Goal: Task Accomplishment & Management: Complete application form

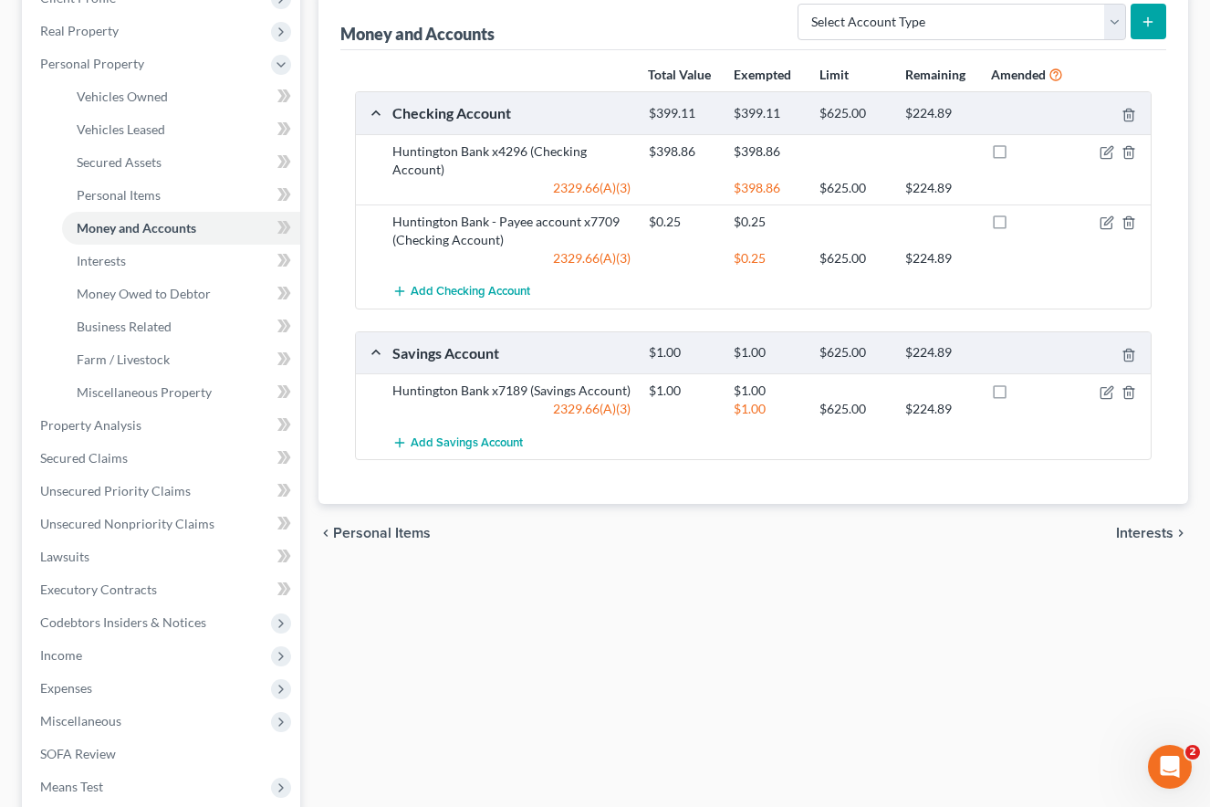
click at [701, 620] on div "Vehicles Owned Vehicles Leased Secured Assets Personal Items Money and Accounts…" at bounding box center [753, 428] width 889 height 1054
click at [1084, 569] on div "Vehicles Owned Vehicles Leased Secured Assets Personal Items Money and Accounts…" at bounding box center [753, 428] width 889 height 1054
click at [154, 524] on span "Unsecured Nonpriority Claims" at bounding box center [127, 524] width 174 height 16
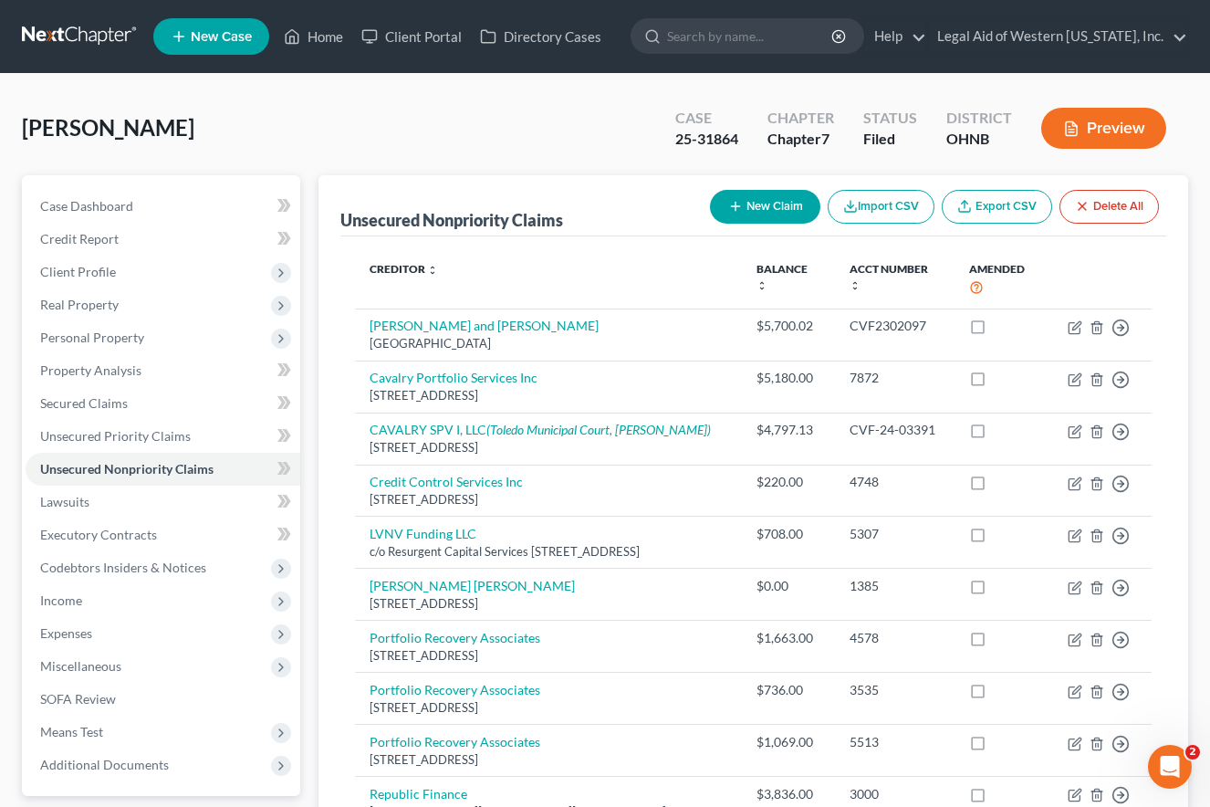
click at [1104, 261] on th at bounding box center [1102, 279] width 99 height 57
click at [754, 209] on button "New Claim" at bounding box center [765, 207] width 110 height 34
select select "0"
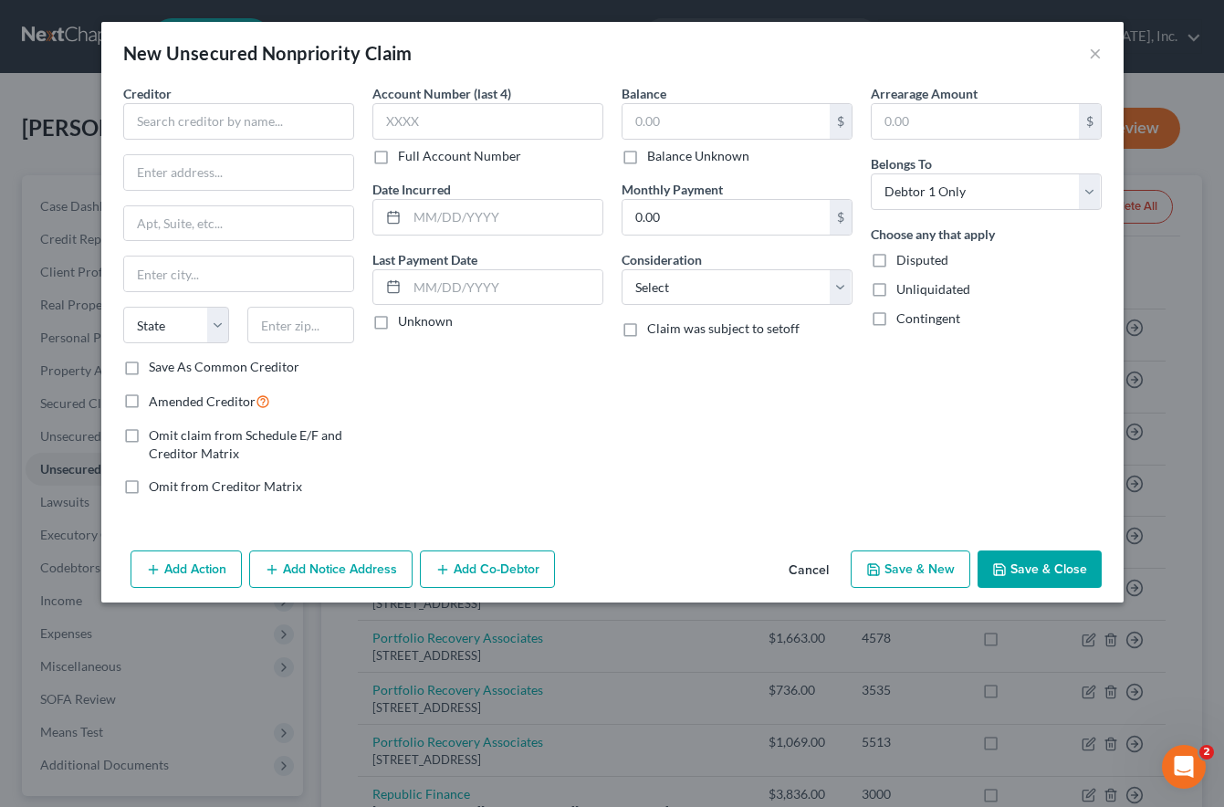
click at [566, 38] on div "New Unsecured Nonpriority Claim ×" at bounding box center [612, 53] width 1022 height 62
click at [232, 120] on input "text" at bounding box center [238, 121] width 231 height 36
type input "Larchmont Estates"
type input "4824 Willys"
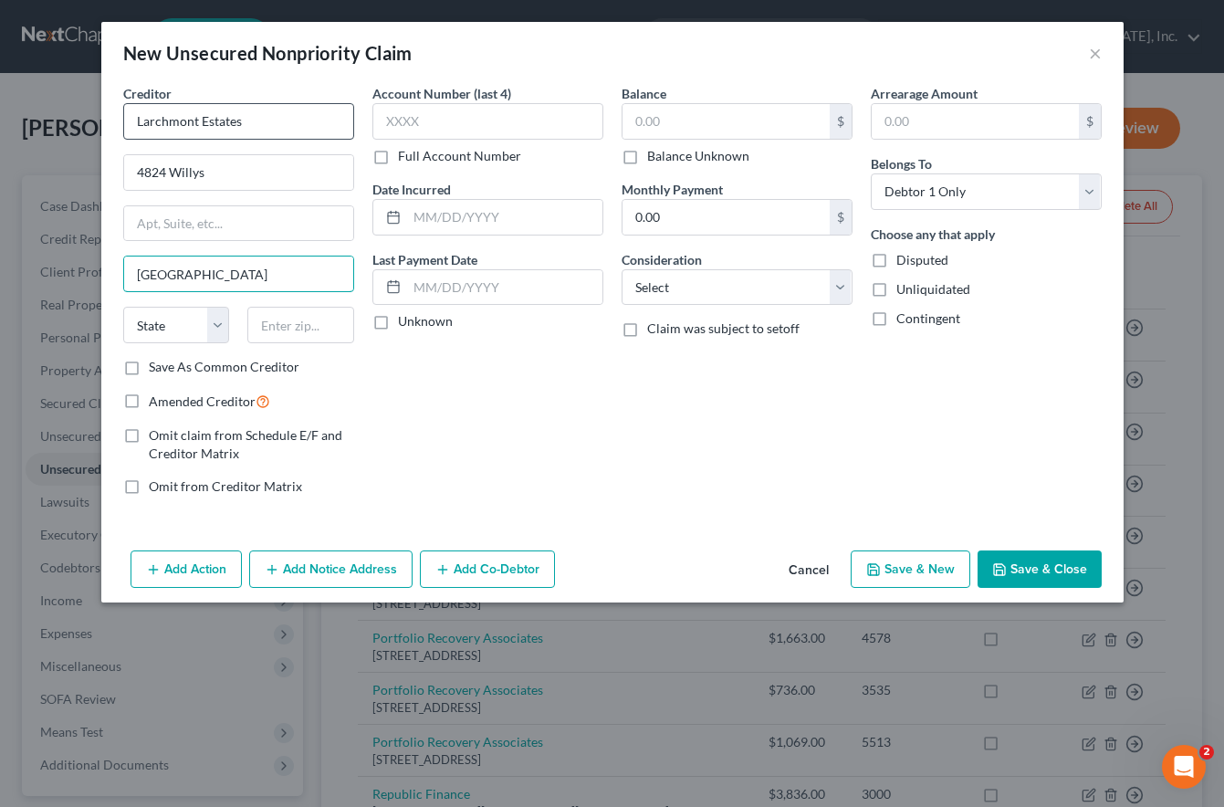
type input "Toledo"
select select "36"
type input "43612"
drag, startPoint x: 648, startPoint y: 124, endPoint x: 634, endPoint y: 121, distance: 14.0
click at [648, 124] on input "text" at bounding box center [725, 121] width 207 height 35
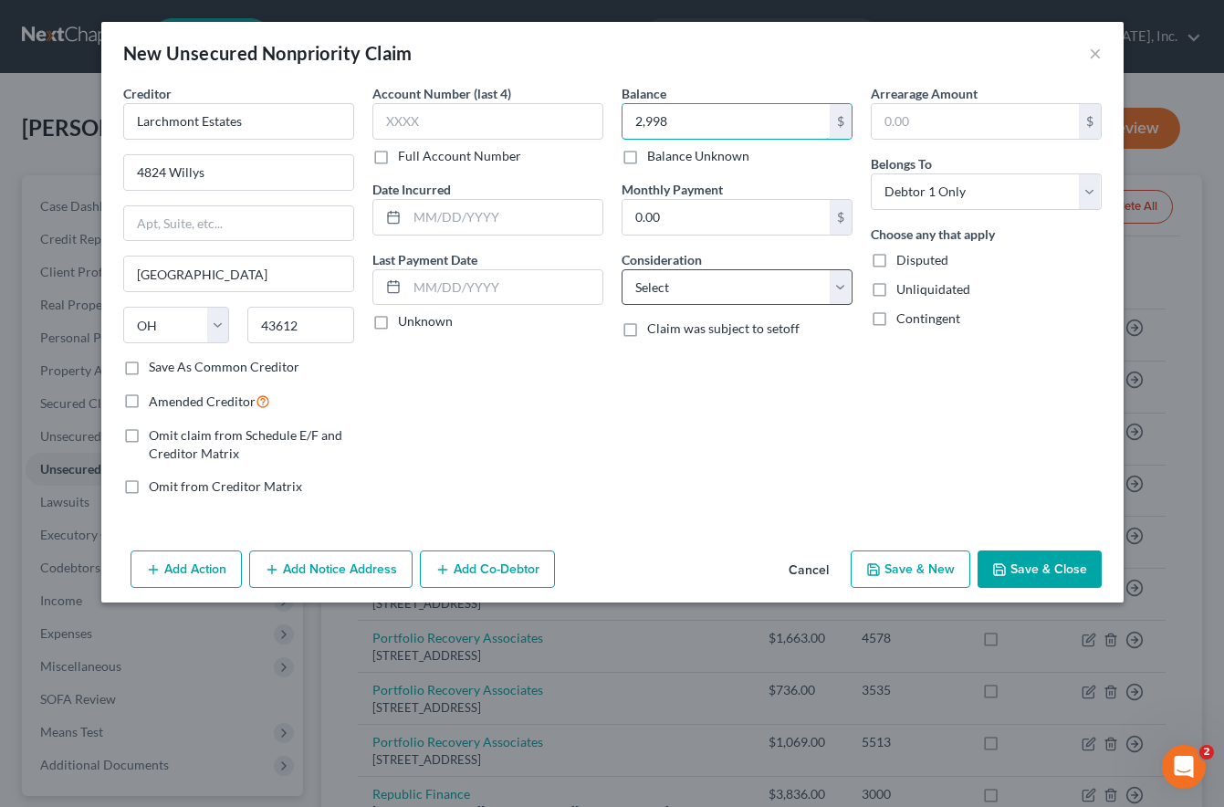
type input "2,998"
click at [727, 285] on select "Select Cable / Satellite Services Collection Agency Credit Card Debt Debt Couns…" at bounding box center [736, 287] width 231 height 36
select select "14"
click at [621, 269] on select "Select Cable / Satellite Services Collection Agency Credit Card Debt Debt Couns…" at bounding box center [736, 287] width 231 height 36
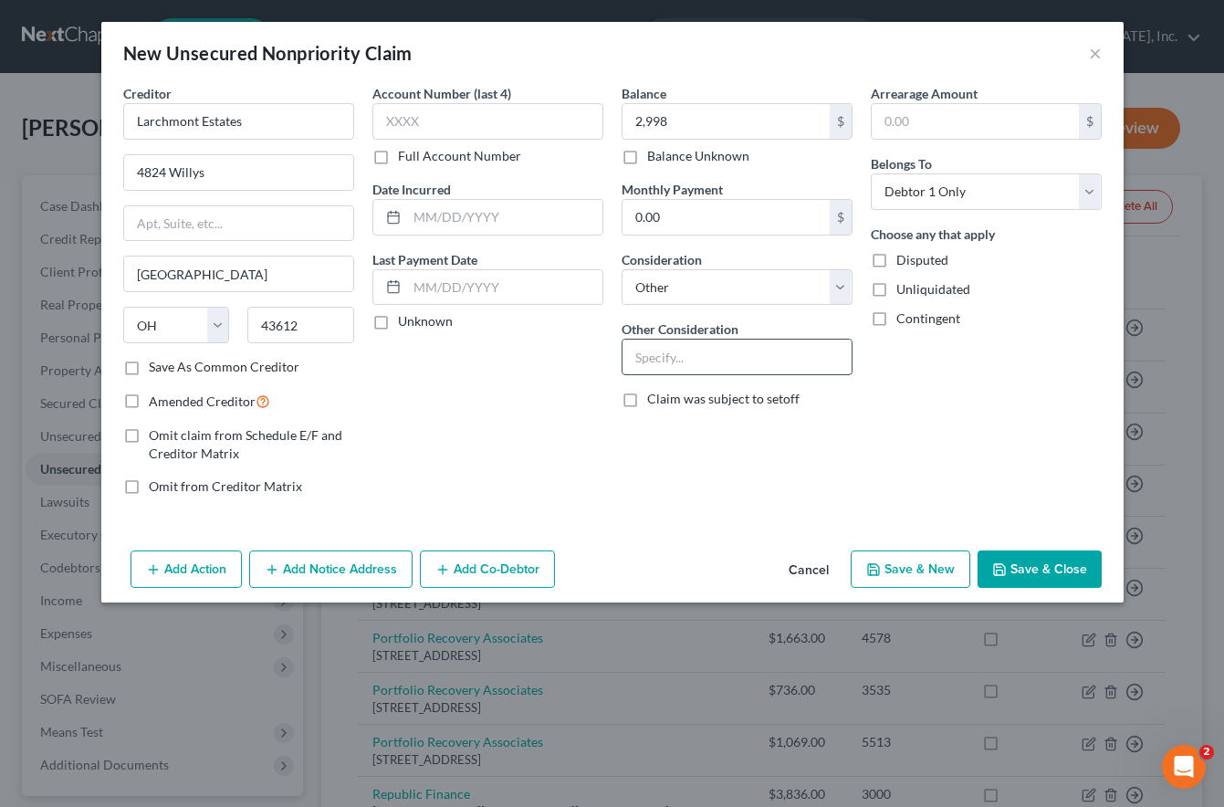
click at [661, 355] on input "text" at bounding box center [736, 356] width 229 height 35
type input "Unpaid rent, fees, damages, court costs, expenses"
drag, startPoint x: 693, startPoint y: 361, endPoint x: 886, endPoint y: 367, distance: 192.6
click at [886, 367] on div "Creditor * Larchmont Estates 4824 Willys Toledo State AL AK AR AZ CA CO CT DE D…" at bounding box center [612, 297] width 996 height 426
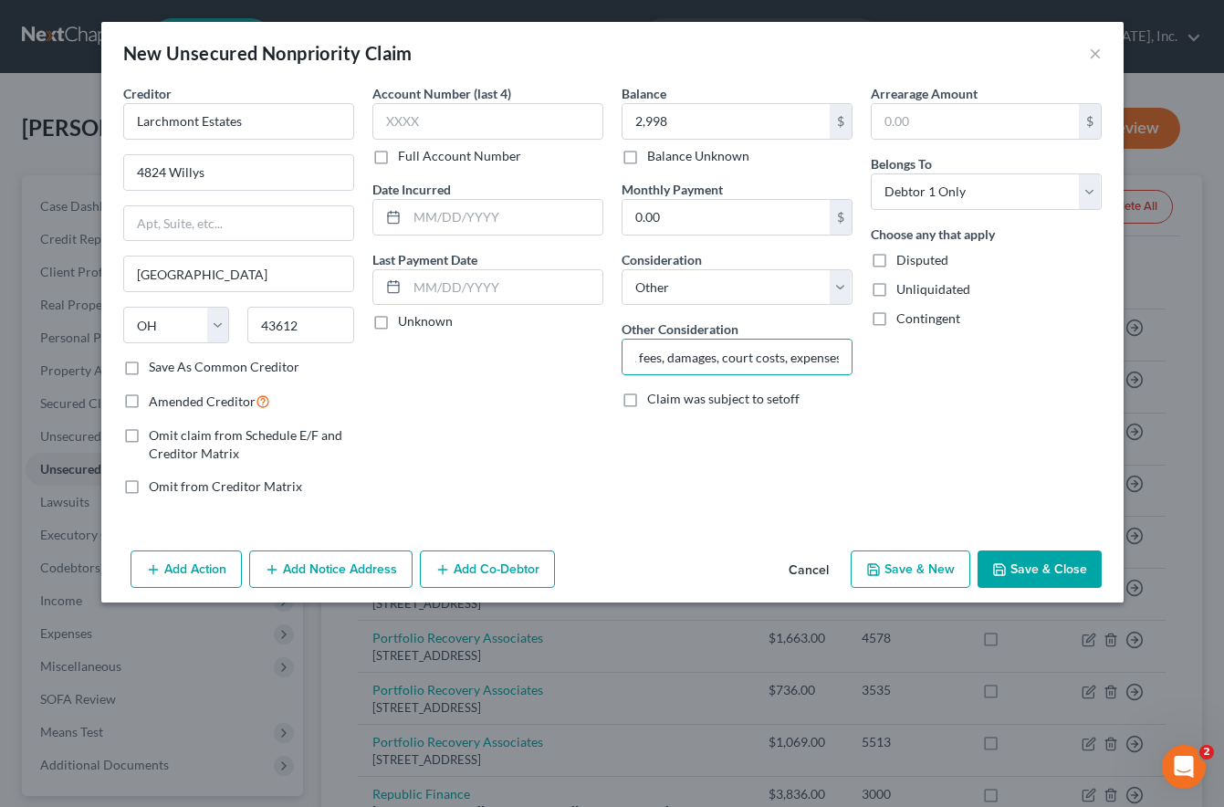
click at [477, 474] on div "Account Number (last 4) Full Account Number Date Incurred Last Payment Date Unk…" at bounding box center [487, 297] width 249 height 426
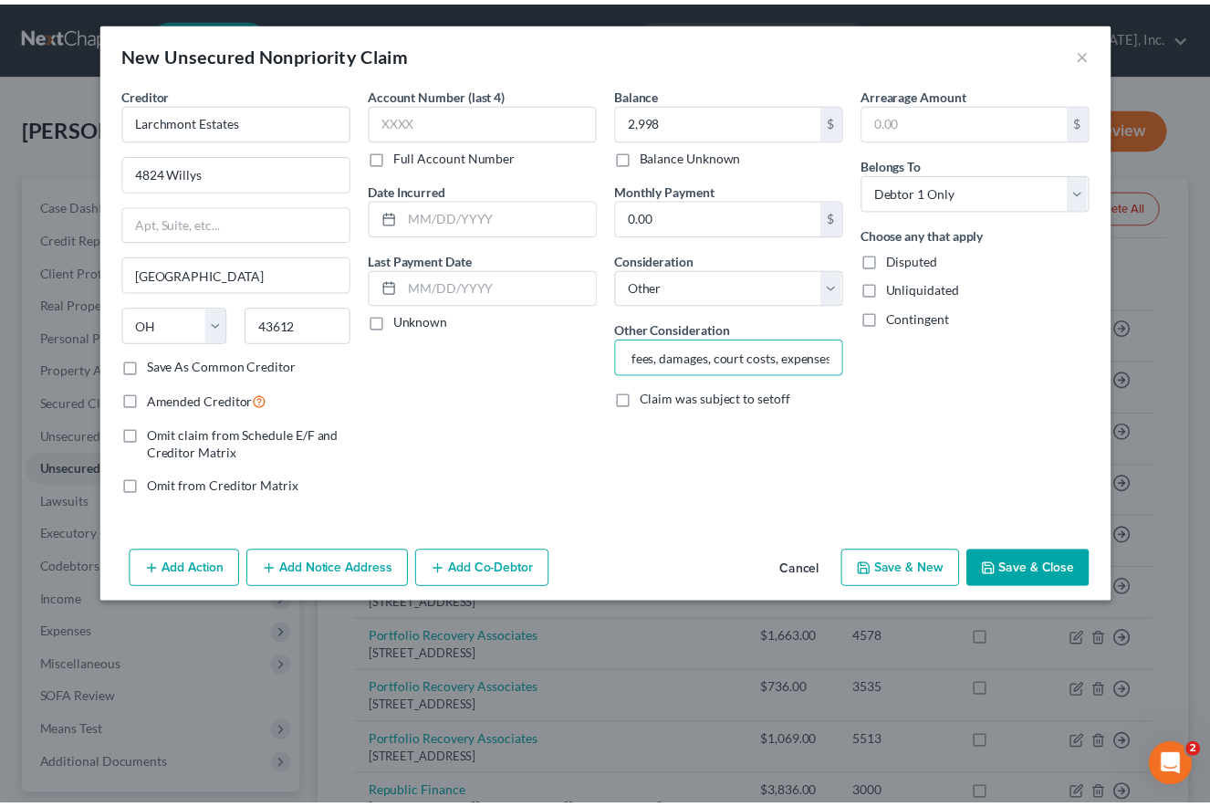
scroll to position [0, 0]
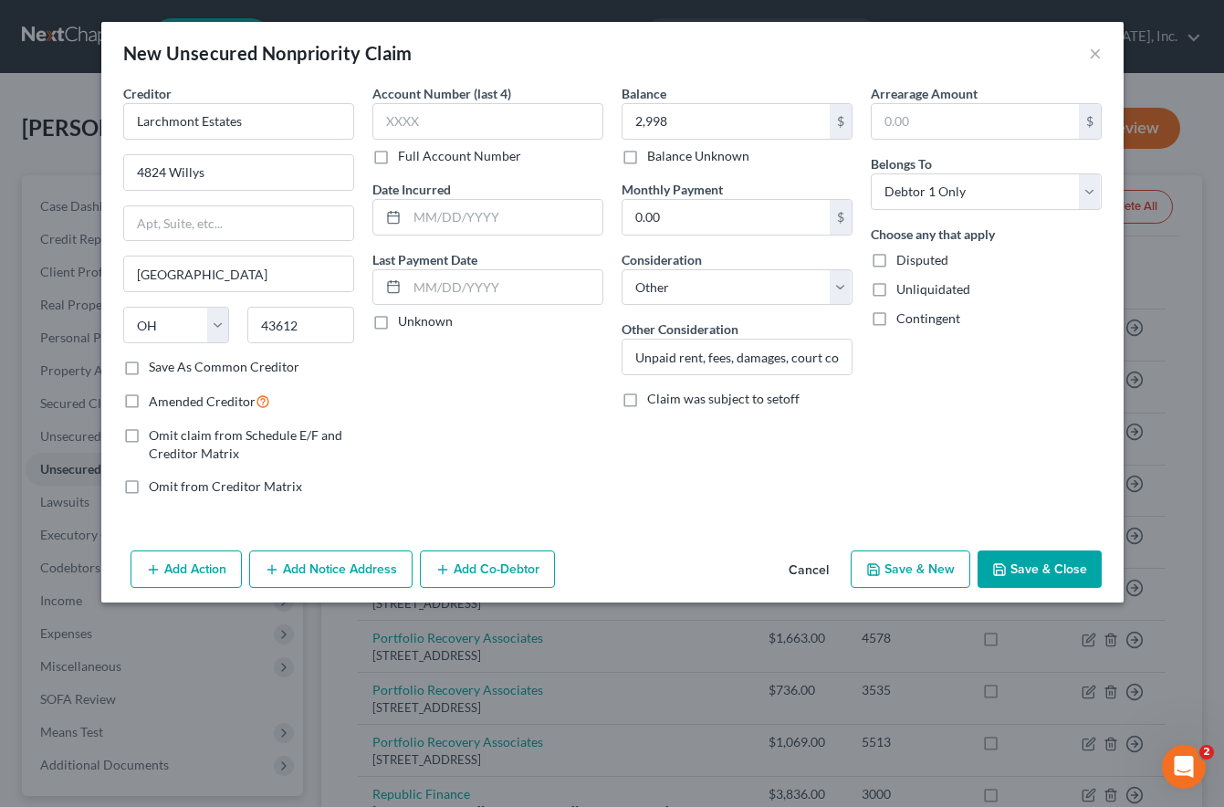
click at [1049, 561] on button "Save & Close" at bounding box center [1039, 569] width 124 height 38
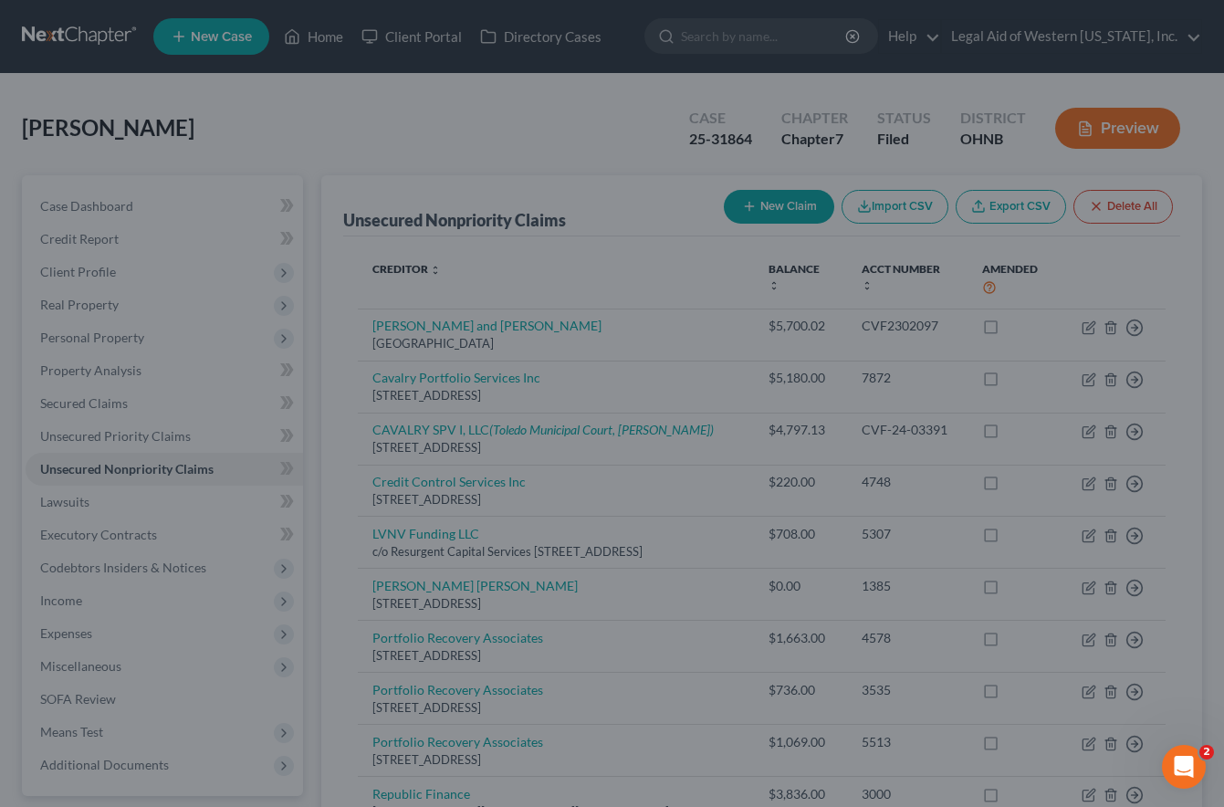
type input "2,998.00"
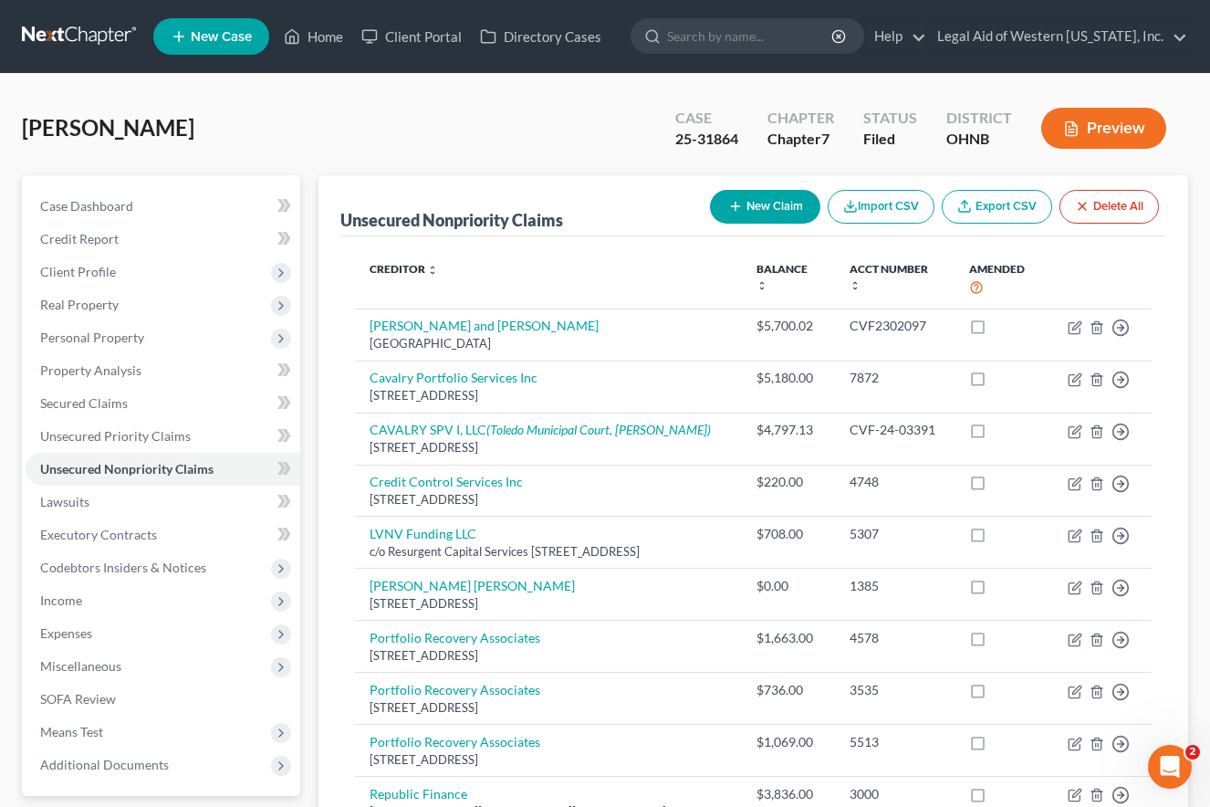
click at [690, 177] on div "Unsecured Nonpriority Claims New Claim Import CSV Export CSV Delete All" at bounding box center [753, 205] width 827 height 61
click at [760, 203] on button "New Claim" at bounding box center [765, 207] width 110 height 34
select select "0"
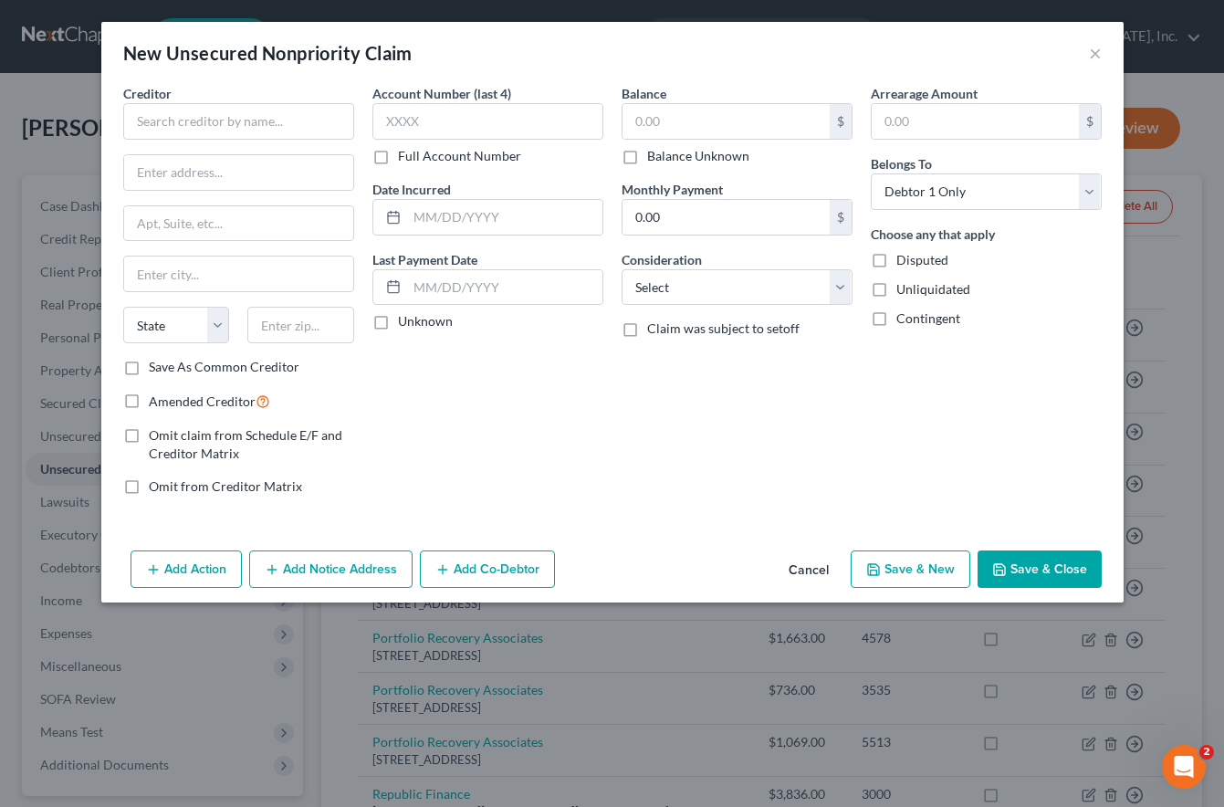
click at [431, 416] on div "Account Number (last 4) Full Account Number Date Incurred Last Payment Date Unk…" at bounding box center [487, 297] width 249 height 426
click at [1089, 54] on button "×" at bounding box center [1095, 53] width 13 height 22
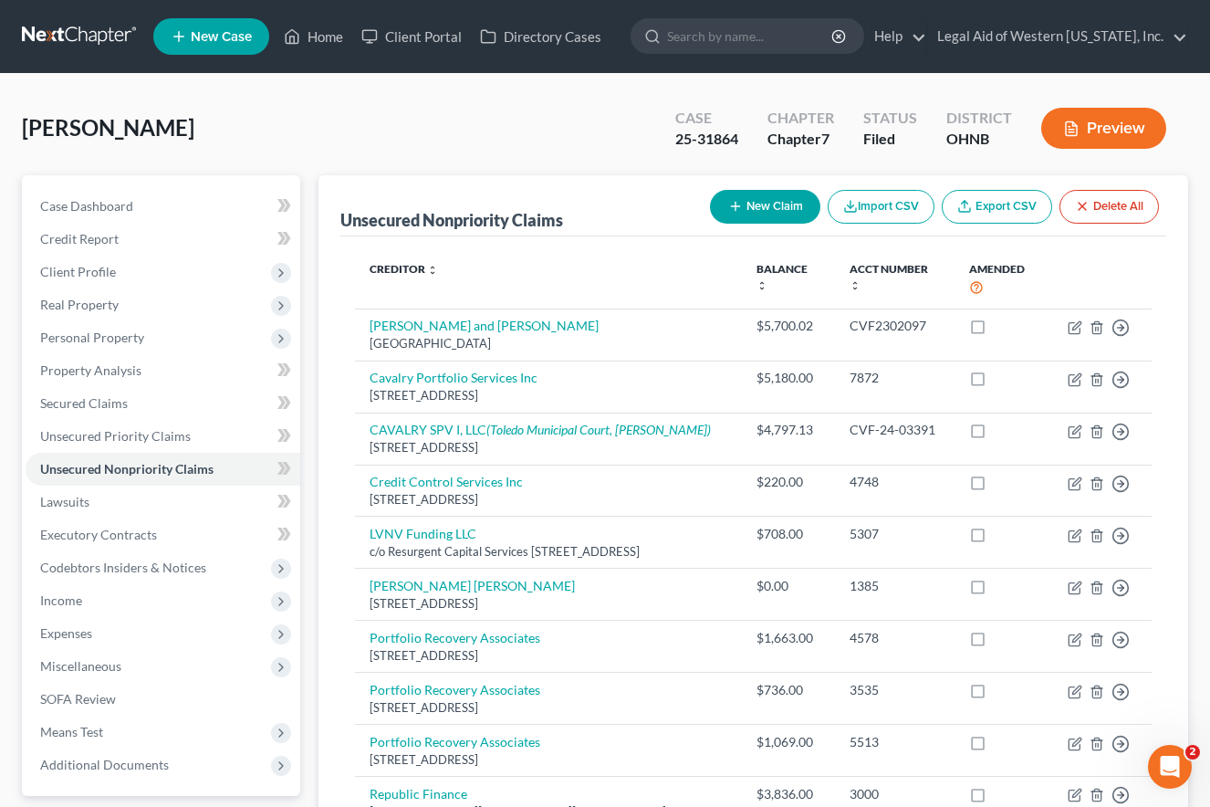
click at [747, 200] on button "New Claim" at bounding box center [765, 207] width 110 height 34
select select "0"
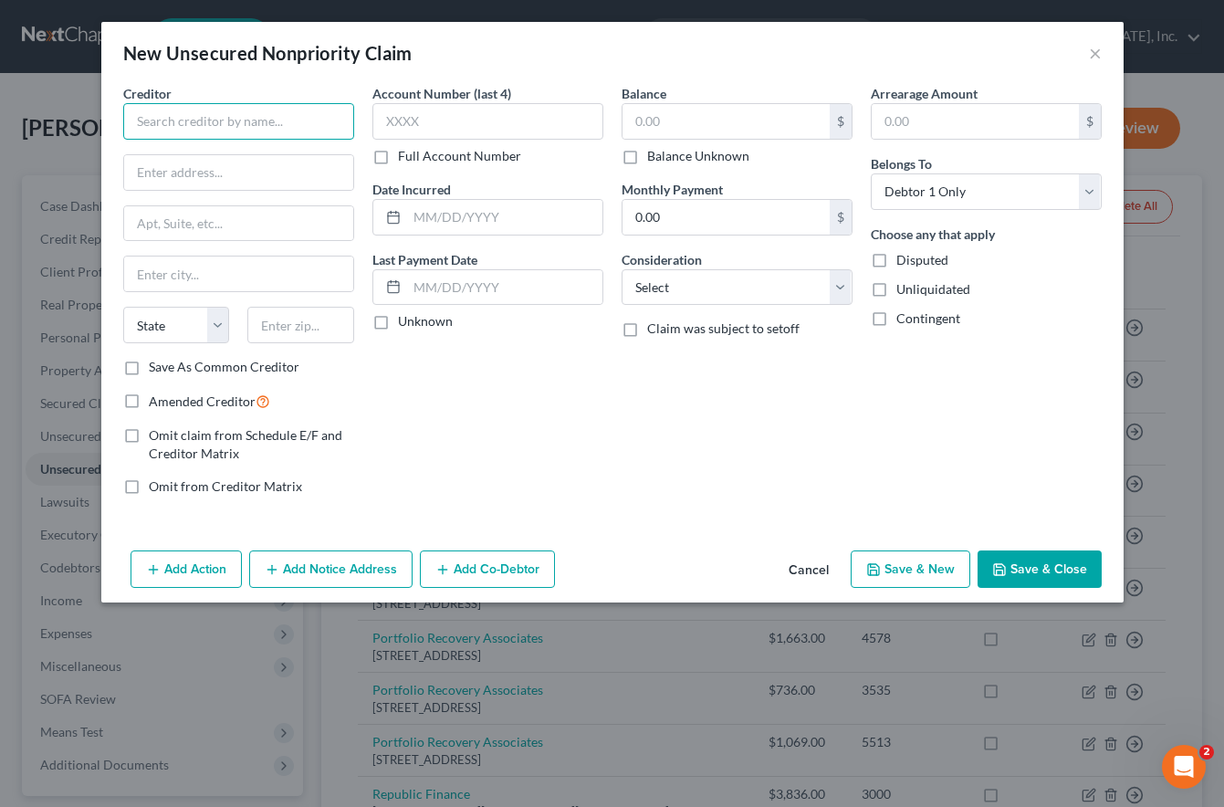
click at [171, 125] on input "text" at bounding box center [238, 121] width 231 height 36
type input "Katapult"
click at [668, 114] on input "text" at bounding box center [725, 121] width 207 height 35
type input "1,192.54"
drag, startPoint x: 520, startPoint y: 502, endPoint x: 347, endPoint y: 328, distance: 245.8
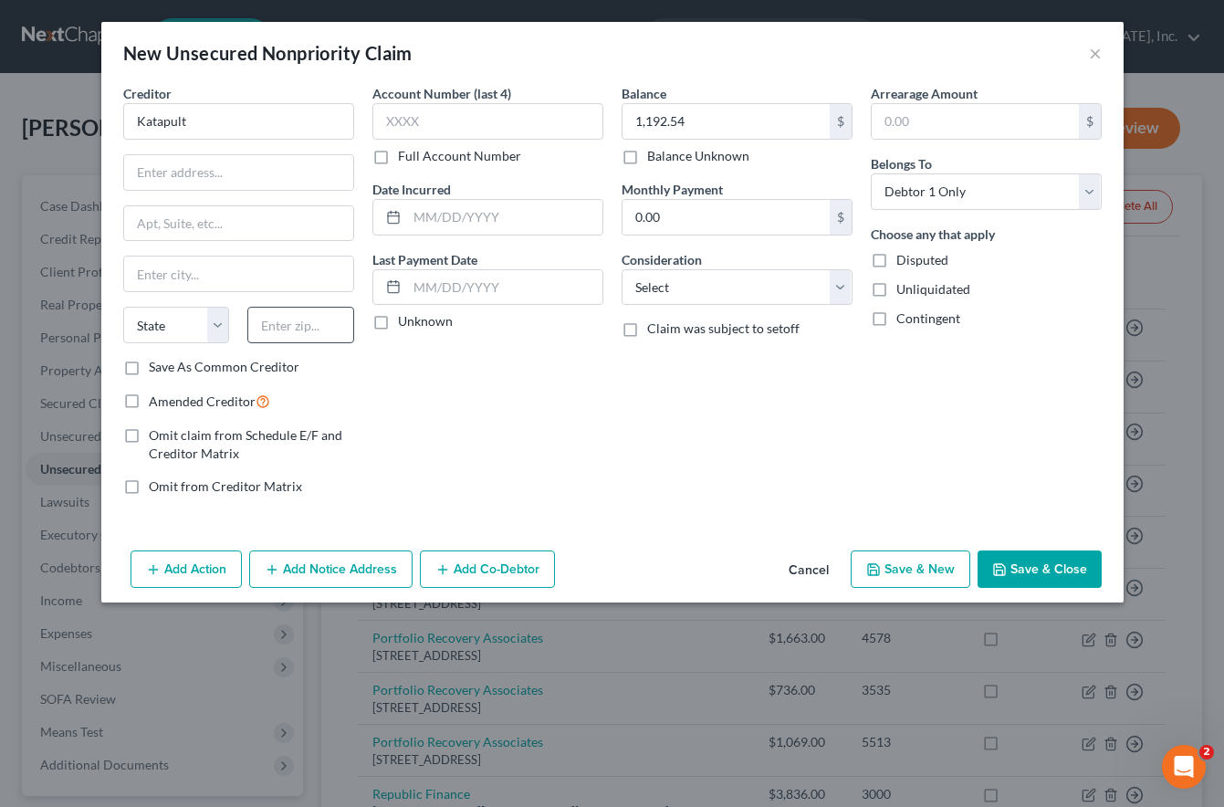
click at [517, 496] on div "Account Number (last 4) Full Account Number Date Incurred Last Payment Date Unk…" at bounding box center [487, 297] width 249 height 426
drag, startPoint x: 247, startPoint y: 119, endPoint x: 47, endPoint y: 99, distance: 200.7
click at [56, 101] on div "New Unsecured Nonpriority Claim × Creditor * Katapult State AL AK AR AZ CA CO C…" at bounding box center [612, 403] width 1224 height 807
drag, startPoint x: 262, startPoint y: 118, endPoint x: -41, endPoint y: 120, distance: 302.9
click at [0, 120] on html "Home New Case Client Portal Directory Cases Legal Aid of Western Ohio, Inc. kob…" at bounding box center [612, 626] width 1224 height 1252
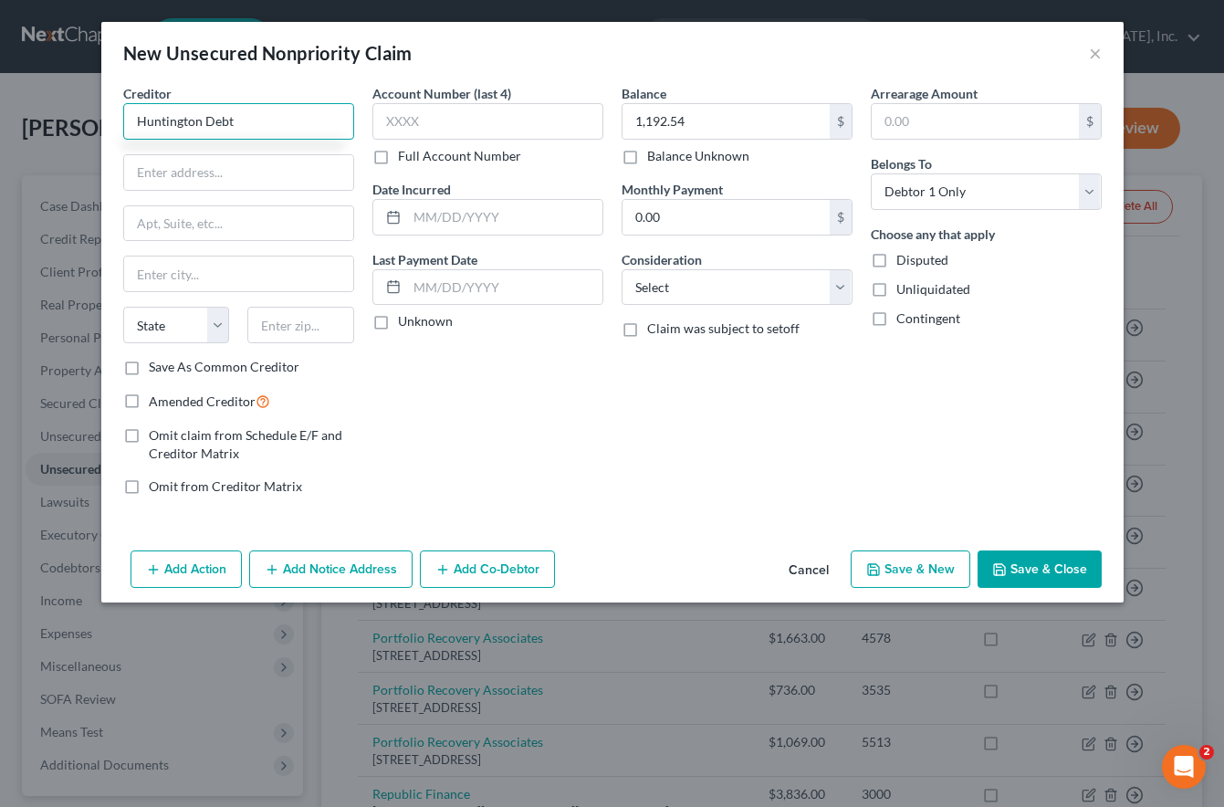
type input "Huntington Debt"
click at [515, 426] on div "Account Number (last 4) Full Account Number Date Incurred Last Payment Date Unk…" at bounding box center [487, 297] width 249 height 426
click at [260, 165] on input "text" at bounding box center [238, 172] width 229 height 35
paste input "1965 Sheridan Drive, Suite 200, Buffalo, NY 14223"
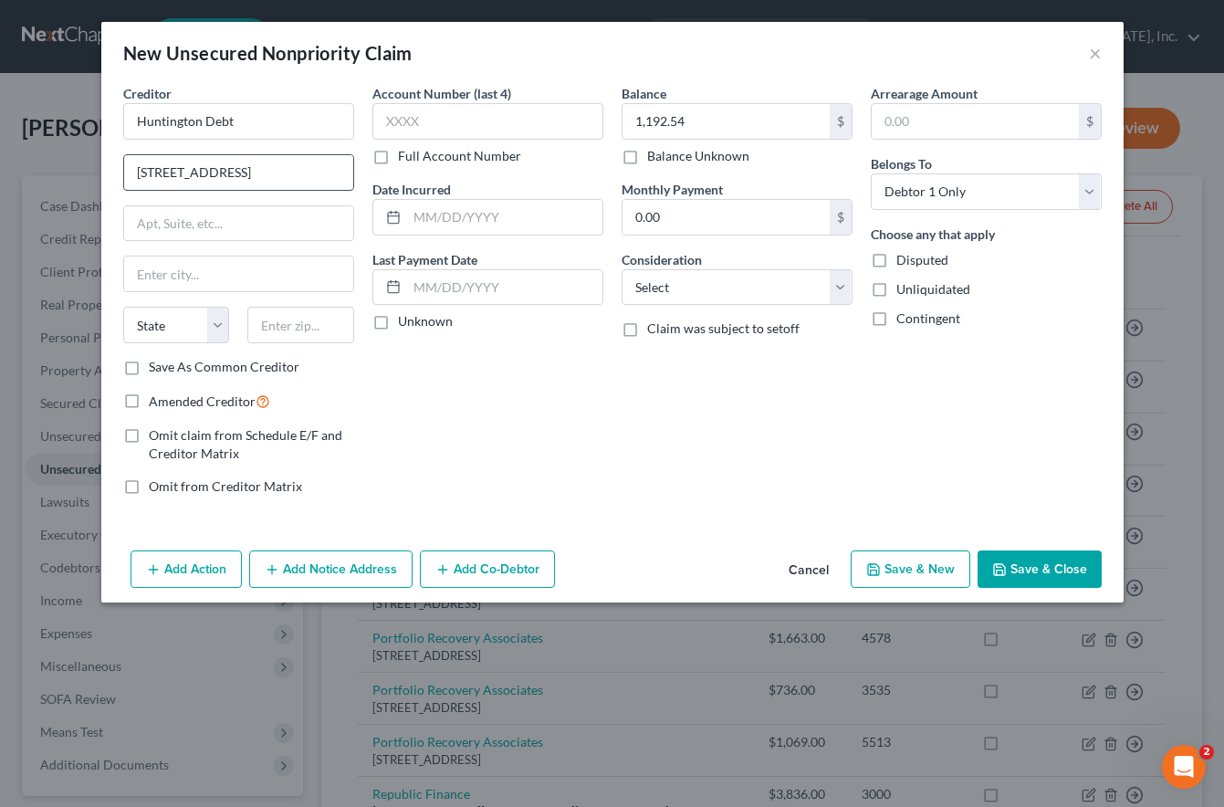
scroll to position [0, 78]
type input "1965 Sheridan Drive, Suite 200, Buffalo, NY 14223"
click at [309, 327] on input "text" at bounding box center [300, 325] width 107 height 36
type input "14223"
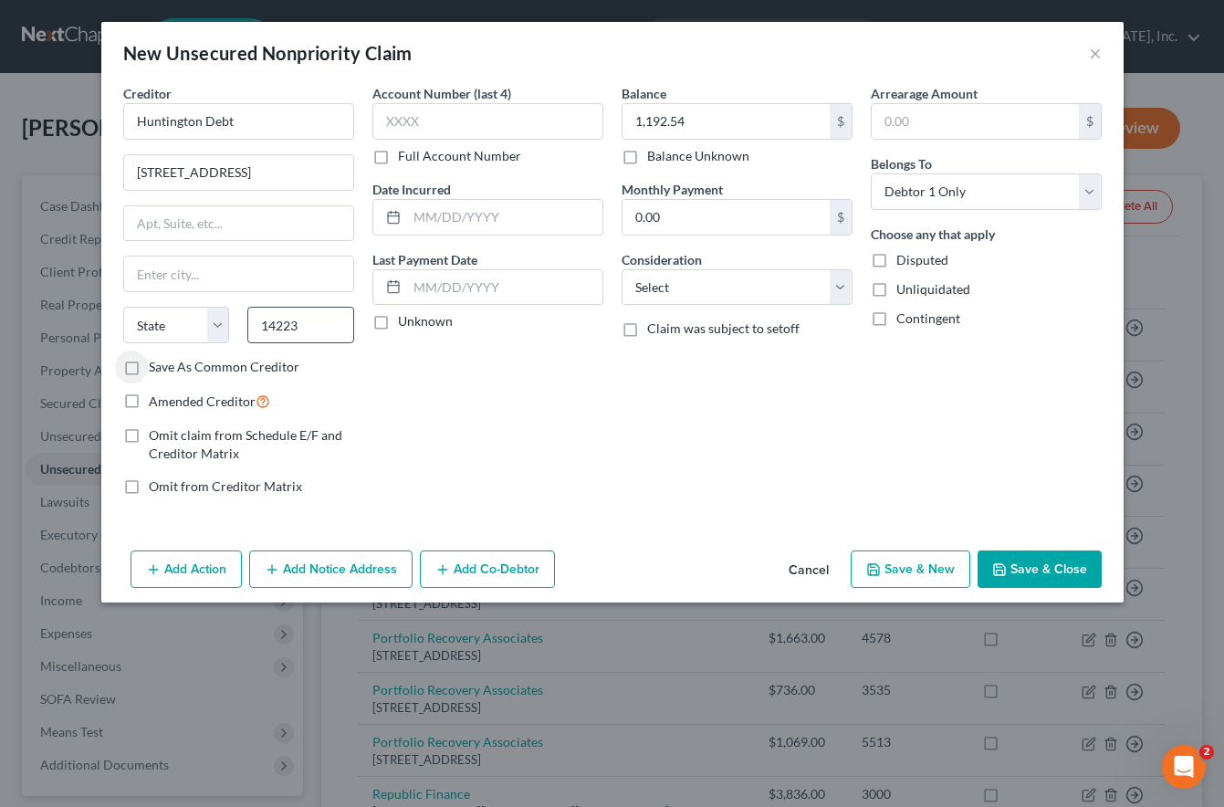
type input "Buffalo"
select select "35"
click at [223, 217] on input "text" at bounding box center [238, 223] width 229 height 35
type input "Suite 200"
click at [253, 166] on input "1965 Sheridan Drive, Suite 200, Buffalo, NY 14223" at bounding box center [238, 172] width 229 height 35
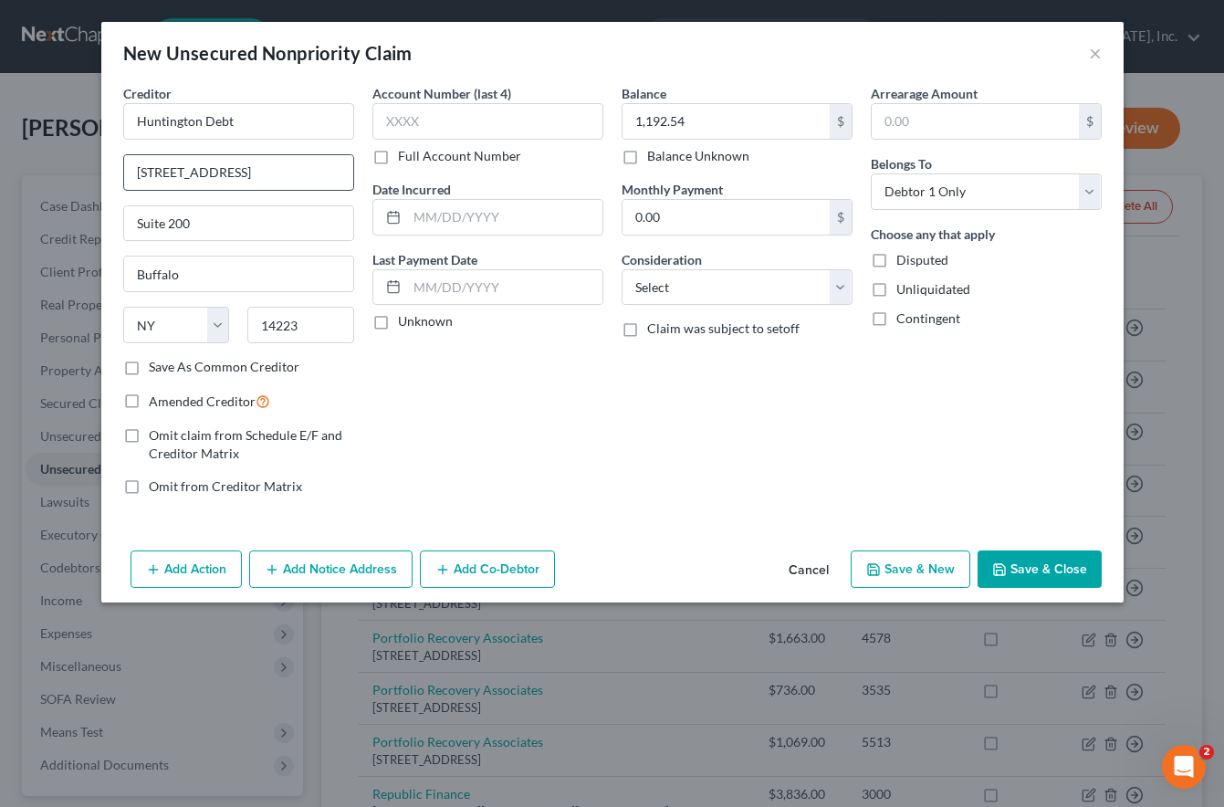
click at [313, 168] on input "1965 Sheridan Drive, Suite 200, Buffalo, NY 14223" at bounding box center [238, 172] width 229 height 35
drag, startPoint x: 255, startPoint y: 170, endPoint x: 391, endPoint y: 174, distance: 136.9
click at [391, 174] on div "Creditor * Huntington Debt 1965 Sheridan Drive Buffalo, NY 14223 Suite 200 Buff…" at bounding box center [612, 297] width 996 height 426
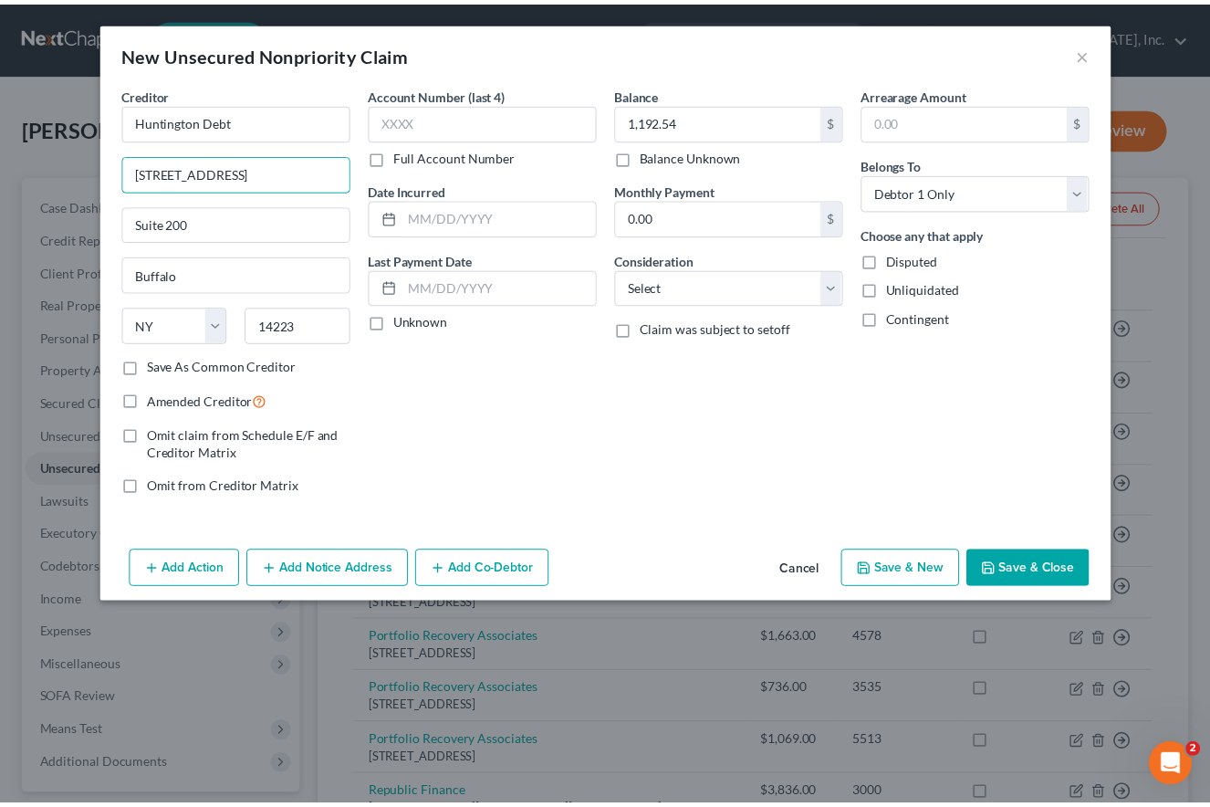
scroll to position [0, 0]
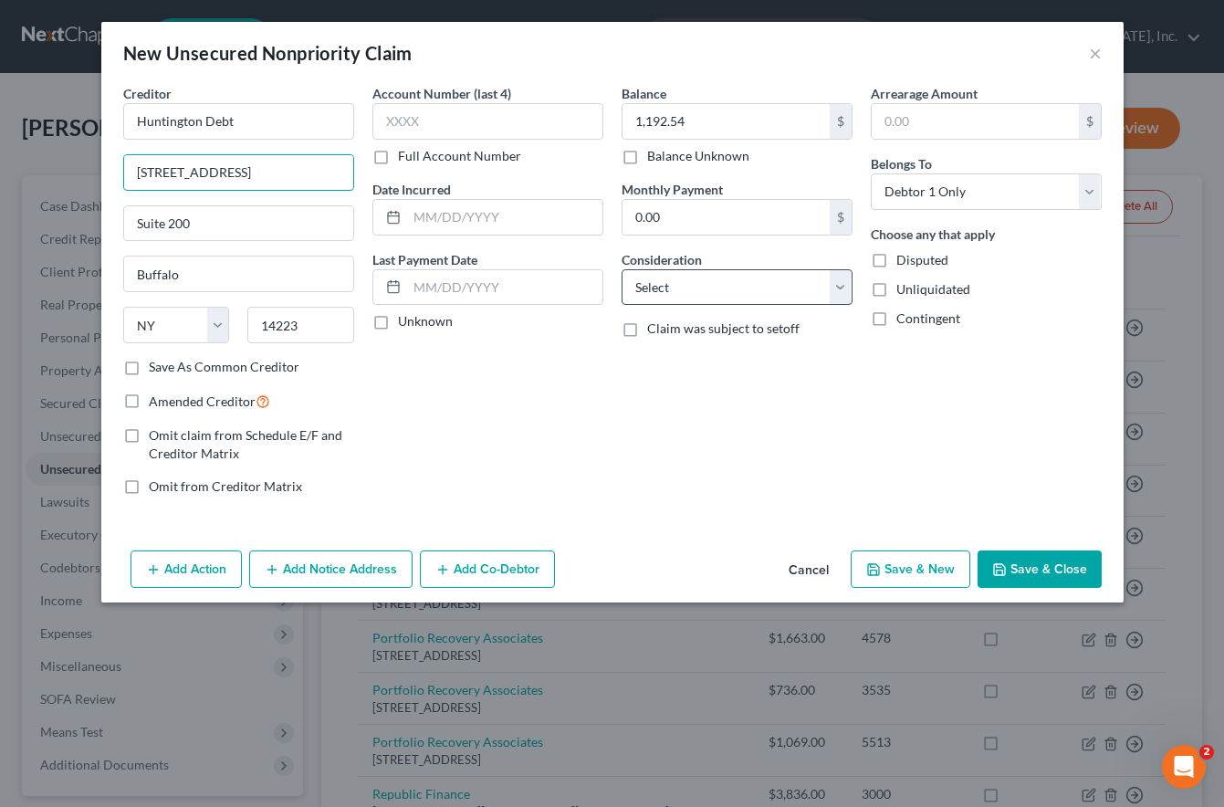
type input "1965 Sheridan Drive"
click at [693, 286] on select "Select Cable / Satellite Services Collection Agency Credit Card Debt Debt Couns…" at bounding box center [736, 287] width 231 height 36
select select "1"
click at [621, 269] on select "Select Cable / Satellite Services Collection Agency Credit Card Debt Debt Couns…" at bounding box center [736, 287] width 231 height 36
click at [1026, 573] on button "Save & Close" at bounding box center [1039, 569] width 124 height 38
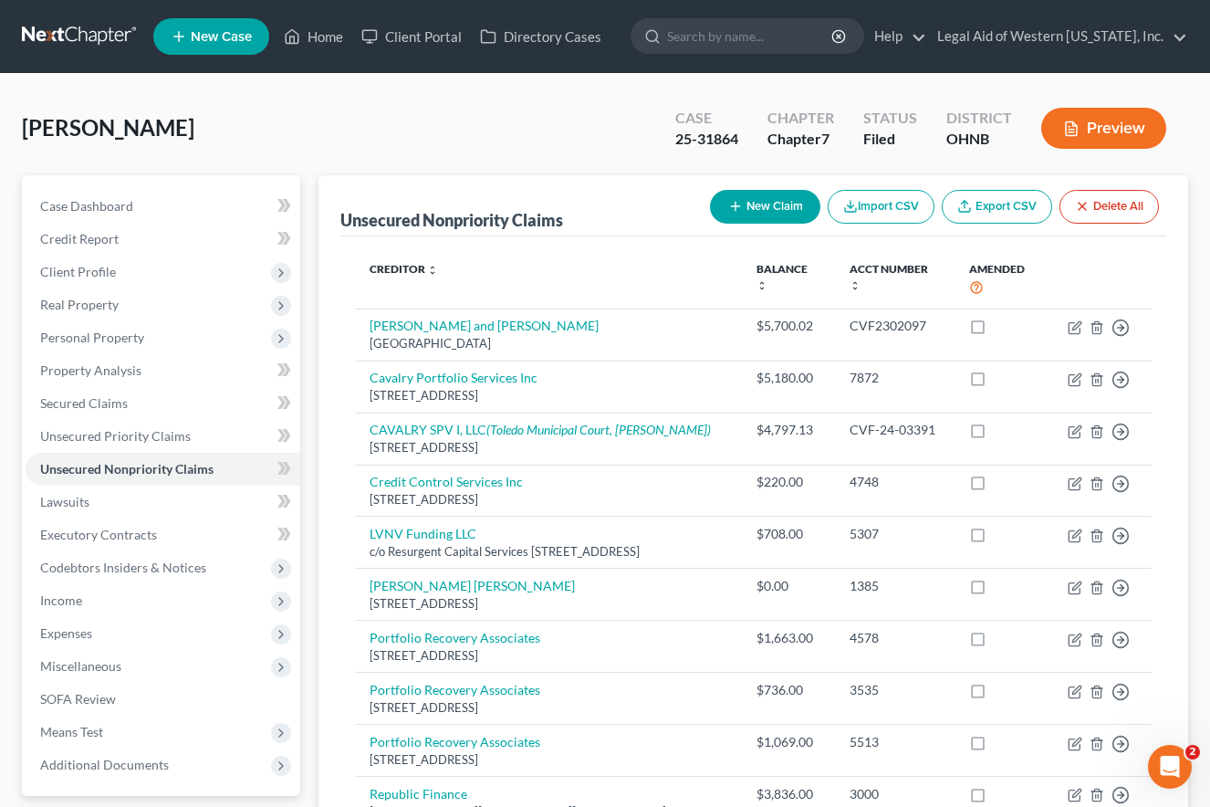
click at [490, 118] on div "Pressnell, Frank Upgraded Case 25-31864 Chapter Chapter 7 Status Filed District…" at bounding box center [605, 135] width 1166 height 79
click at [113, 607] on span "Income" at bounding box center [163, 600] width 275 height 33
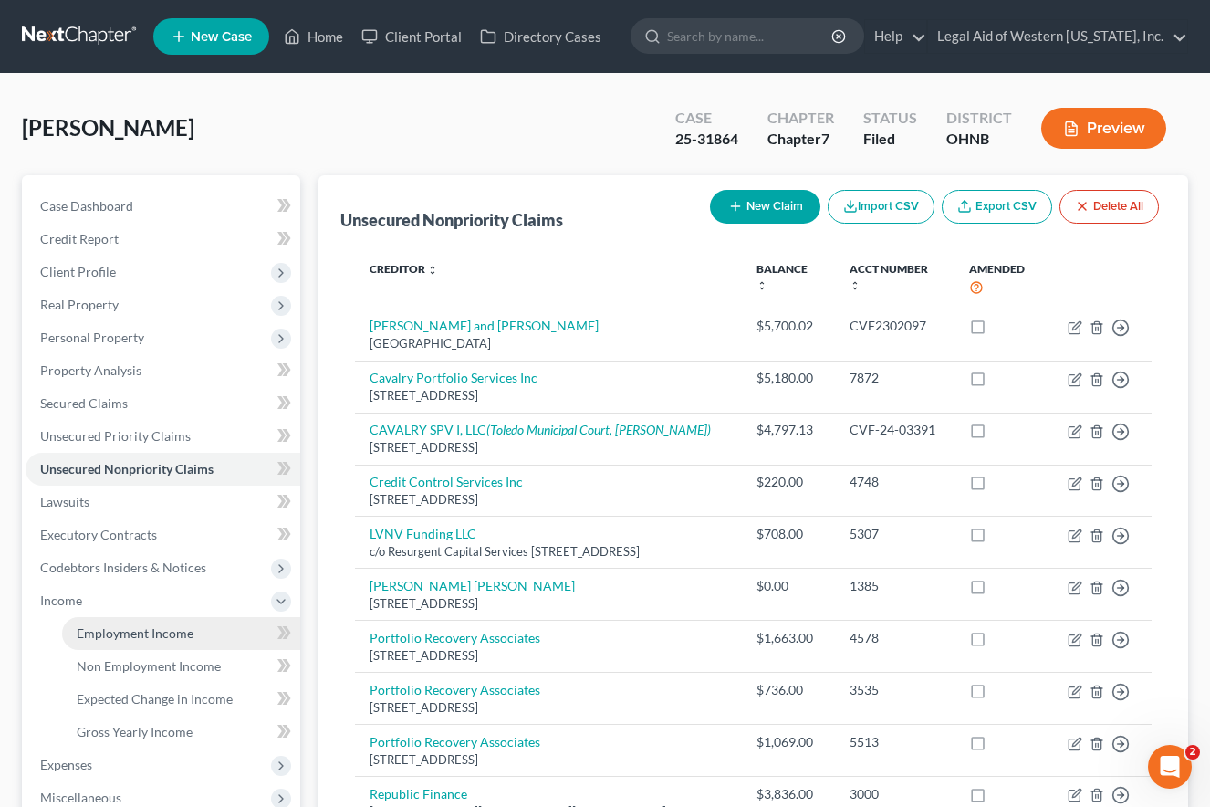
click at [111, 630] on span "Employment Income" at bounding box center [135, 633] width 117 height 16
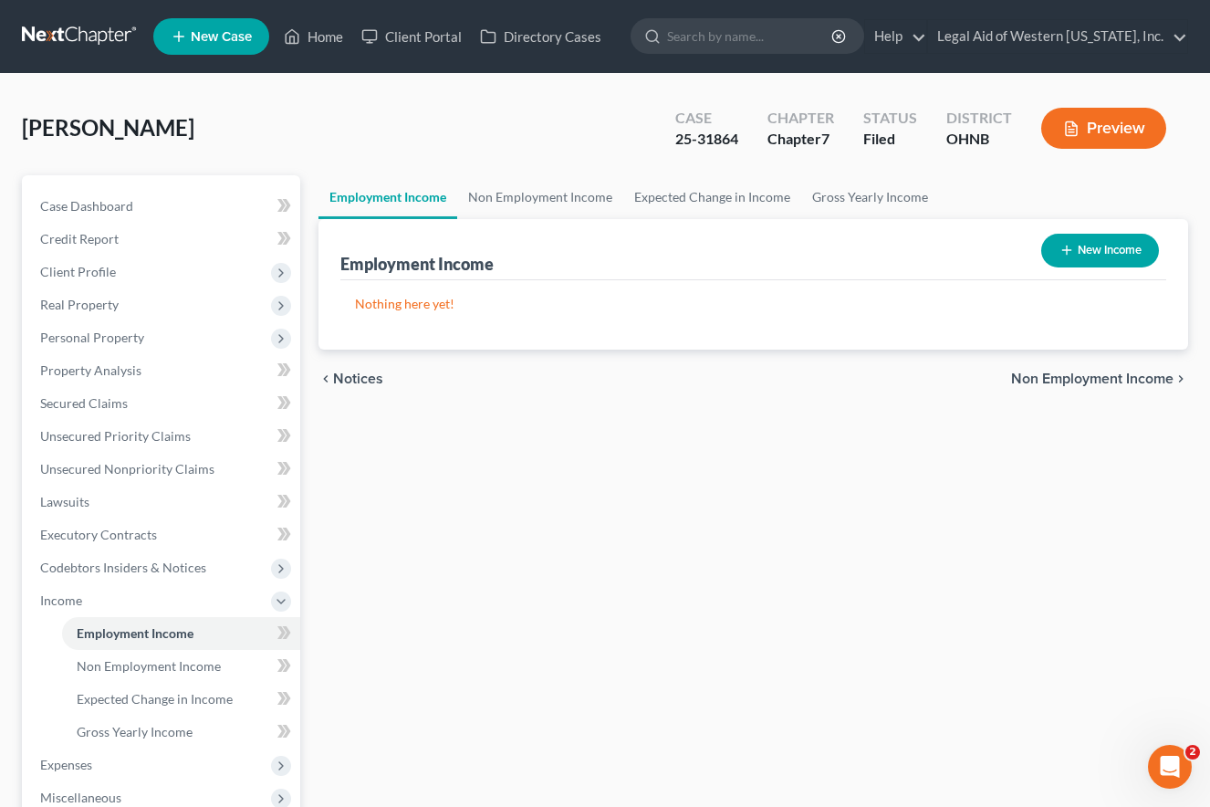
click at [1101, 246] on button "New Income" at bounding box center [1100, 251] width 118 height 34
select select "0"
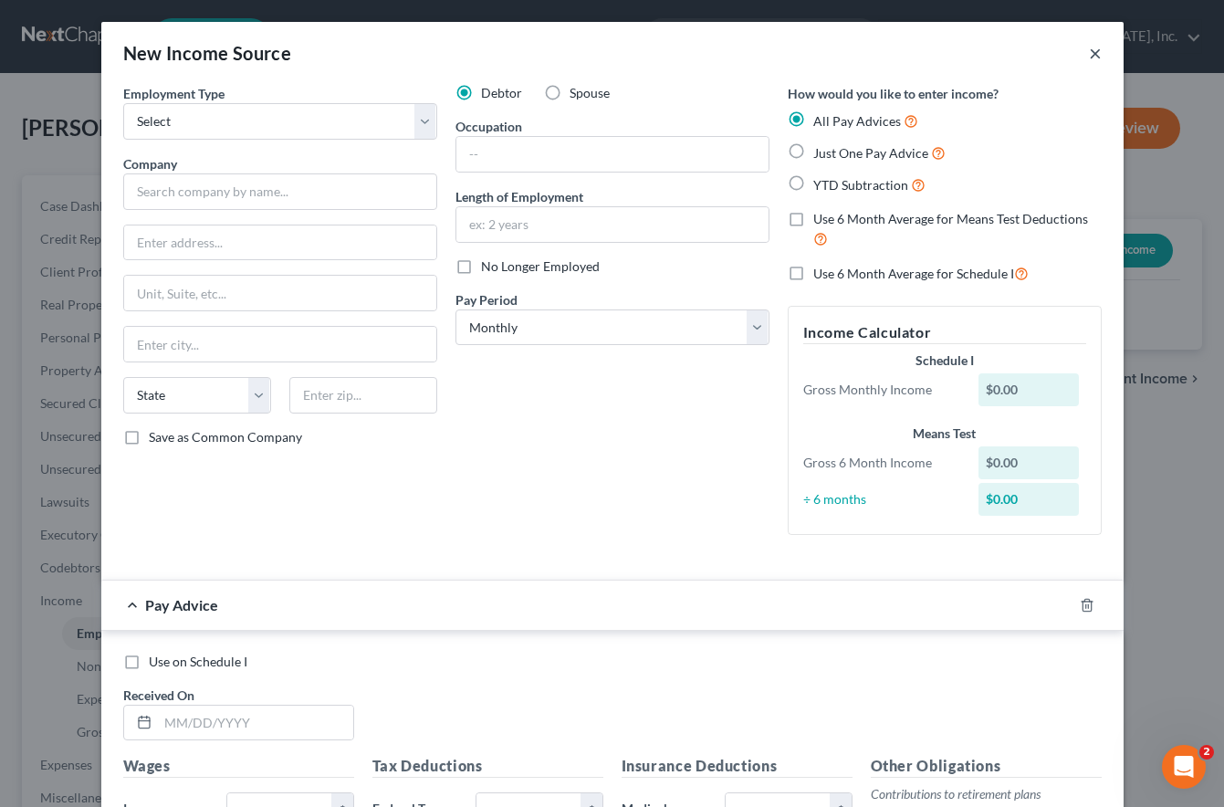
click at [1089, 54] on button "×" at bounding box center [1095, 53] width 13 height 22
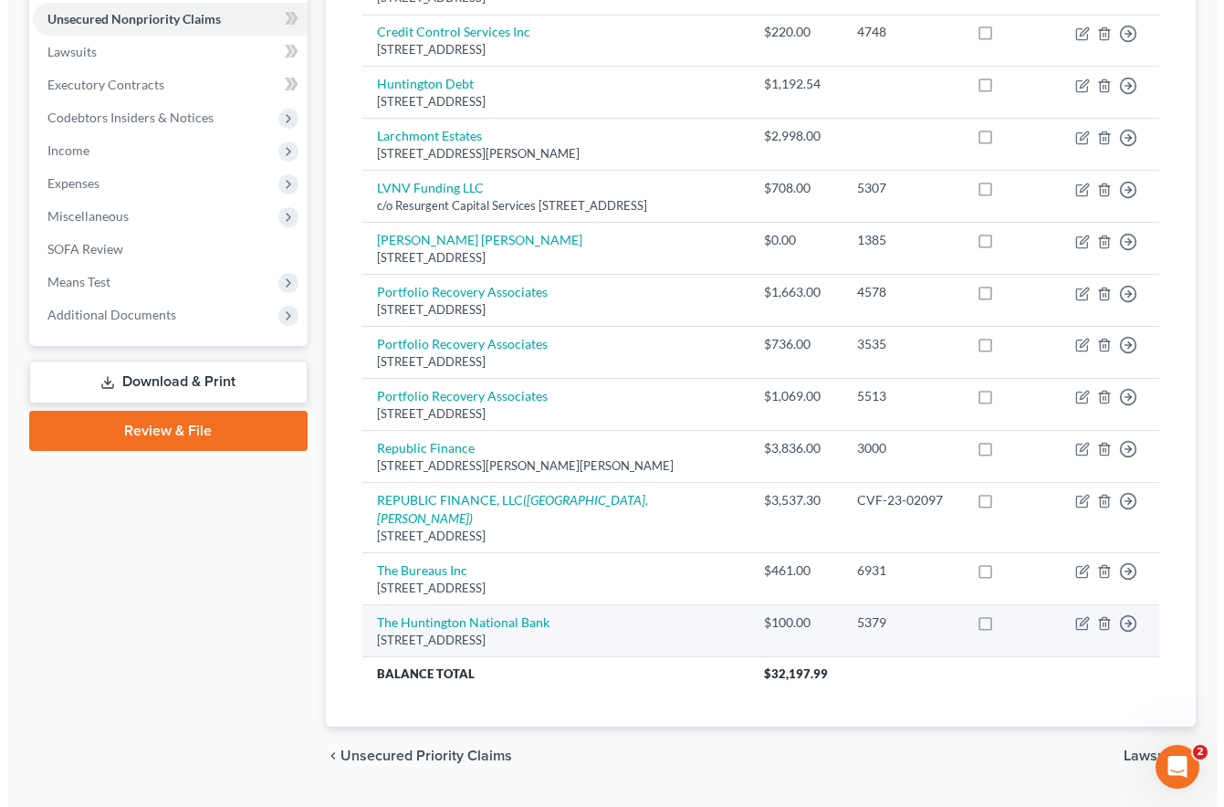
scroll to position [406, 0]
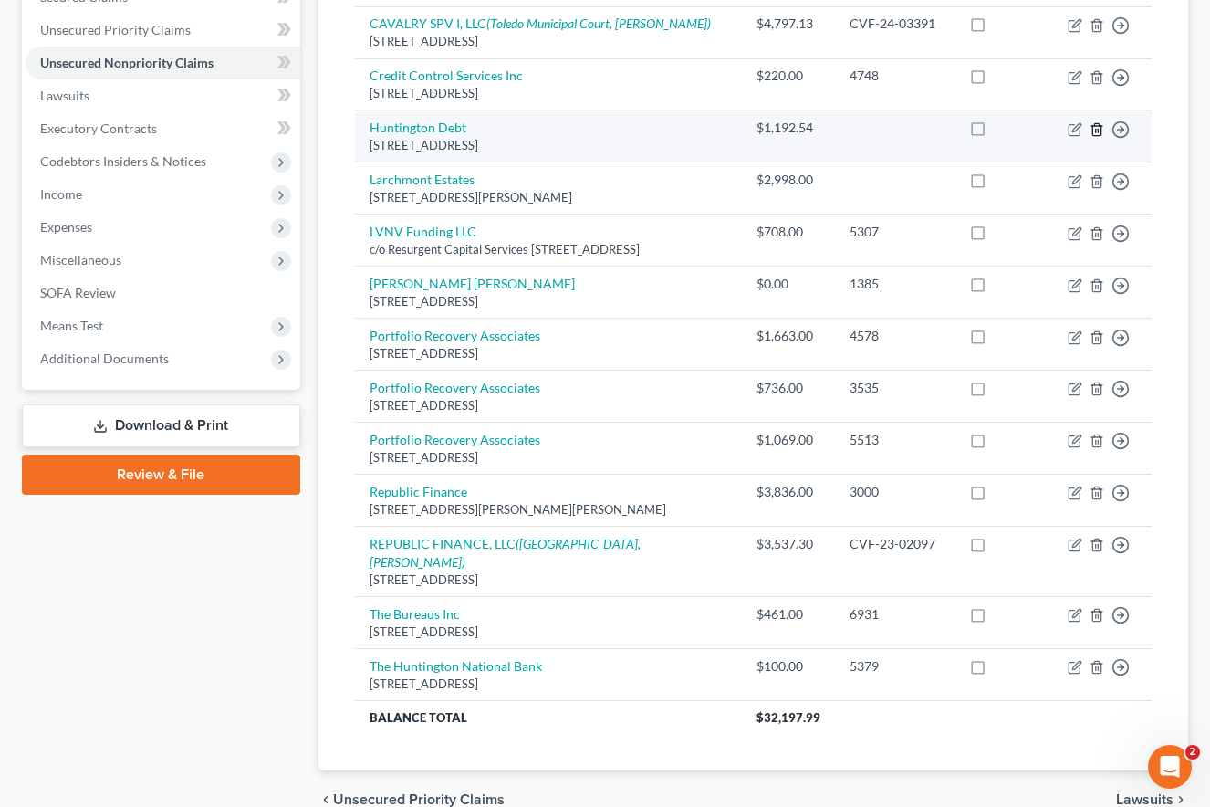
click at [1094, 130] on icon "button" at bounding box center [1096, 129] width 15 height 15
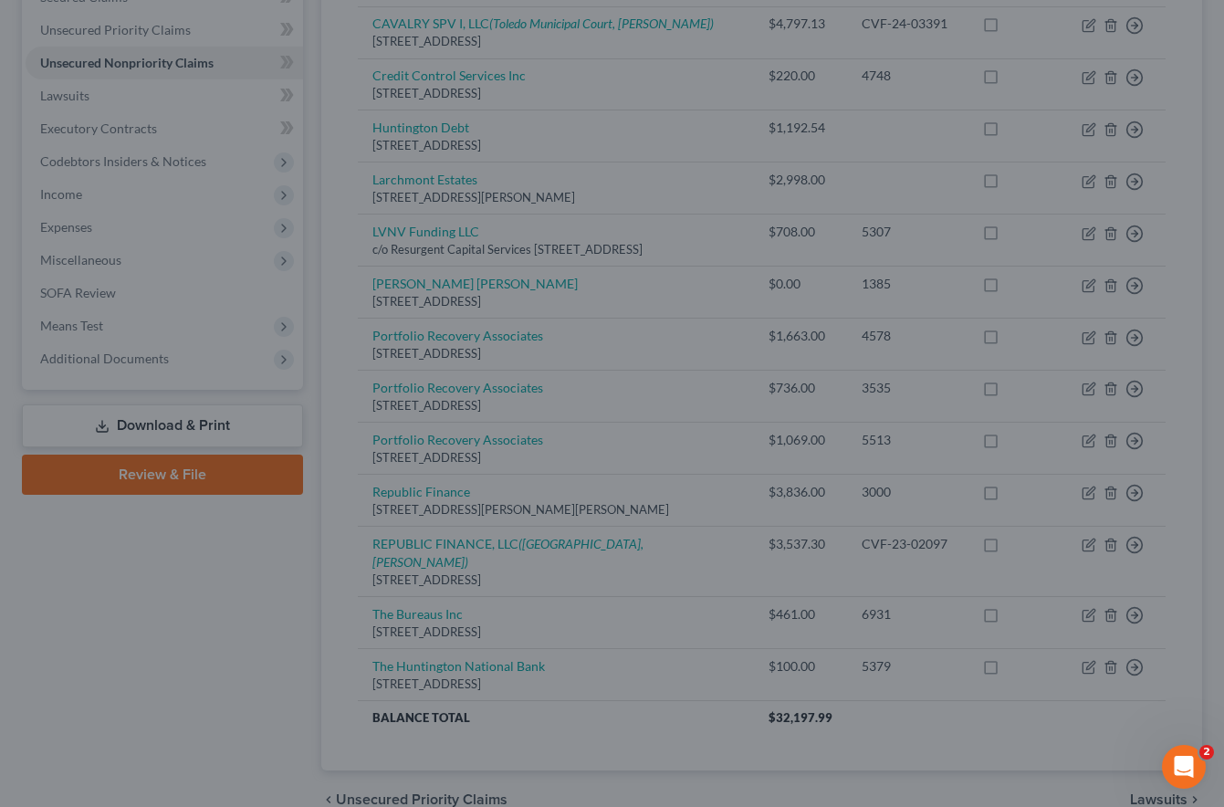
click at [938, 129] on div "Delete × Are you sure you want to delete the selected unsecured nonpriority cla…" at bounding box center [612, 403] width 1224 height 807
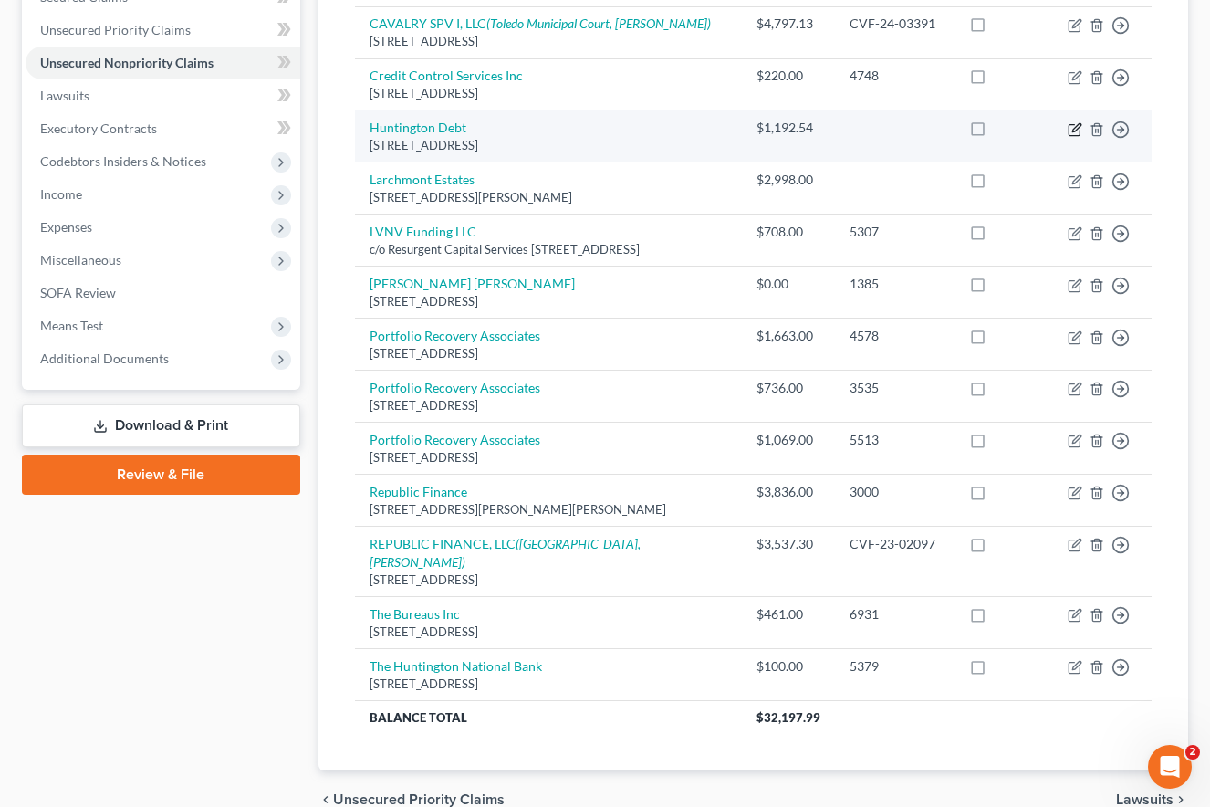
click at [1076, 127] on icon "button" at bounding box center [1076, 127] width 8 height 8
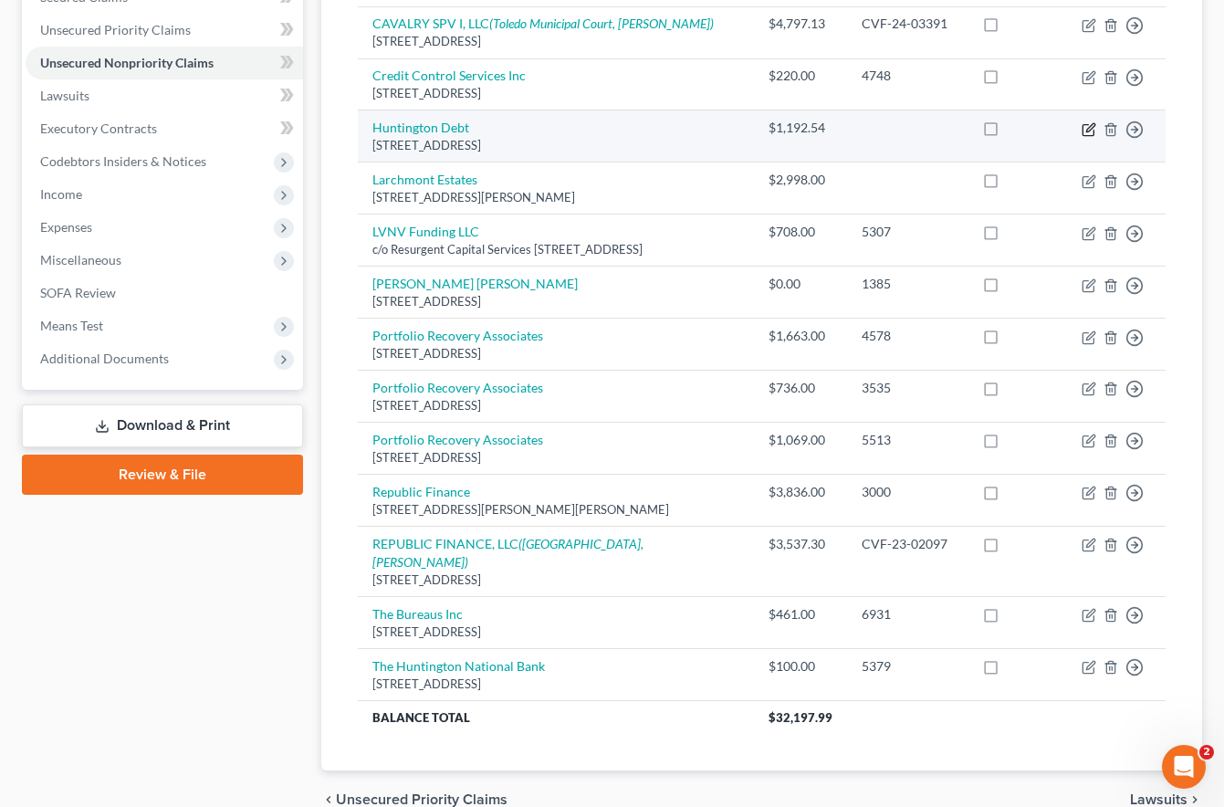
select select "35"
select select "1"
select select "0"
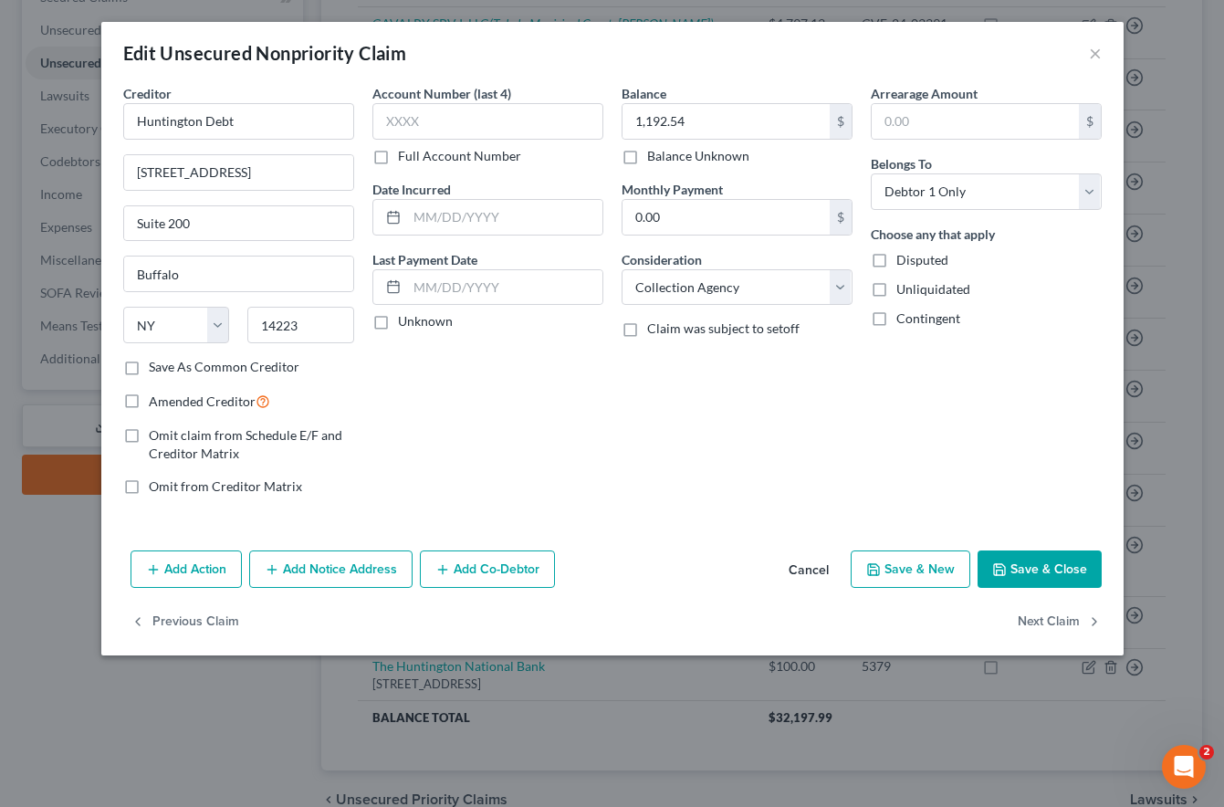
click at [202, 365] on label "Save As Common Creditor" at bounding box center [224, 367] width 151 height 18
click at [168, 365] on input "Save As Common Creditor" at bounding box center [162, 364] width 12 height 12
click at [1013, 568] on button "Save & Close" at bounding box center [1039, 569] width 124 height 38
checkbox input "false"
type input "0"
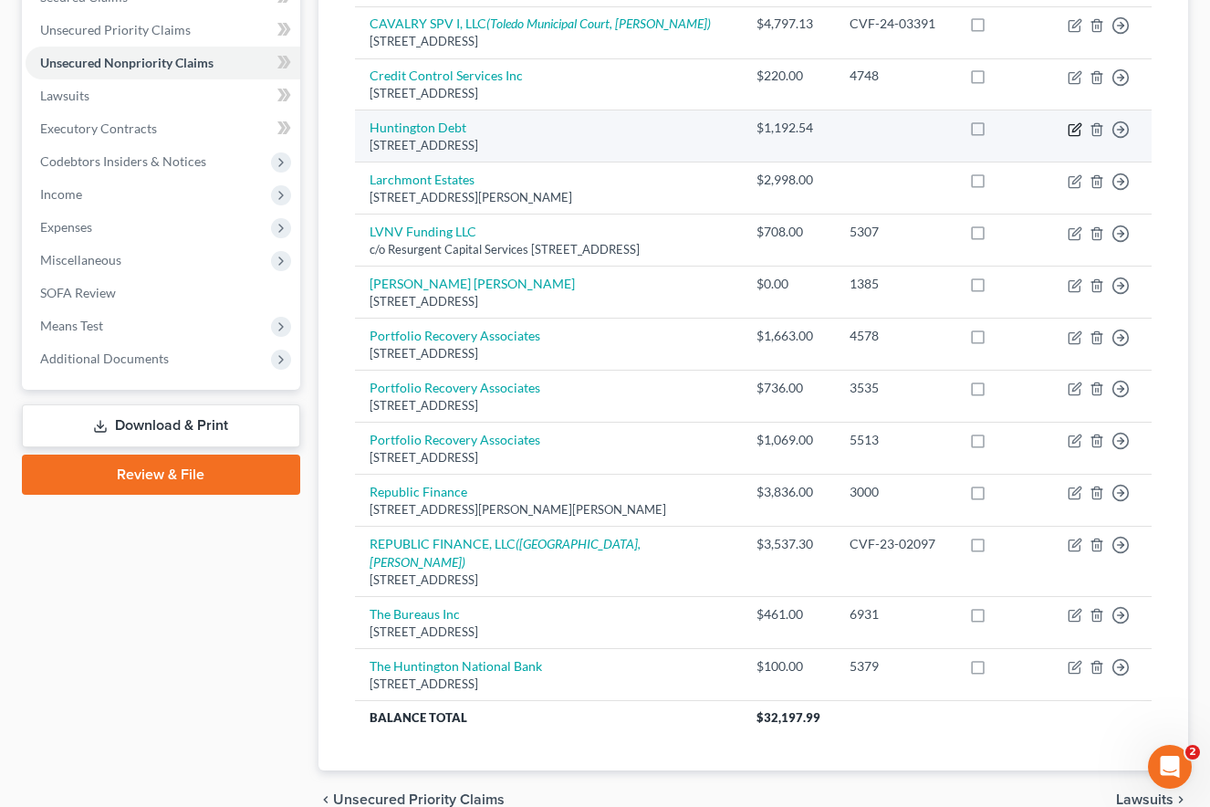
click at [1075, 130] on icon "button" at bounding box center [1076, 127] width 8 height 8
select select "35"
select select "1"
select select "0"
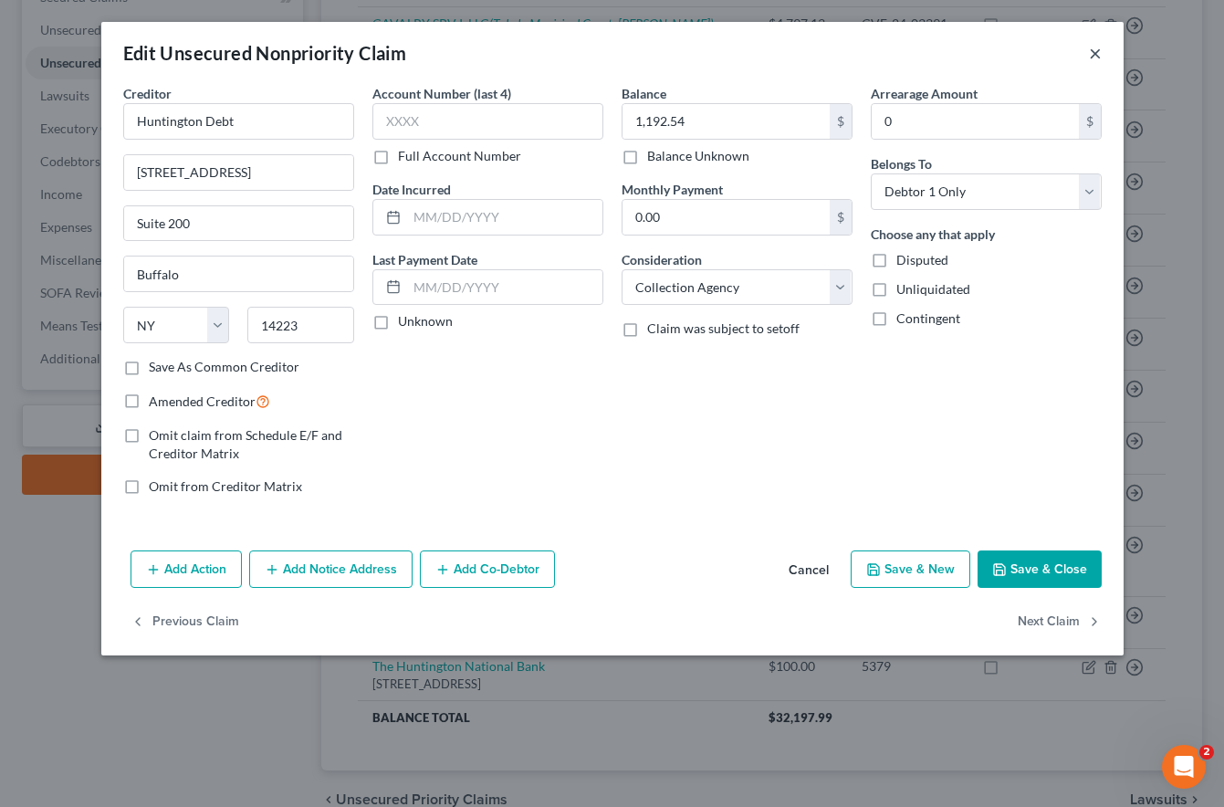
click at [1095, 51] on button "×" at bounding box center [1095, 53] width 13 height 22
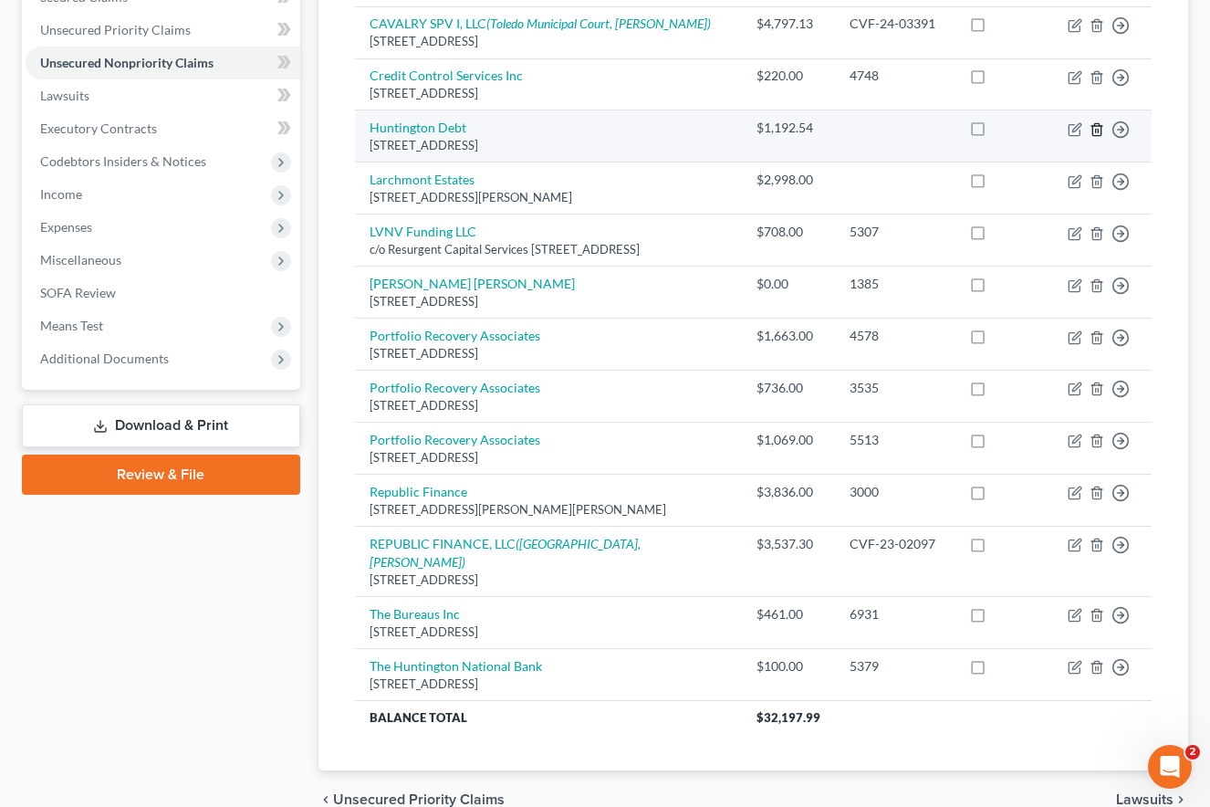
click at [1096, 126] on polyline "button" at bounding box center [1096, 126] width 11 height 0
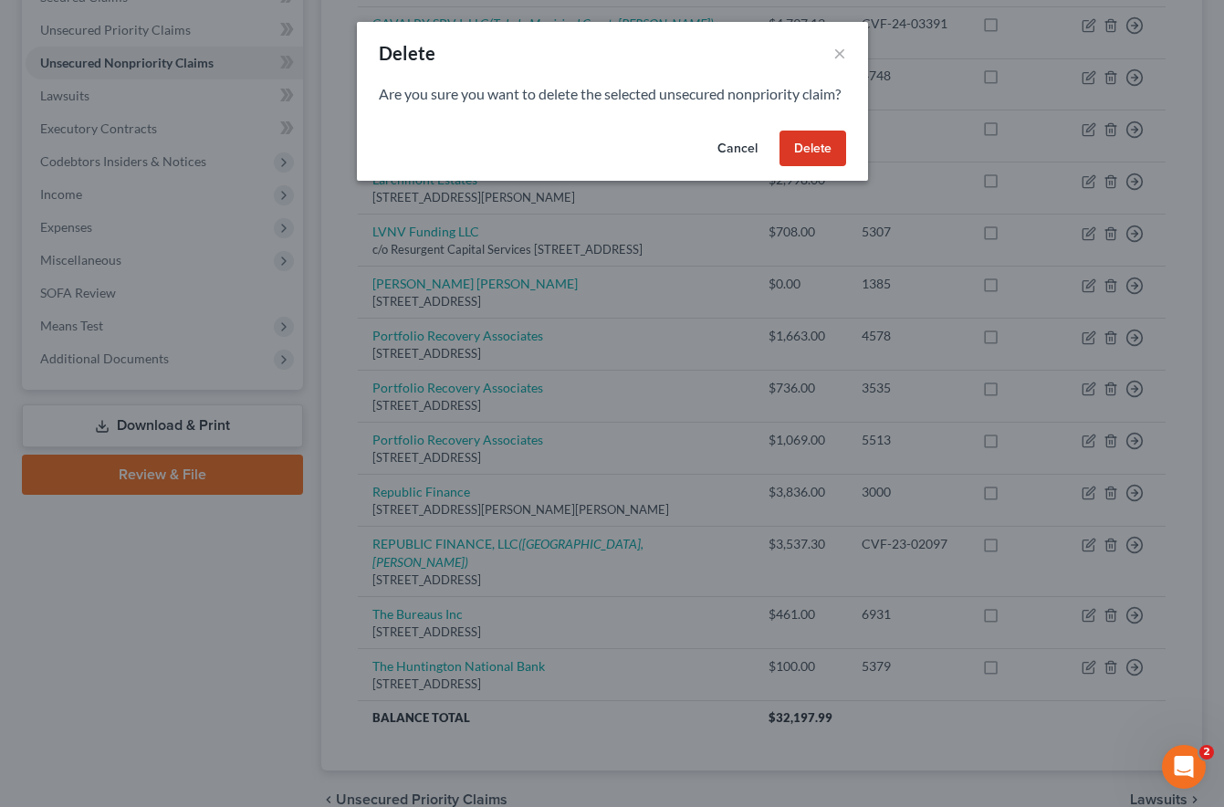
click at [795, 167] on button "Delete" at bounding box center [812, 148] width 67 height 36
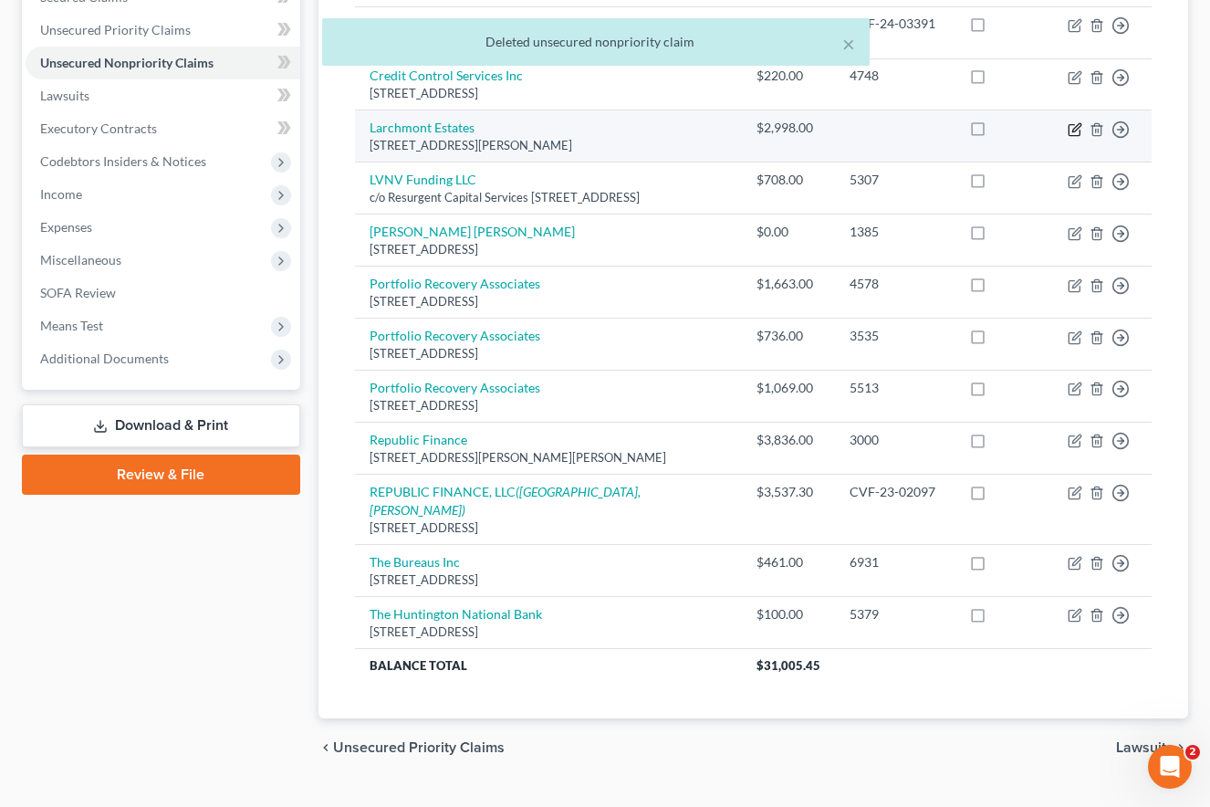
click at [1070, 128] on icon "button" at bounding box center [1075, 129] width 15 height 15
select select "36"
select select "14"
select select "0"
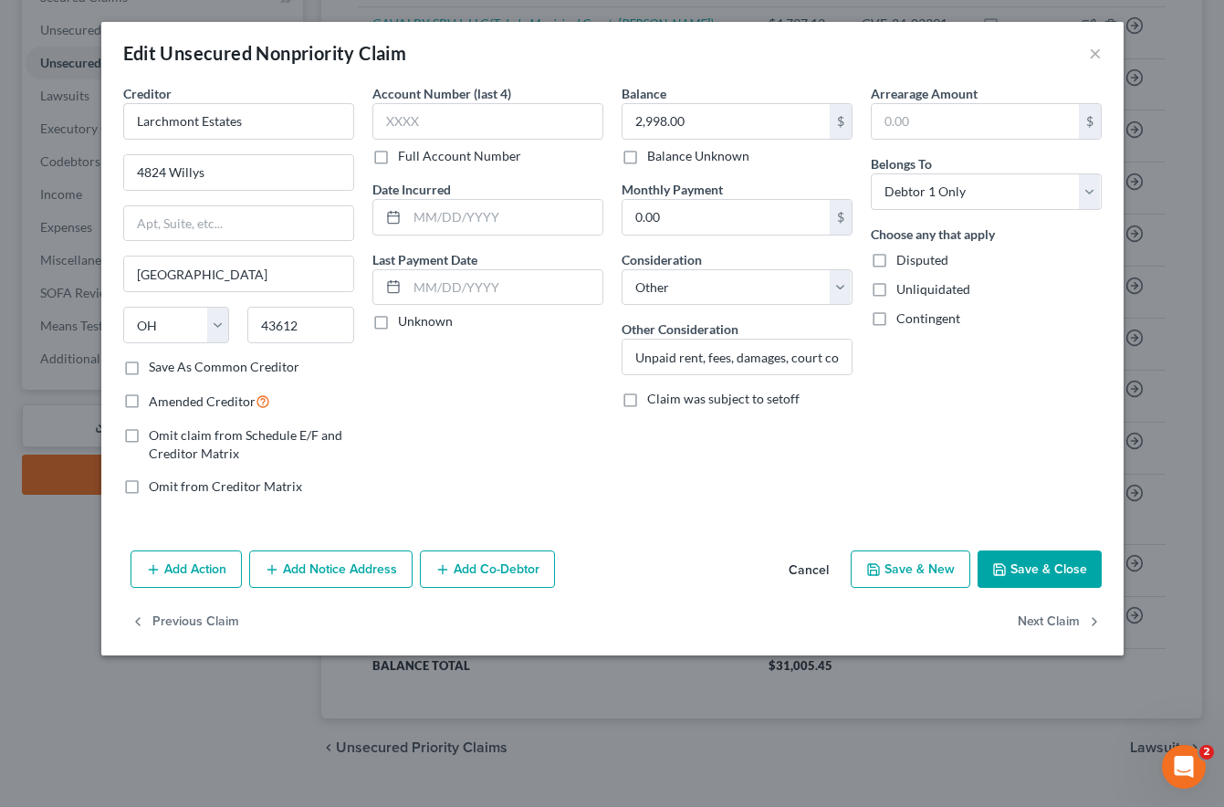
click at [149, 369] on label "Save As Common Creditor" at bounding box center [224, 367] width 151 height 18
click at [156, 369] on input "Save As Common Creditor" at bounding box center [162, 364] width 12 height 12
click at [962, 569] on button "Save & New" at bounding box center [910, 569] width 120 height 38
checkbox input "false"
select select "0"
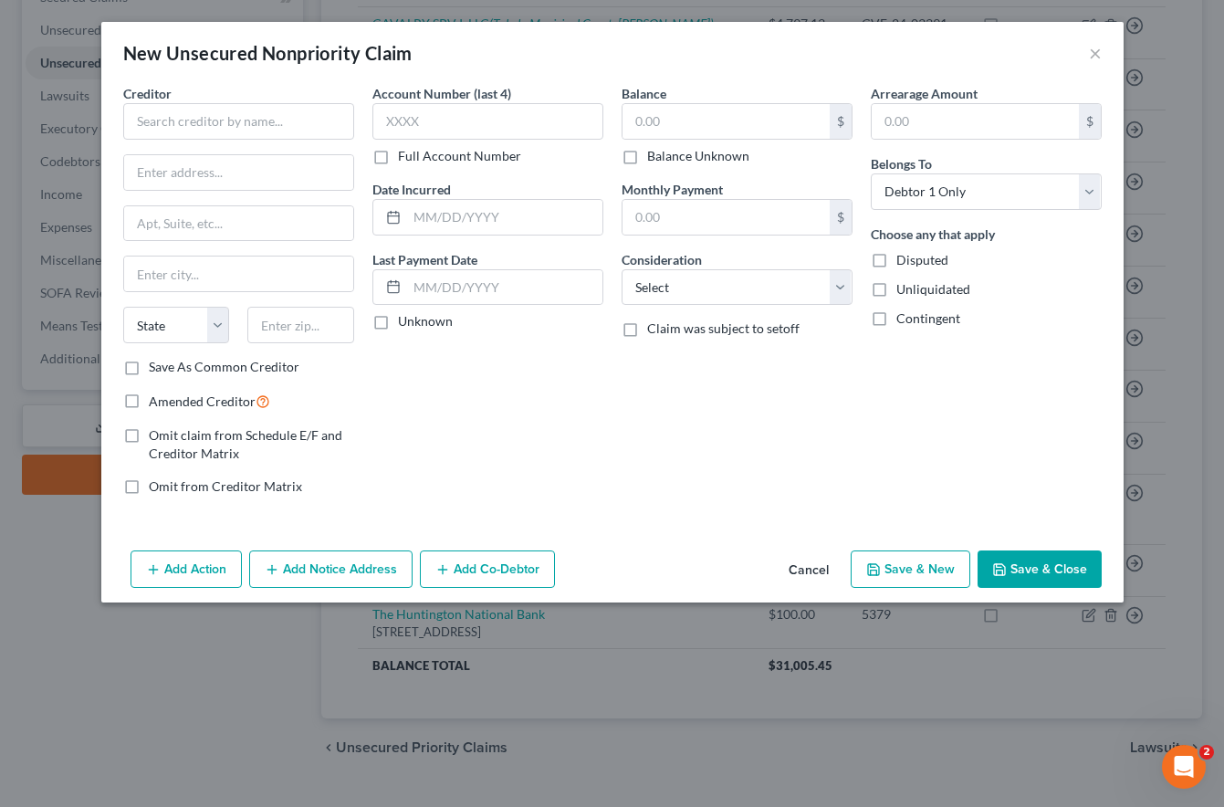
type input "0"
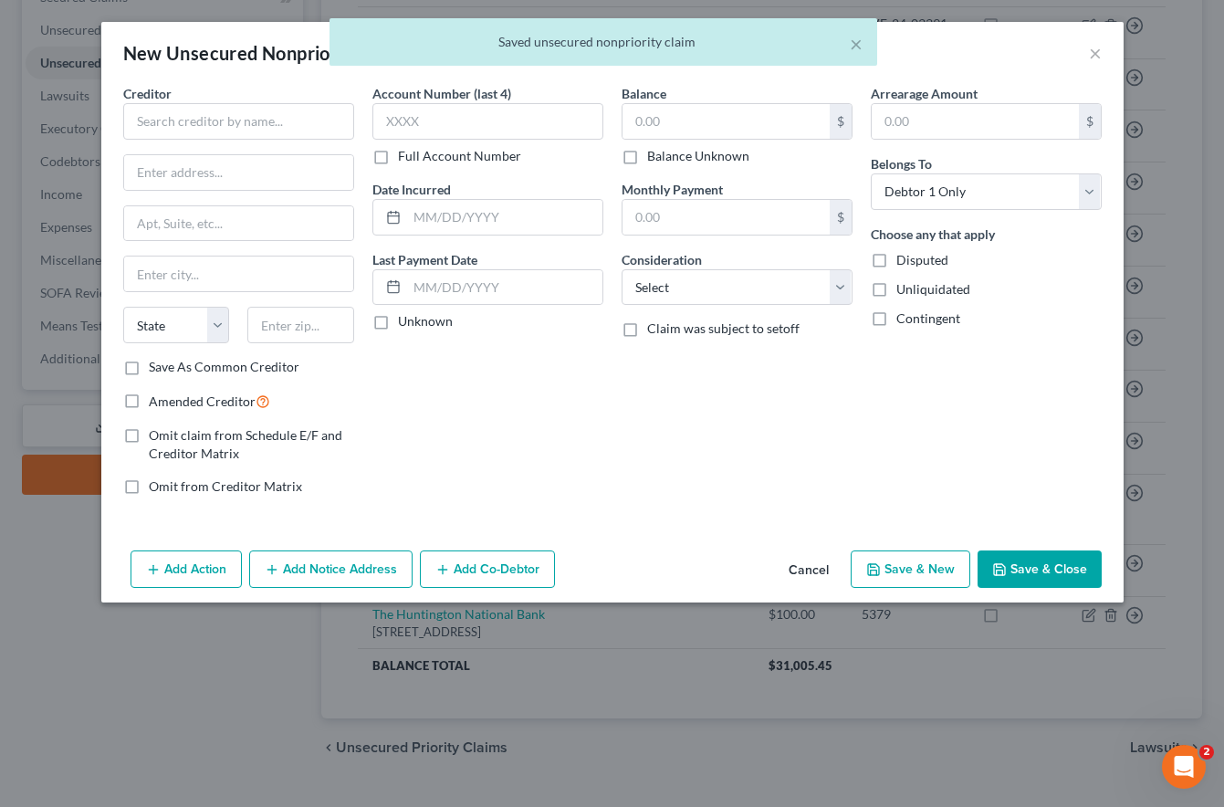
click at [1088, 54] on div "× Saved unsecured nonpriority claim" at bounding box center [603, 46] width 1224 height 57
click at [1093, 54] on div "× Saved unsecured nonpriority claim" at bounding box center [603, 46] width 1224 height 57
click at [854, 42] on button "×" at bounding box center [855, 44] width 13 height 22
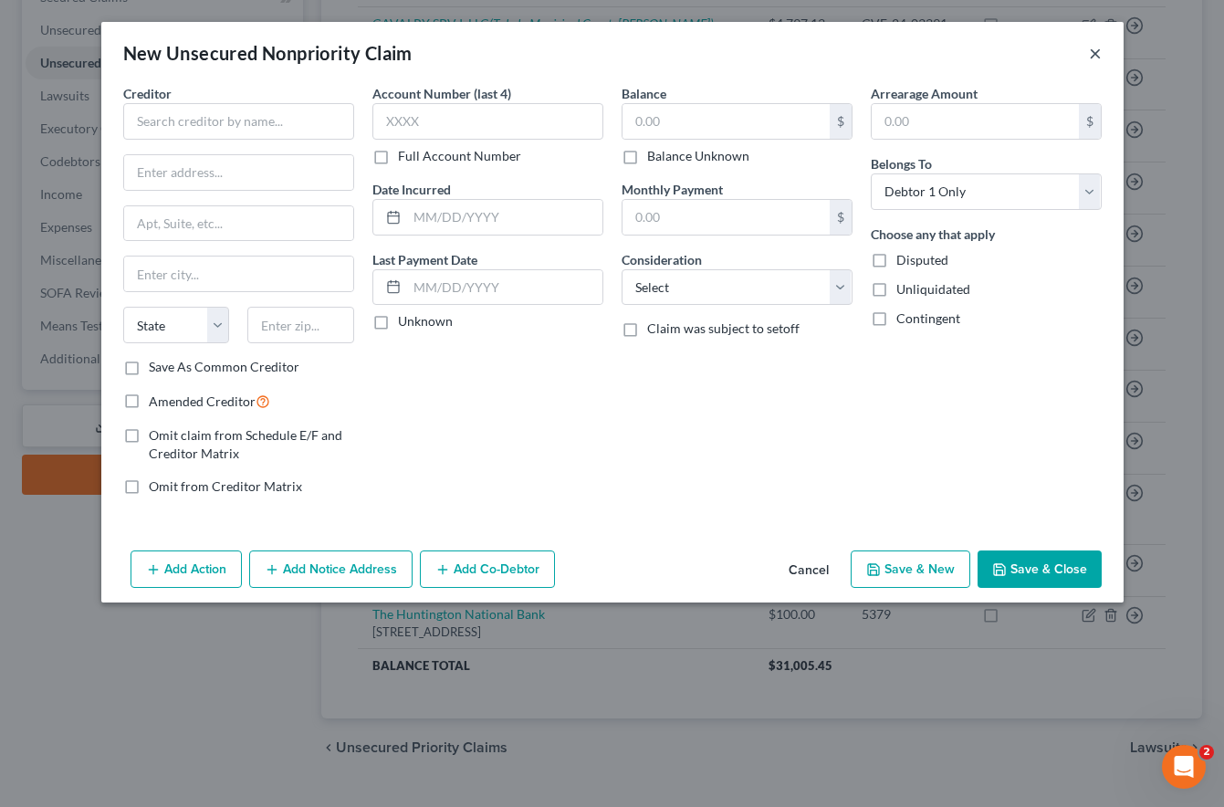
click at [1093, 54] on button "×" at bounding box center [1095, 53] width 13 height 22
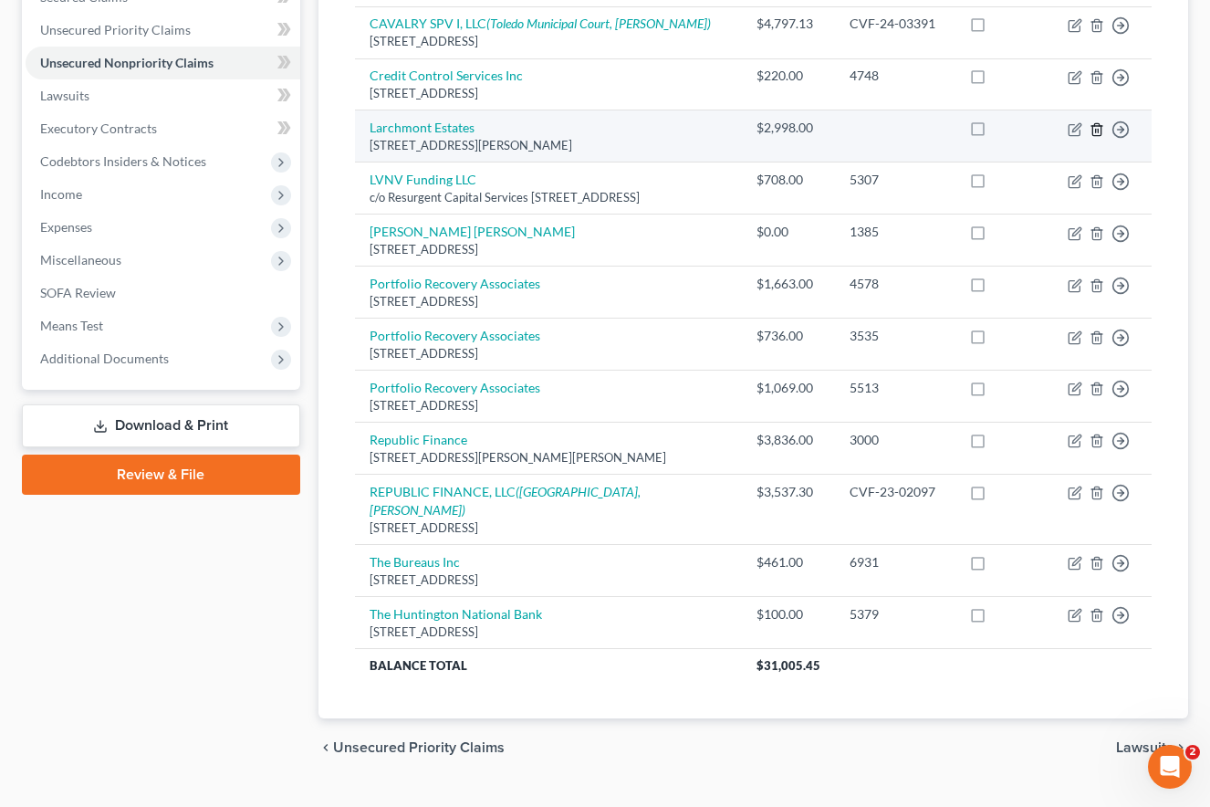
click at [1095, 127] on icon "button" at bounding box center [1096, 129] width 15 height 15
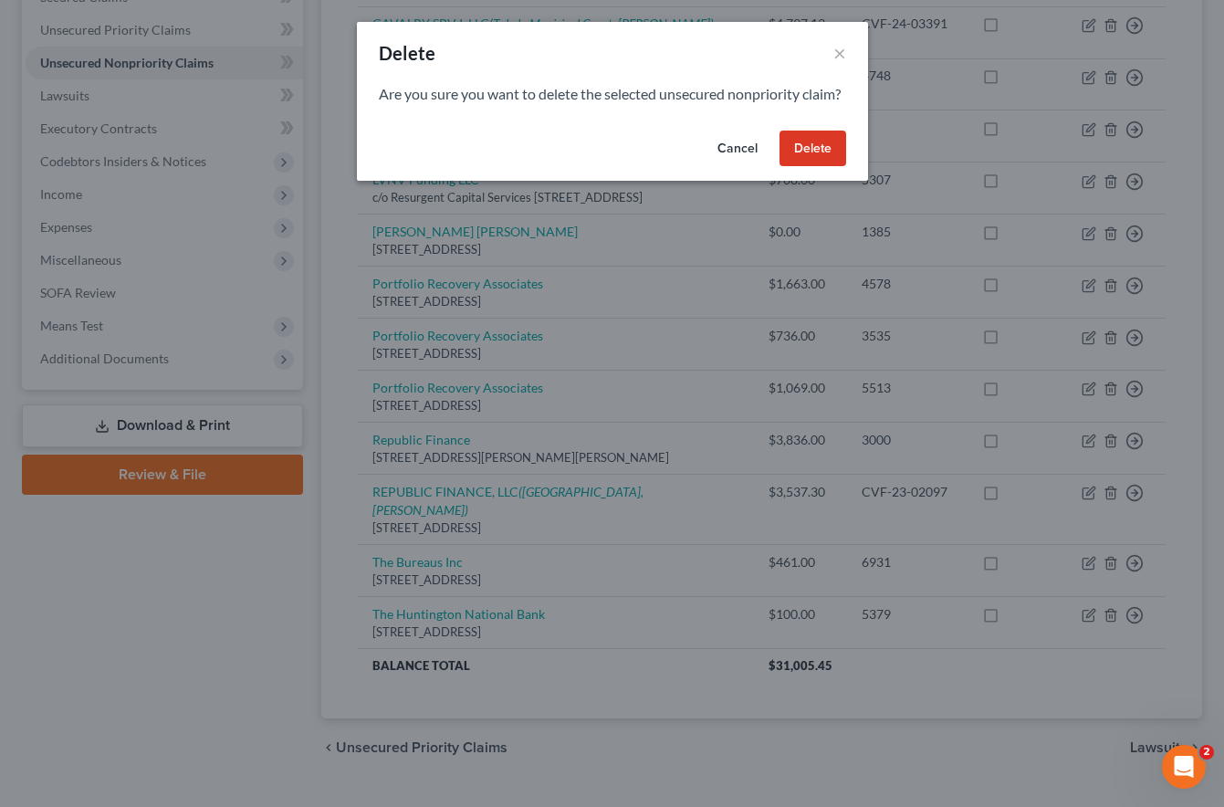
click at [807, 167] on button "Delete" at bounding box center [812, 148] width 67 height 36
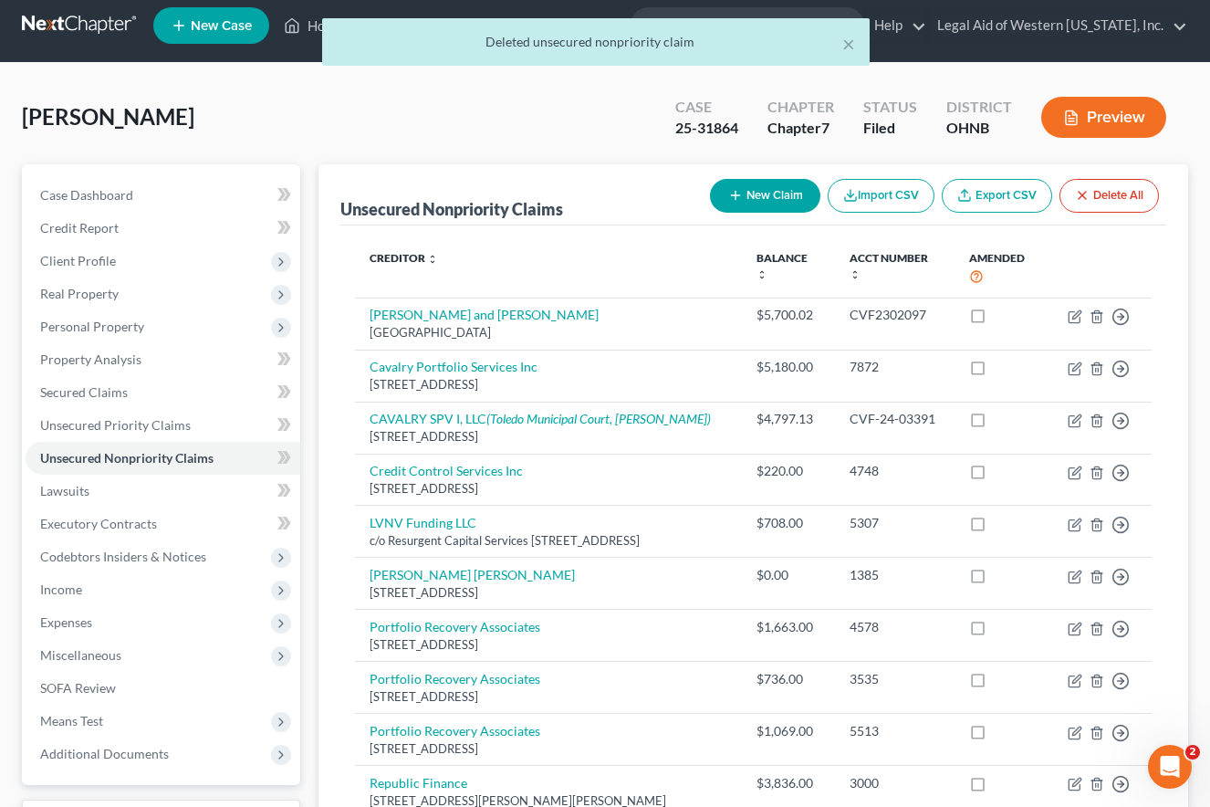
scroll to position [0, 0]
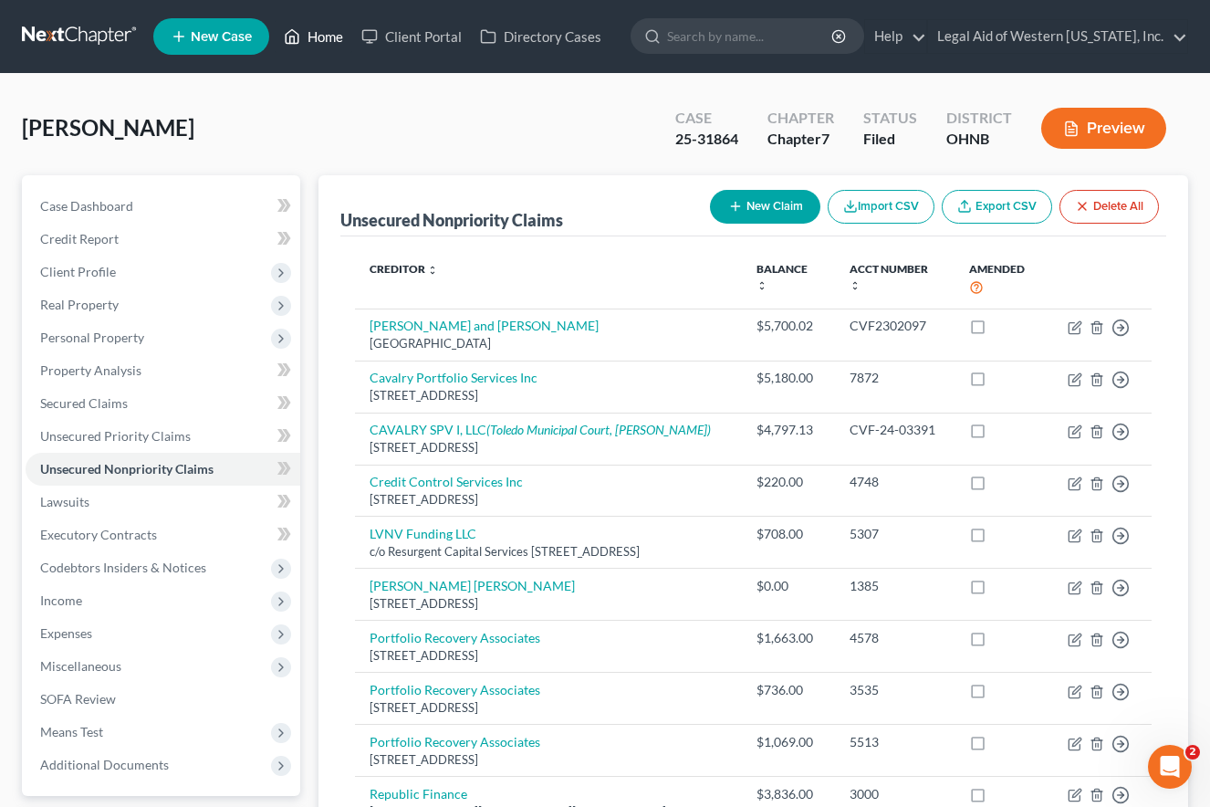
click at [332, 32] on link "Home" at bounding box center [314, 36] width 78 height 33
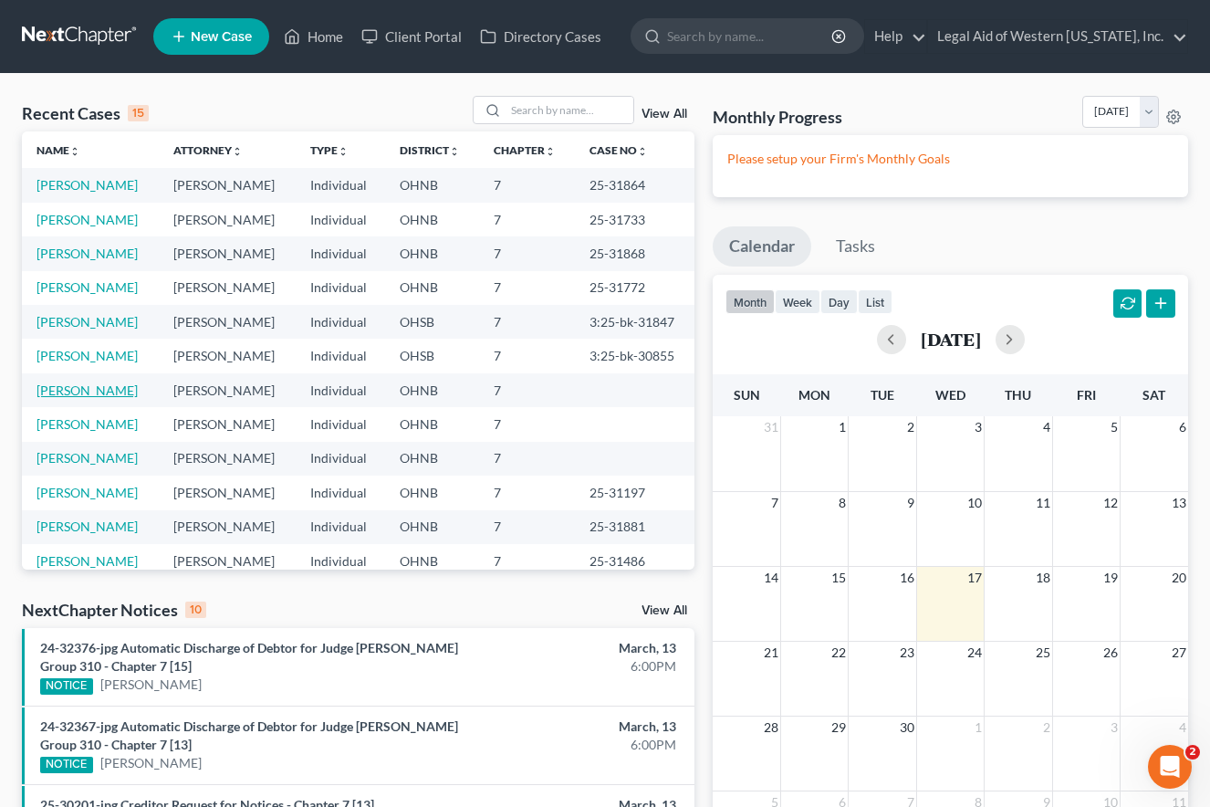
click at [109, 392] on link "[PERSON_NAME]" at bounding box center [86, 390] width 101 height 16
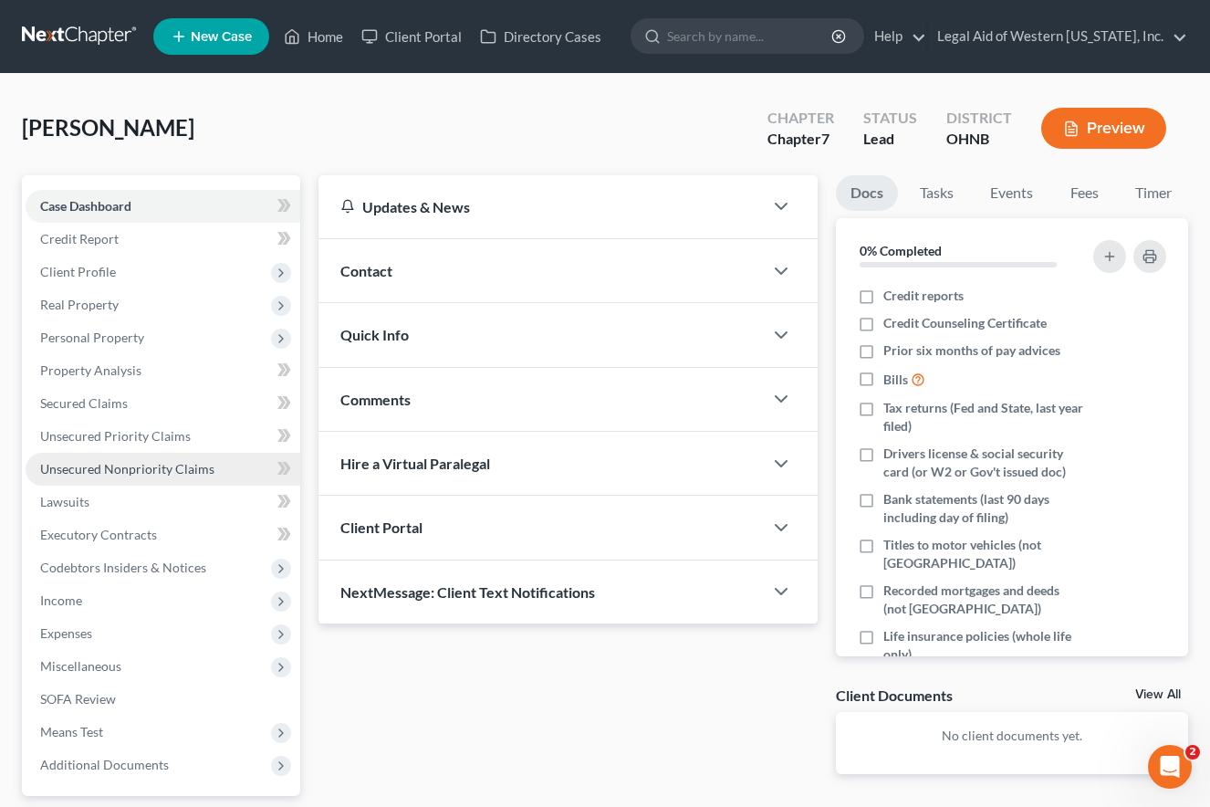
click at [109, 468] on span "Unsecured Nonpriority Claims" at bounding box center [127, 469] width 174 height 16
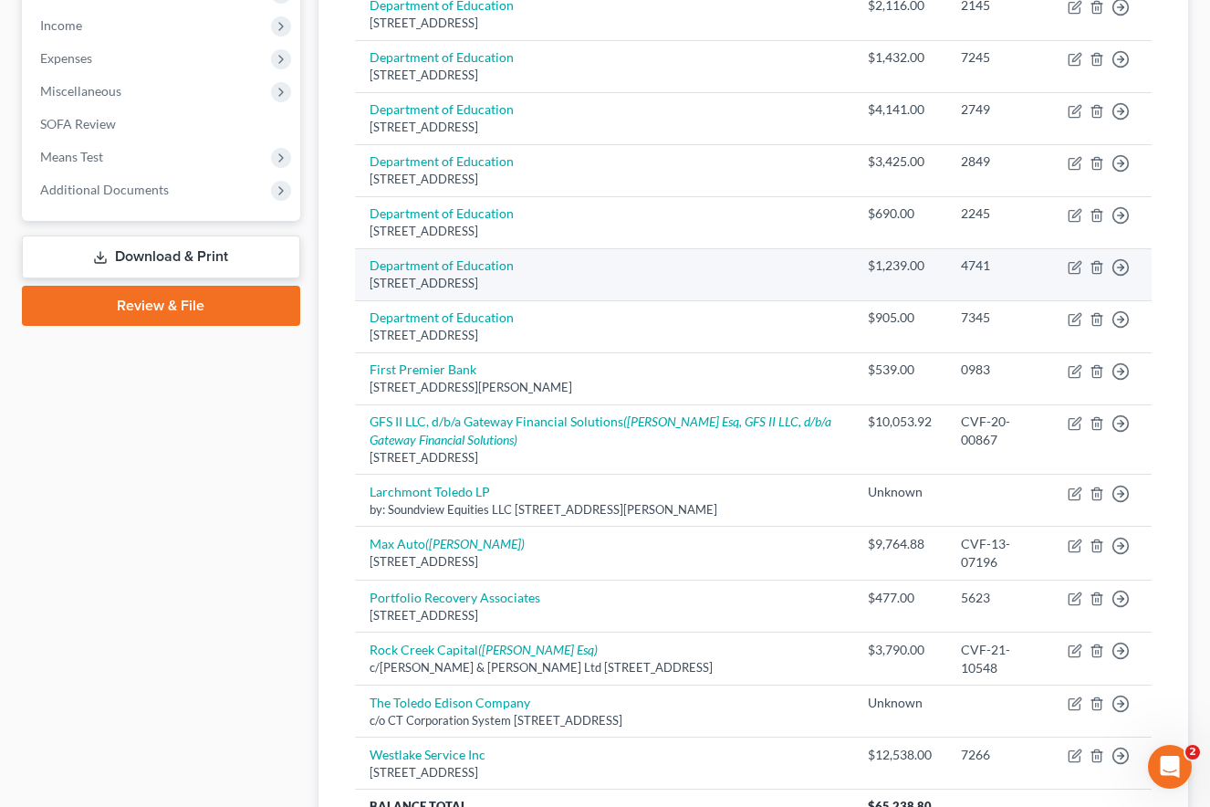
scroll to position [639, 0]
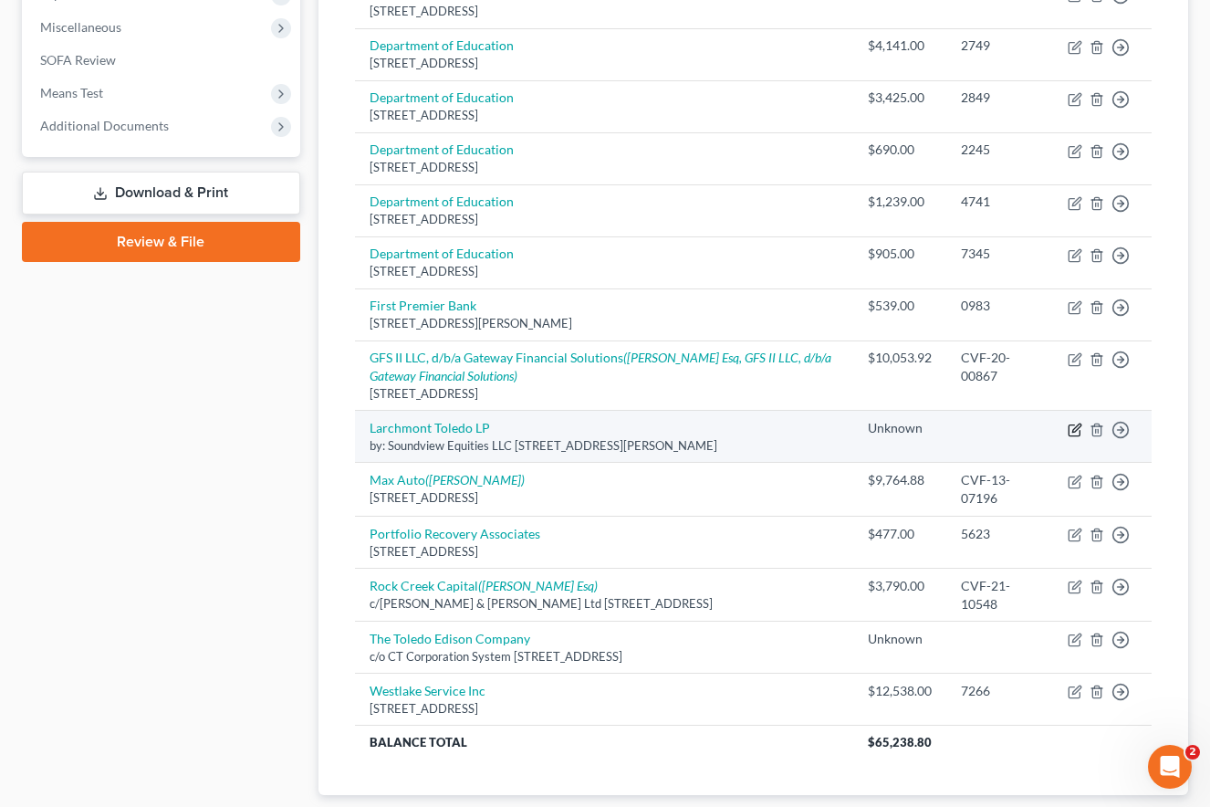
click at [1078, 426] on icon "button" at bounding box center [1075, 429] width 15 height 15
select select "36"
select select "14"
select select "0"
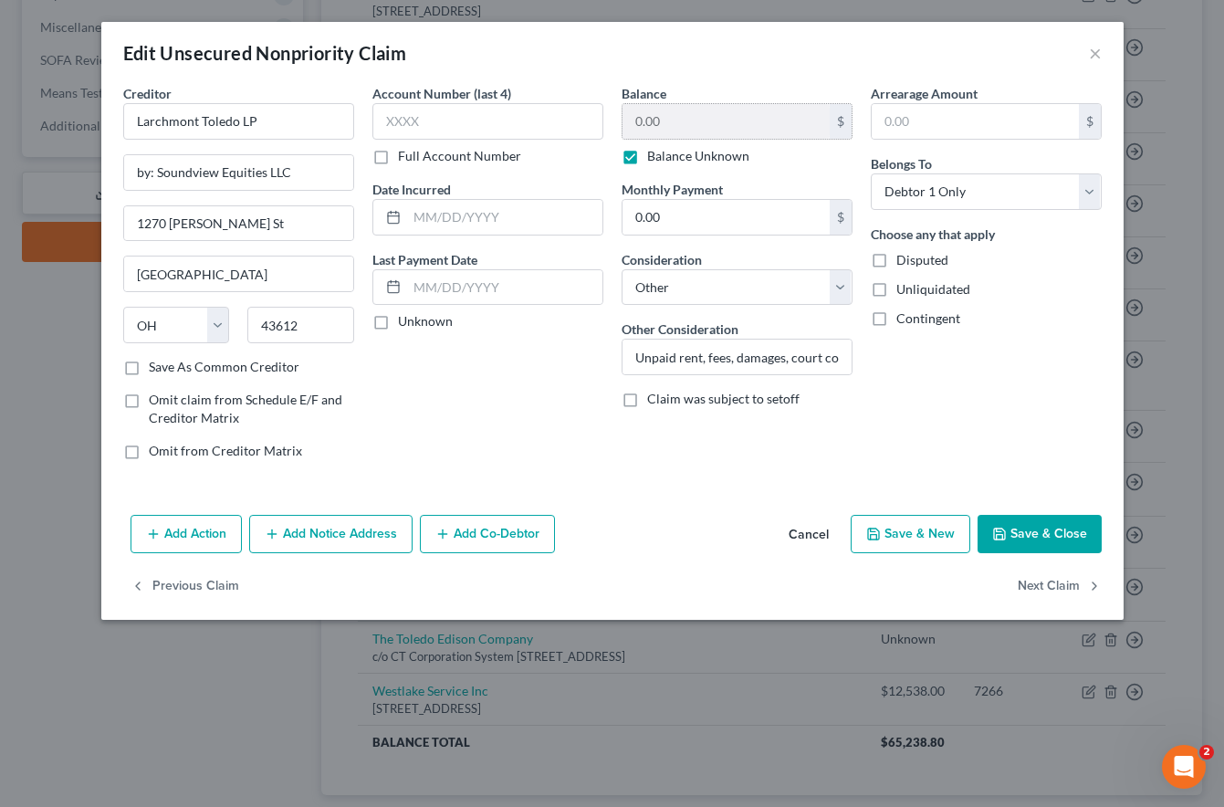
drag, startPoint x: 632, startPoint y: 155, endPoint x: 660, endPoint y: 133, distance: 35.1
click at [647, 155] on label "Balance Unknown" at bounding box center [698, 156] width 102 height 18
click at [654, 155] on input "Balance Unknown" at bounding box center [660, 153] width 12 height 12
checkbox input "false"
click at [691, 119] on input "0.00" at bounding box center [725, 121] width 207 height 35
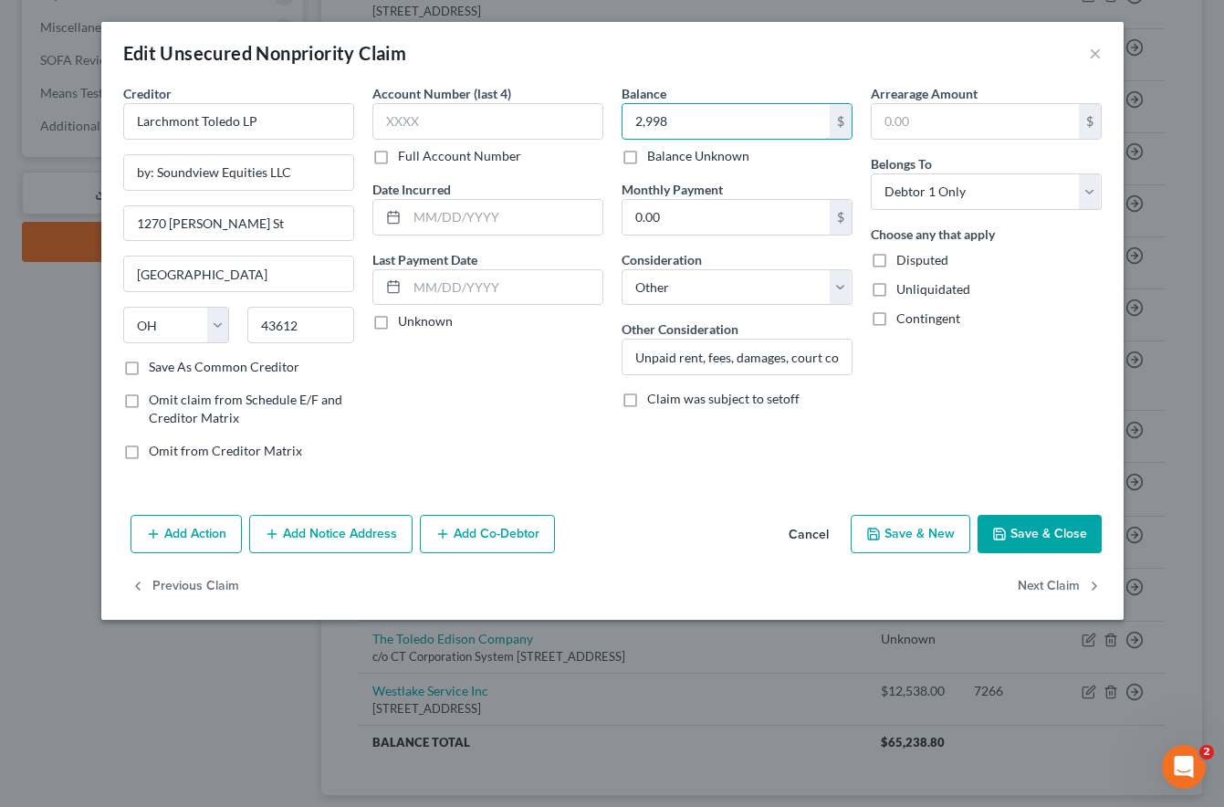
type input "2,998"
click at [417, 121] on input "text" at bounding box center [487, 121] width 231 height 36
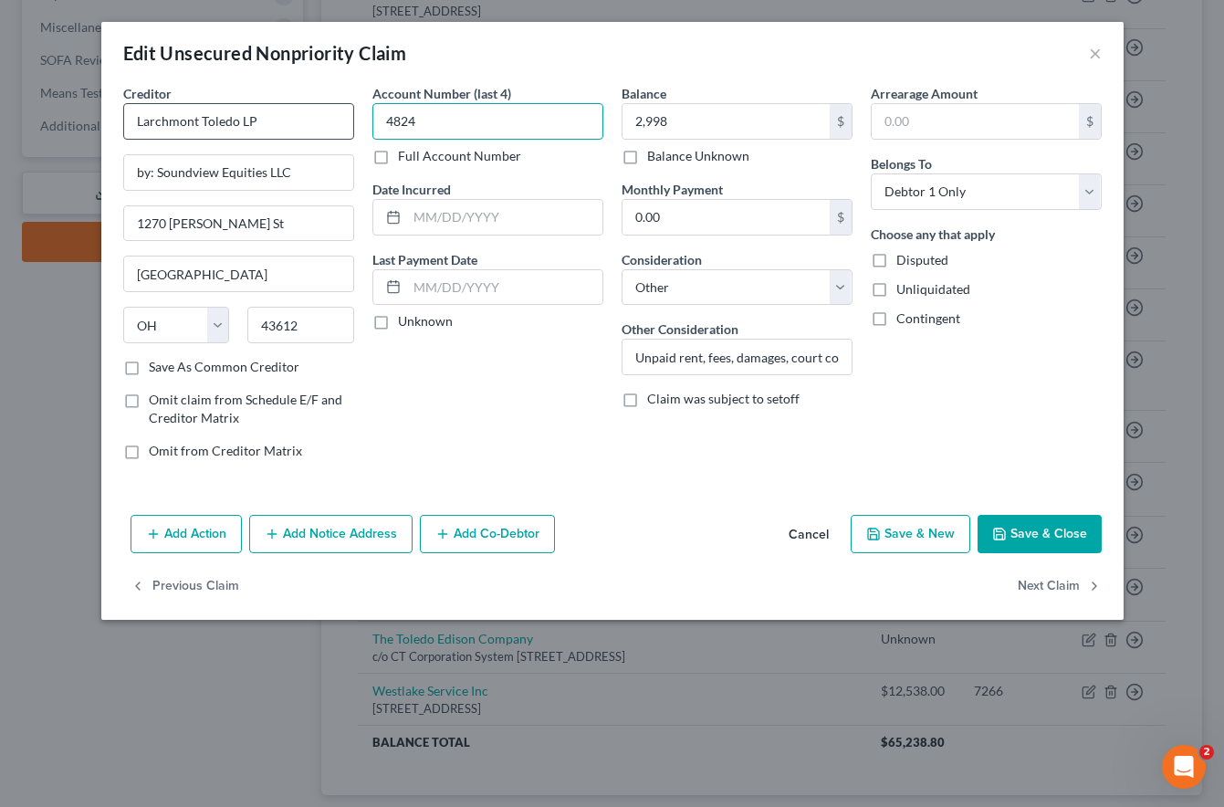
drag, startPoint x: 432, startPoint y: 121, endPoint x: 334, endPoint y: 120, distance: 98.5
click at [334, 120] on div "Creditor * Larchmont Toledo LP by: Soundview Equities LLC 1270 Slater St Toledo…" at bounding box center [612, 279] width 996 height 391
type input "4824"
click at [398, 158] on label "Full Account Number" at bounding box center [459, 156] width 123 height 18
click at [405, 158] on input "Full Account Number" at bounding box center [411, 153] width 12 height 12
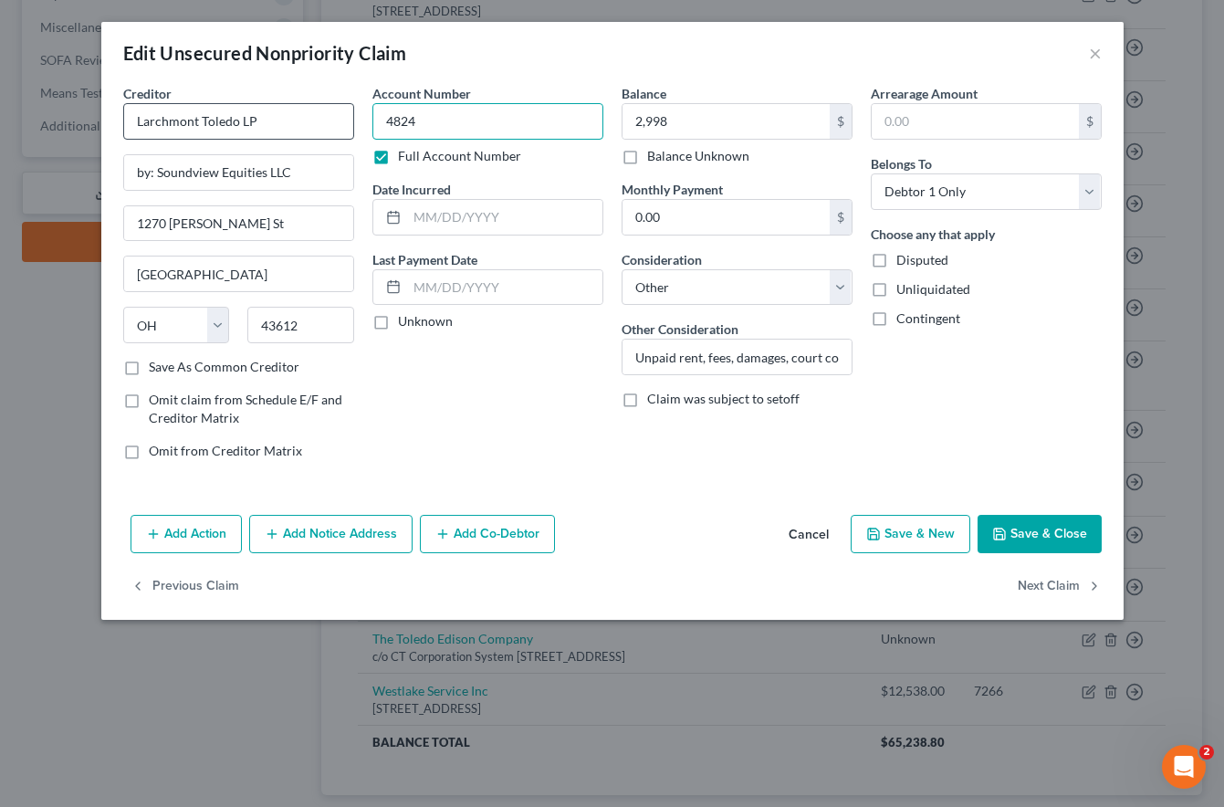
drag, startPoint x: 438, startPoint y: 121, endPoint x: 336, endPoint y: 120, distance: 102.2
click at [336, 120] on div "Creditor * Larchmont Toledo LP by: Soundview Equities LLC 1270 Slater St Toledo…" at bounding box center [612, 279] width 996 height 391
click at [478, 108] on input "4824" at bounding box center [487, 121] width 231 height 36
click at [474, 120] on input "4824" at bounding box center [487, 121] width 231 height 36
click at [457, 120] on input "4824" at bounding box center [487, 121] width 231 height 36
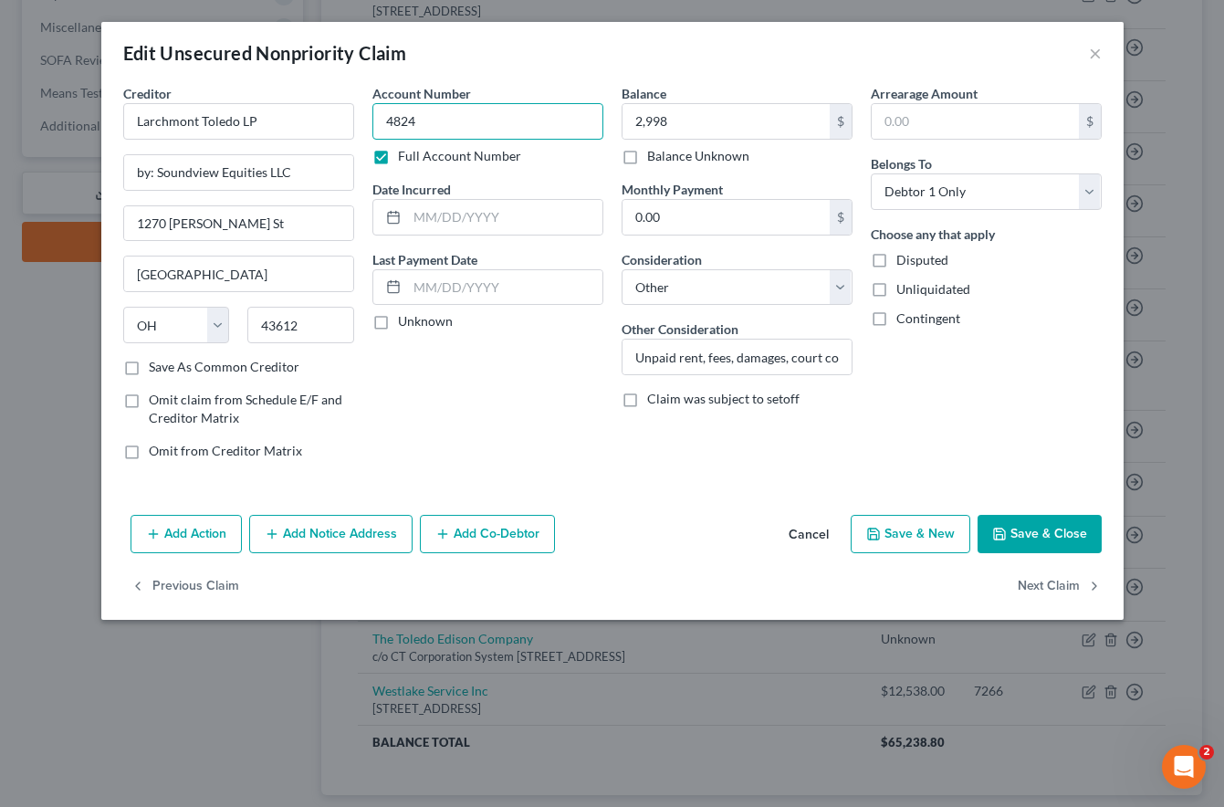
click at [418, 120] on input "4824" at bounding box center [487, 121] width 231 height 36
type input "U"
type input "101"
click at [398, 153] on label "Full Account Number" at bounding box center [459, 156] width 123 height 18
click at [405, 153] on input "Full Account Number" at bounding box center [411, 153] width 12 height 12
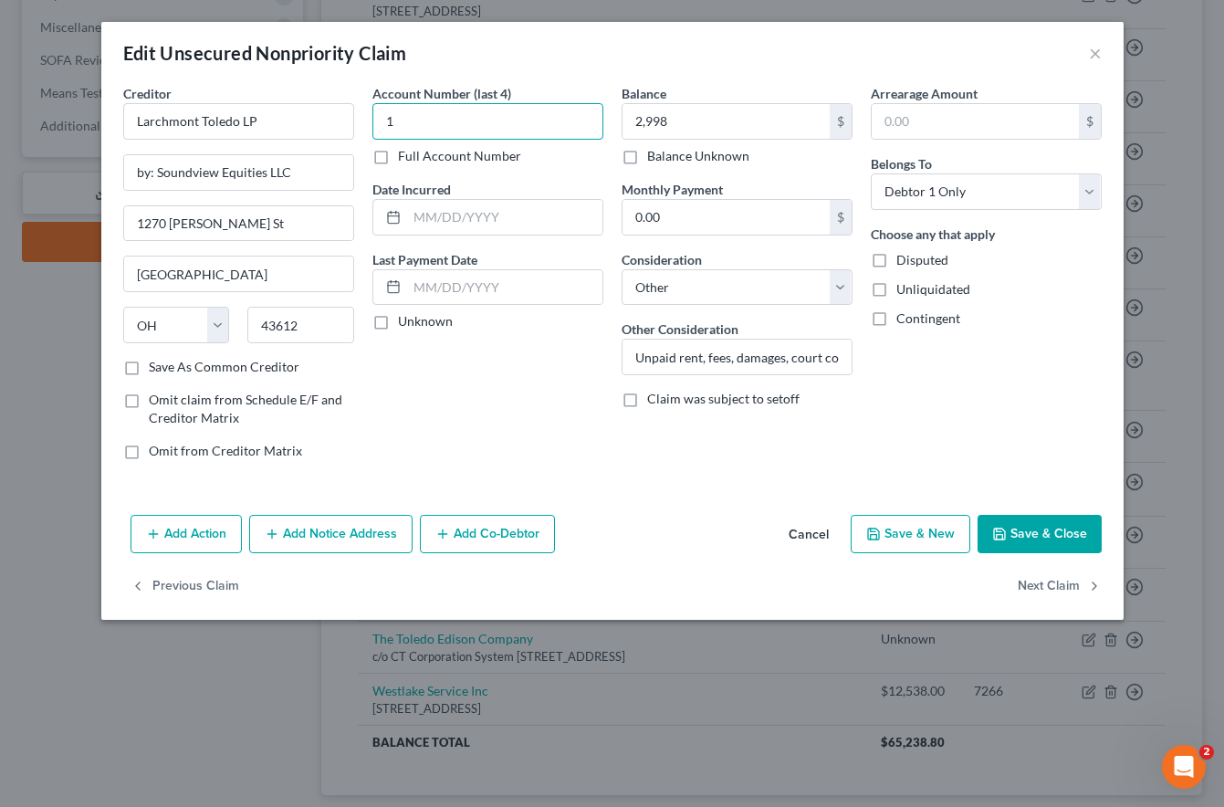
click at [423, 122] on input "1" at bounding box center [487, 121] width 231 height 36
drag, startPoint x: 423, startPoint y: 122, endPoint x: 352, endPoint y: 127, distance: 71.3
click at [352, 127] on div "Creditor * Larchmont Toledo LP by: Soundview Equities LLC 1270 Slater St Toledo…" at bounding box center [612, 279] width 996 height 391
type input "101"
click at [518, 431] on div "Account Number (last 4) 101 Full Account Number Date Incurred Last Payment Date…" at bounding box center [487, 279] width 249 height 391
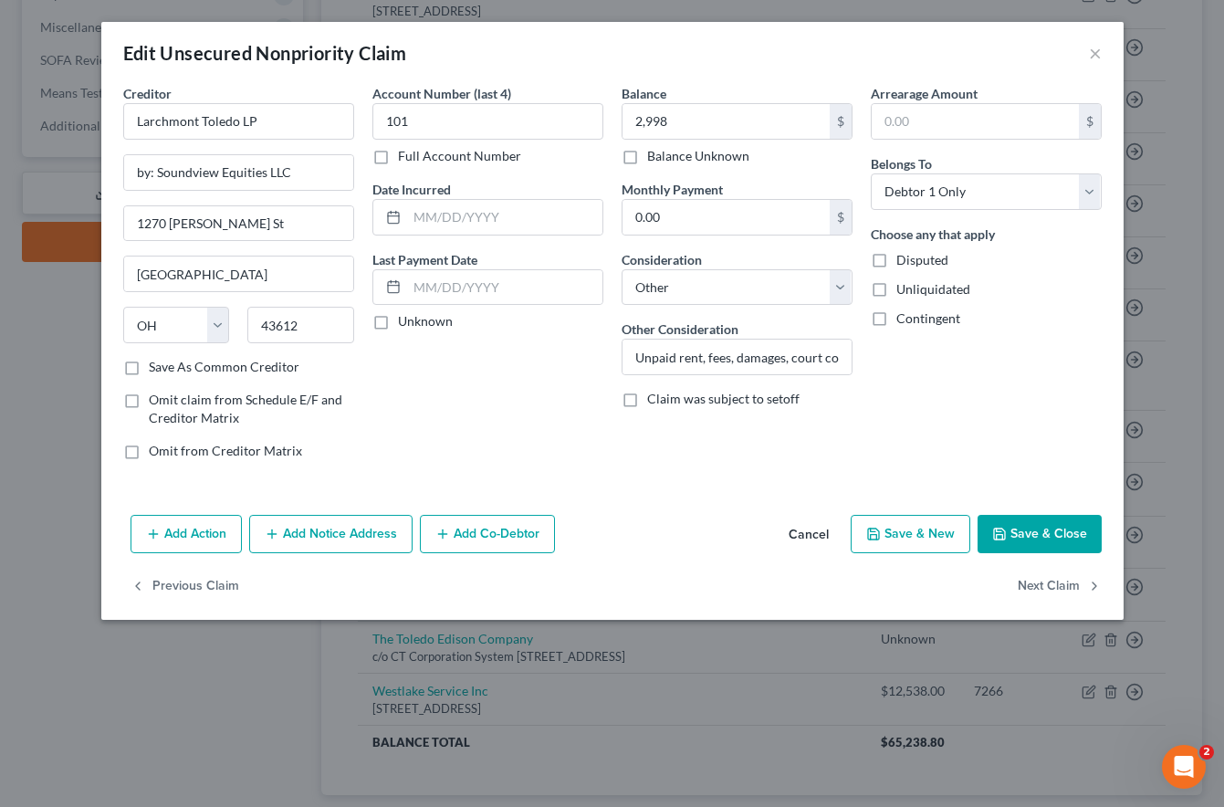
click at [1037, 529] on button "Save & Close" at bounding box center [1039, 534] width 124 height 38
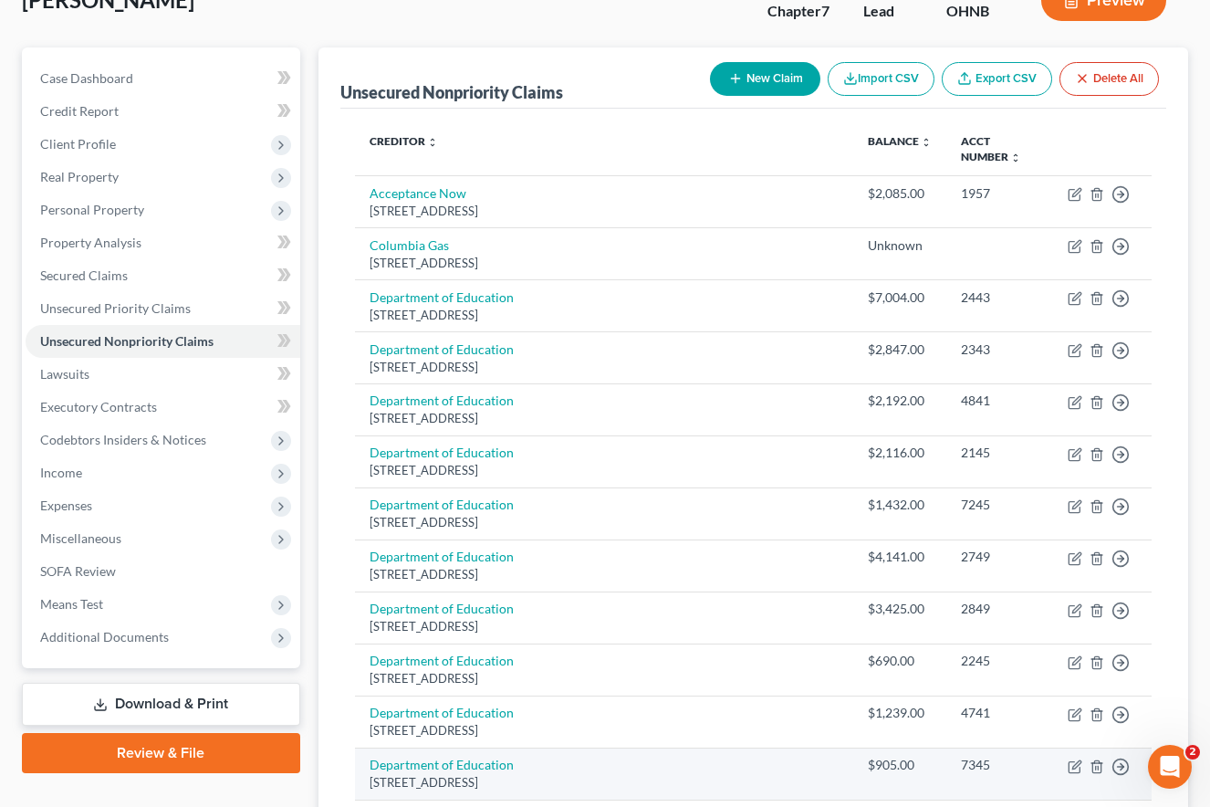
scroll to position [91, 0]
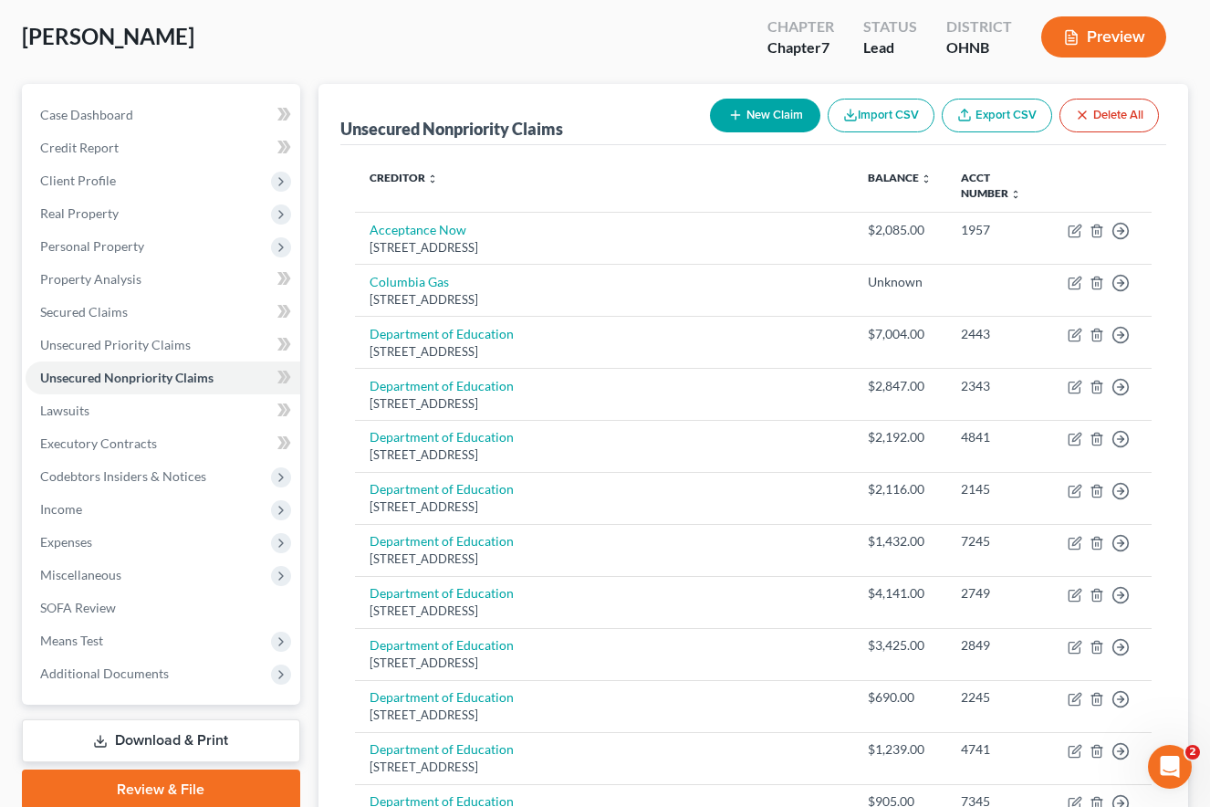
click at [788, 119] on button "New Claim" at bounding box center [765, 116] width 110 height 34
select select "0"
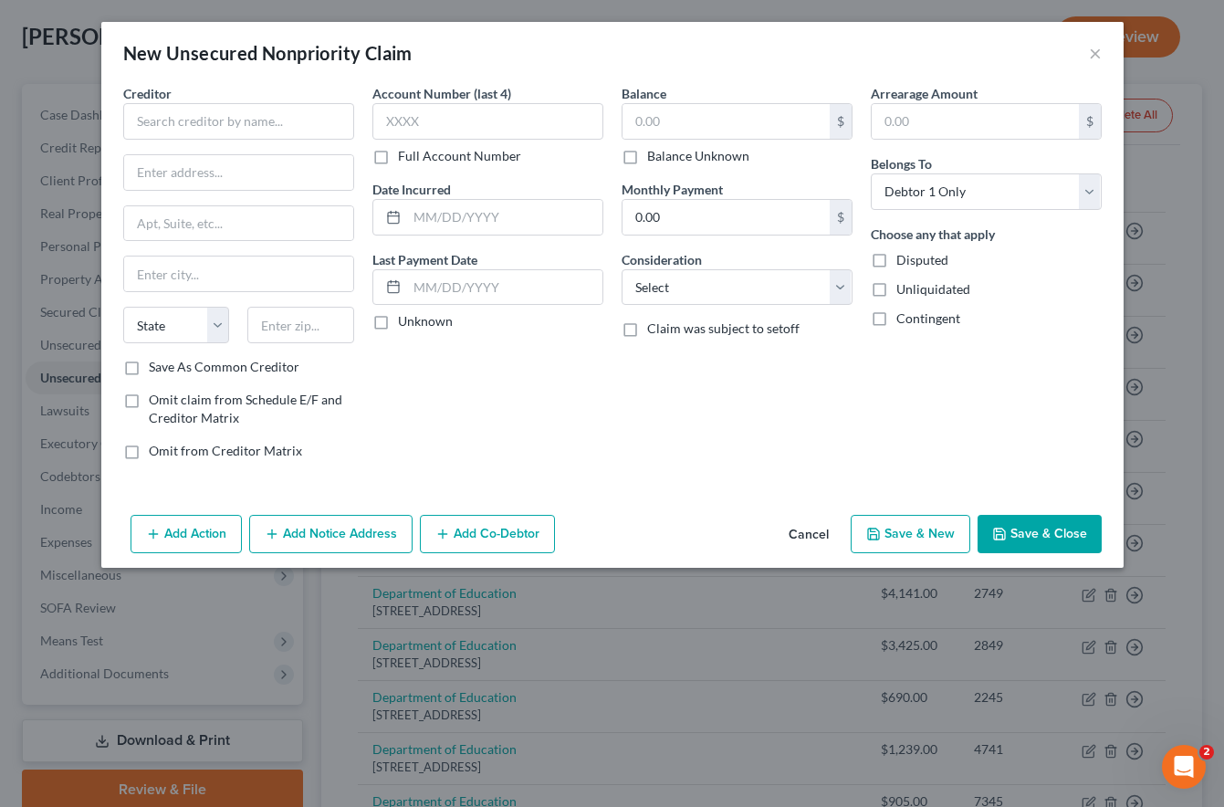
drag, startPoint x: 732, startPoint y: 419, endPoint x: 584, endPoint y: 339, distance: 168.2
click at [733, 419] on div "Balance $ Balance Unknown Balance Undetermined $ Balance Unknown Monthly Paymen…" at bounding box center [736, 279] width 249 height 391
click at [254, 125] on input "text" at bounding box center [238, 121] width 231 height 36
type input "Huntington Debt"
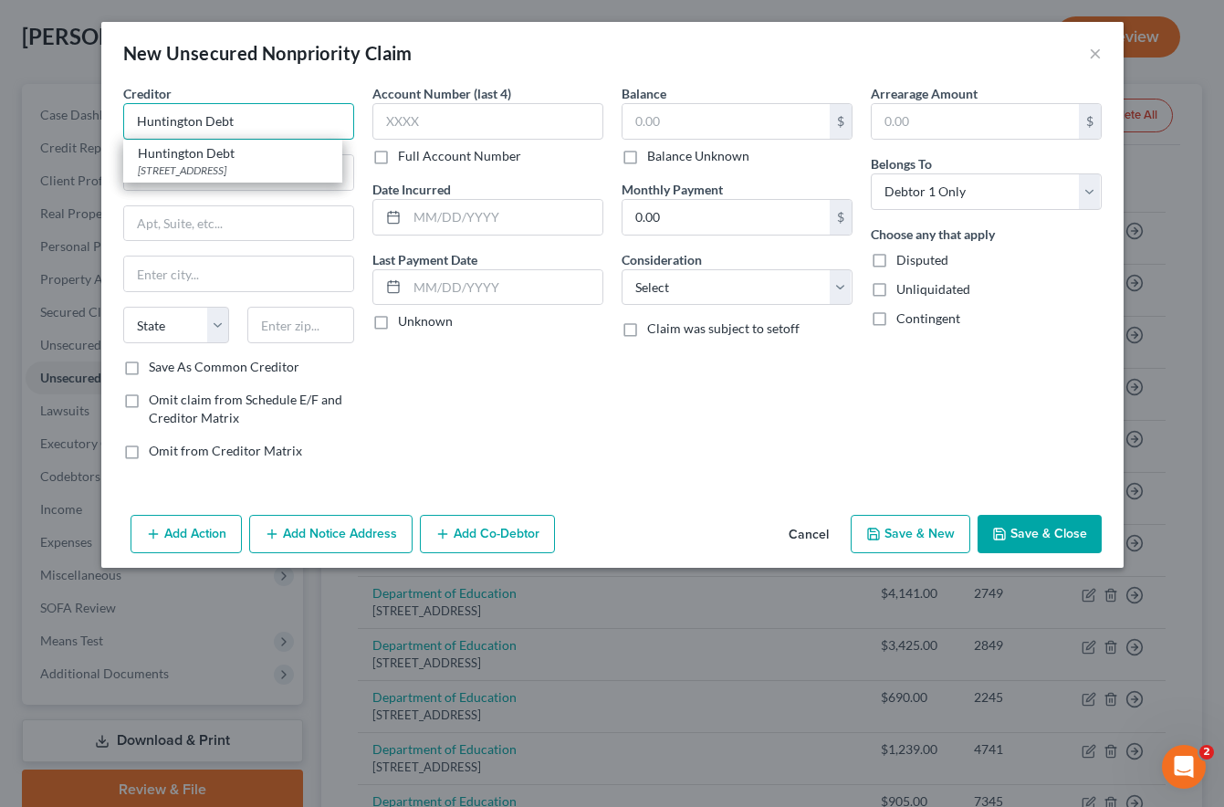
type input "1965 Sheridan Drive"
type input "Suite 200"
type input "Buffalo"
select select "35"
type input "14223"
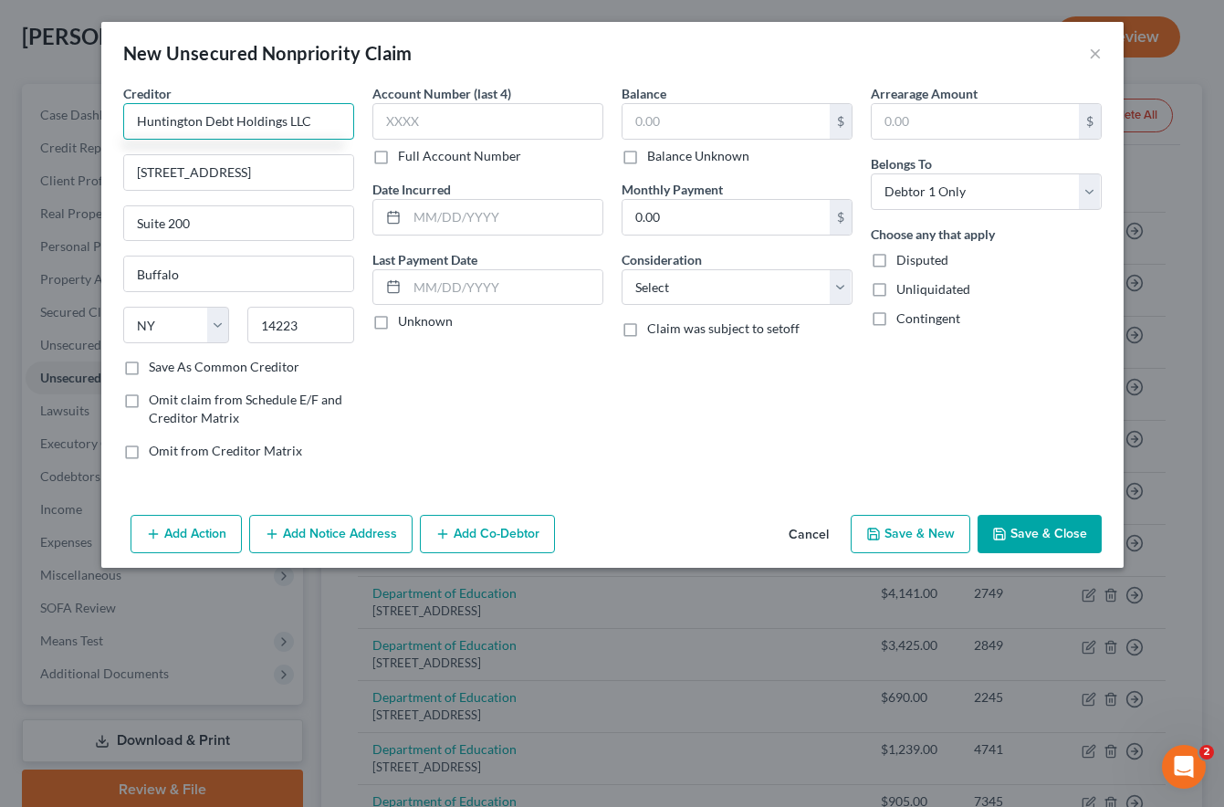
type input "Huntington Debt Holdings LLC"
click at [149, 370] on label "Save As Common Creditor" at bounding box center [224, 367] width 151 height 18
click at [156, 370] on input "Save As Common Creditor" at bounding box center [162, 364] width 12 height 12
checkbox input "true"
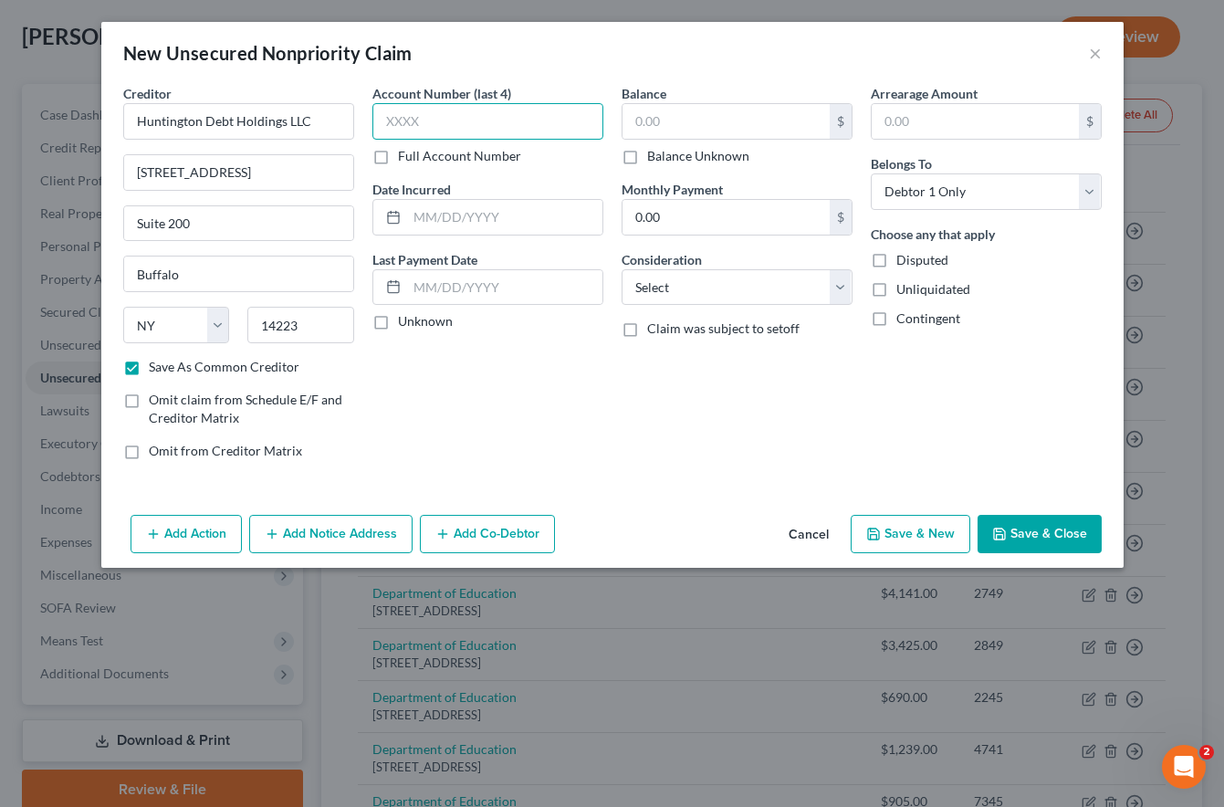
click at [443, 118] on input "text" at bounding box center [487, 121] width 231 height 36
click at [451, 118] on input "text" at bounding box center [487, 121] width 231 height 36
type input "2646"
click at [660, 116] on input "text" at bounding box center [725, 121] width 207 height 35
type input "1,192.54"
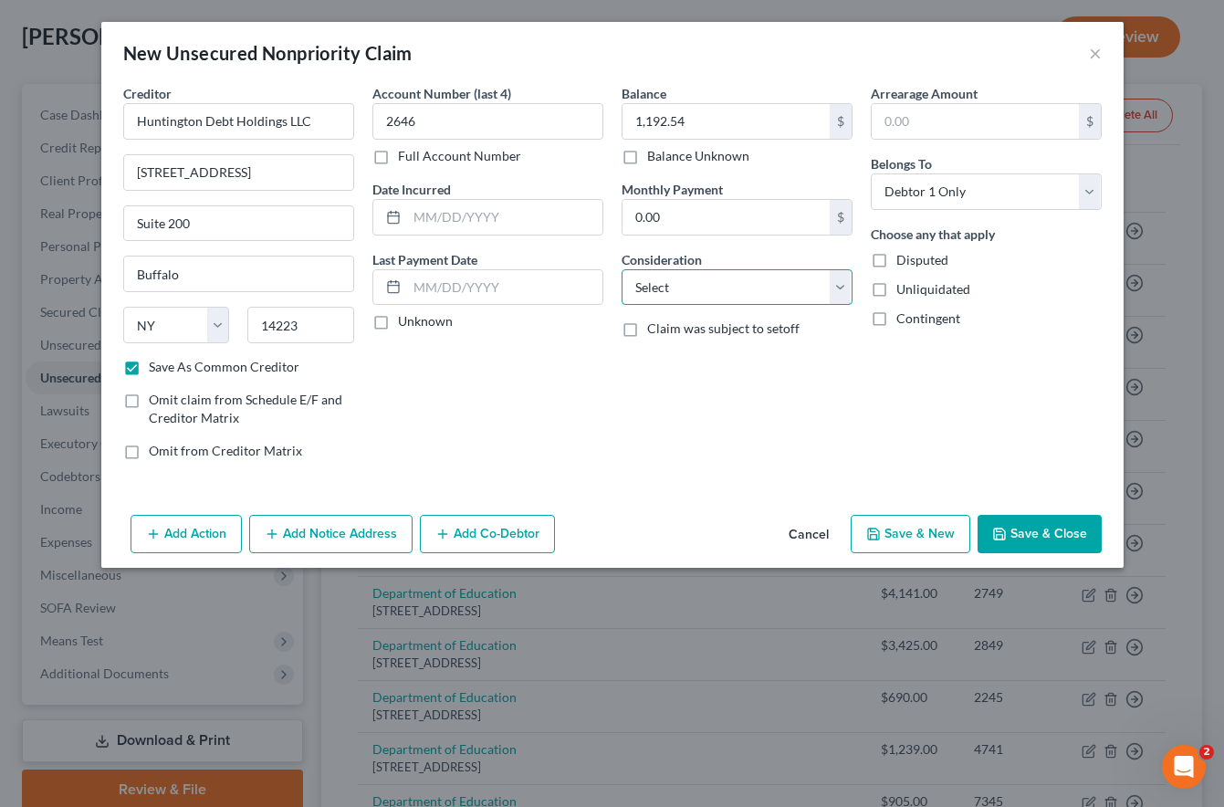
click at [710, 291] on select "Select Cable / Satellite Services Collection Agency Credit Card Debt Debt Couns…" at bounding box center [736, 287] width 231 height 36
select select "1"
click at [621, 269] on select "Select Cable / Satellite Services Collection Agency Credit Card Debt Debt Couns…" at bounding box center [736, 287] width 231 height 36
drag, startPoint x: 625, startPoint y: 409, endPoint x: 611, endPoint y: 395, distance: 19.4
click at [624, 407] on div "Balance 1,192.54 $ Balance Unknown Balance Undetermined 1,192.54 $ Balance Unkn…" at bounding box center [736, 279] width 249 height 391
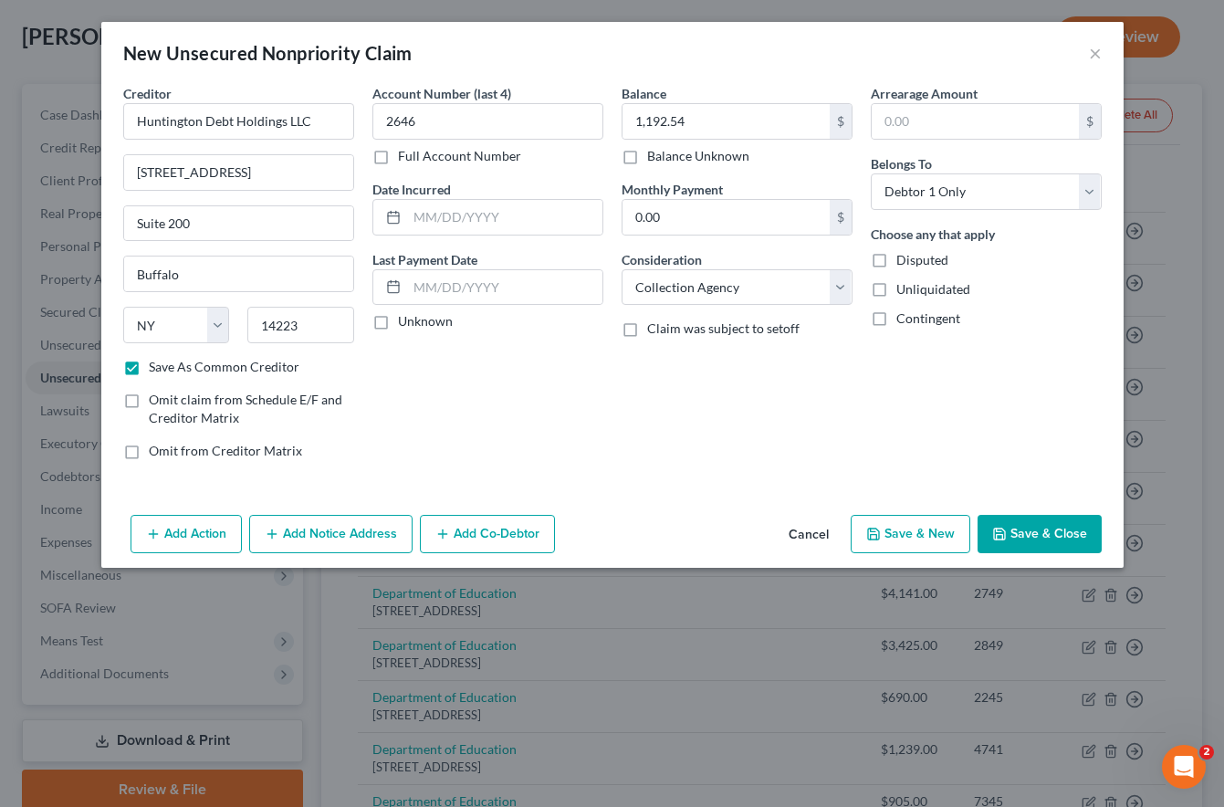
click at [1005, 533] on icon "button" at bounding box center [999, 533] width 15 height 15
checkbox input "false"
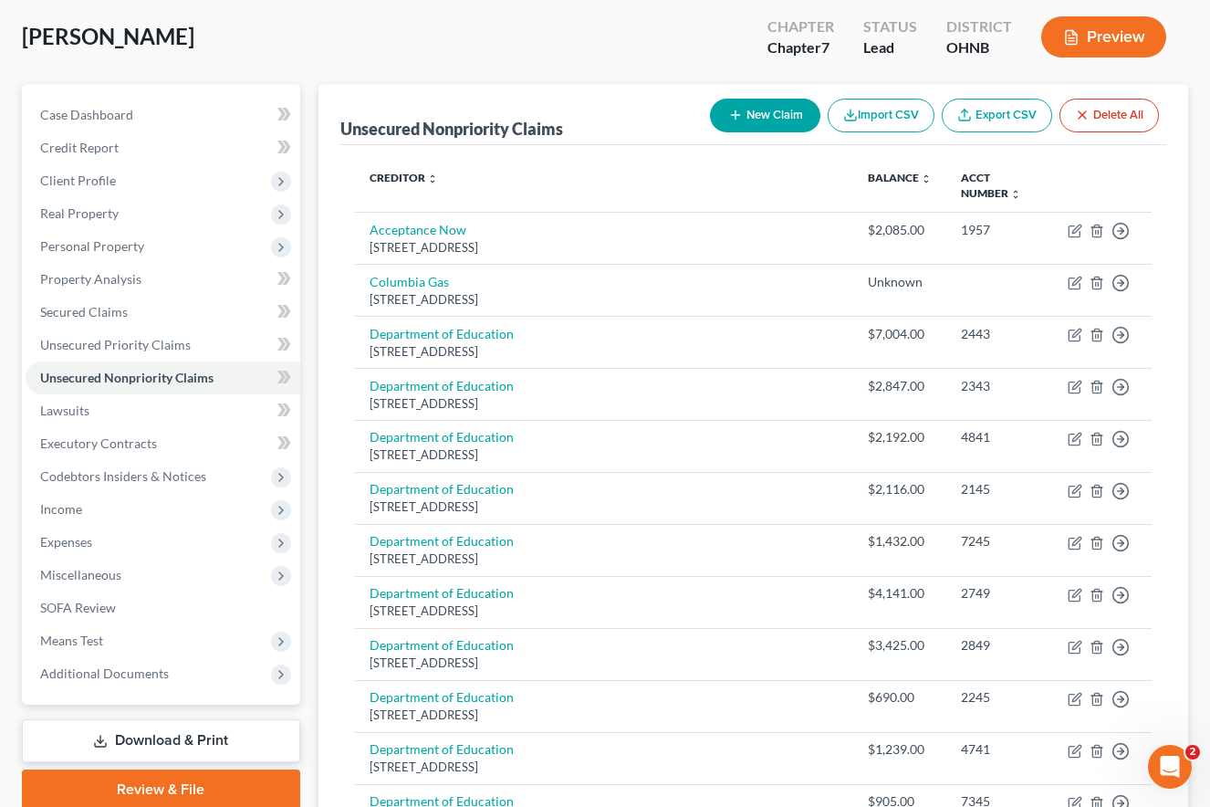
click at [564, 24] on div "Williams, Marisa Upgraded Chapter Chapter 7 Status Lead District OHNB Preview" at bounding box center [605, 44] width 1166 height 79
click at [143, 506] on span "Income" at bounding box center [163, 509] width 275 height 33
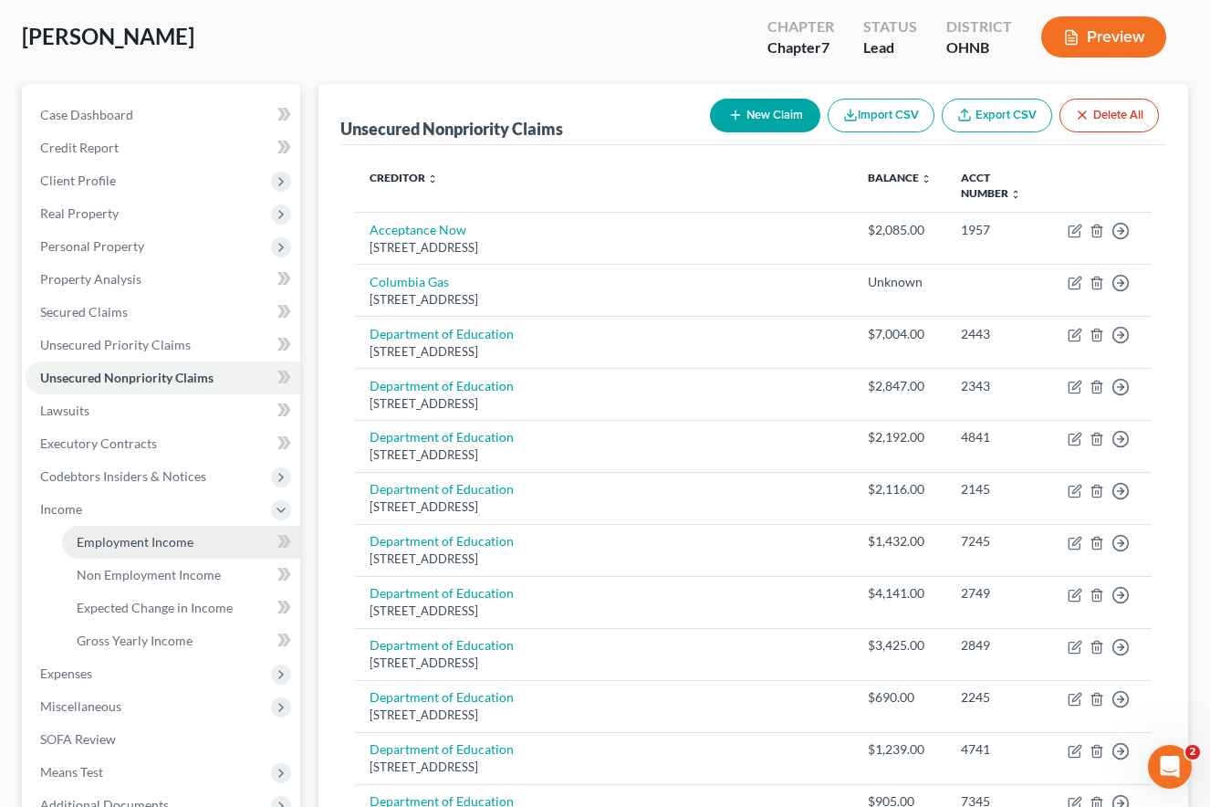
click at [146, 534] on span "Employment Income" at bounding box center [135, 542] width 117 height 16
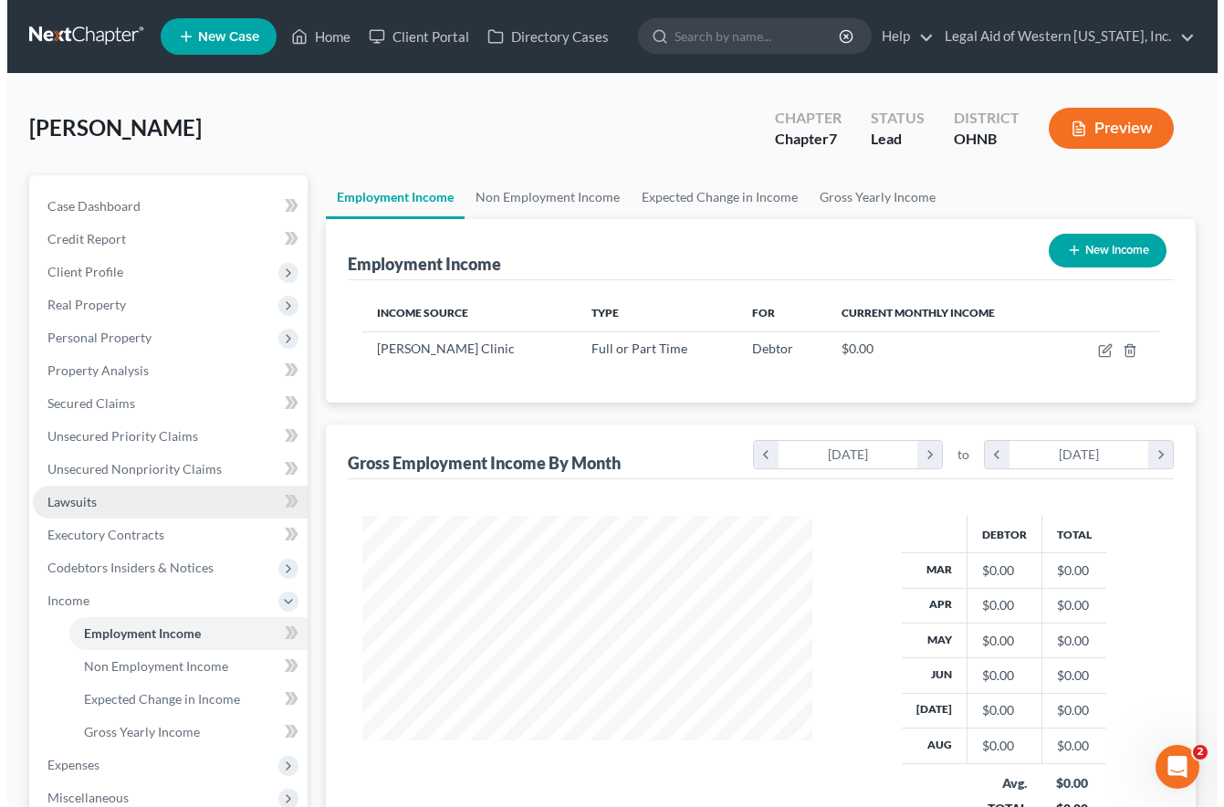
scroll to position [328, 486]
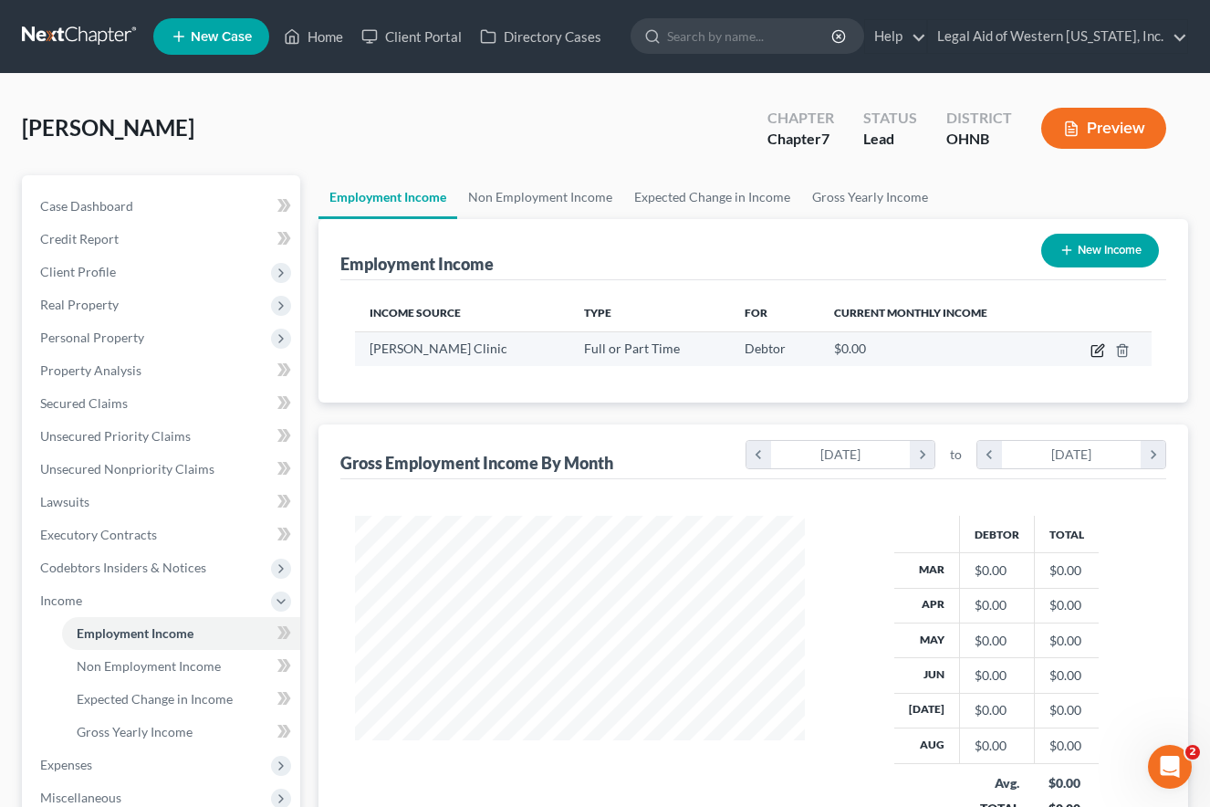
click at [1095, 349] on icon "button" at bounding box center [1097, 350] width 15 height 15
select select "0"
select select "2"
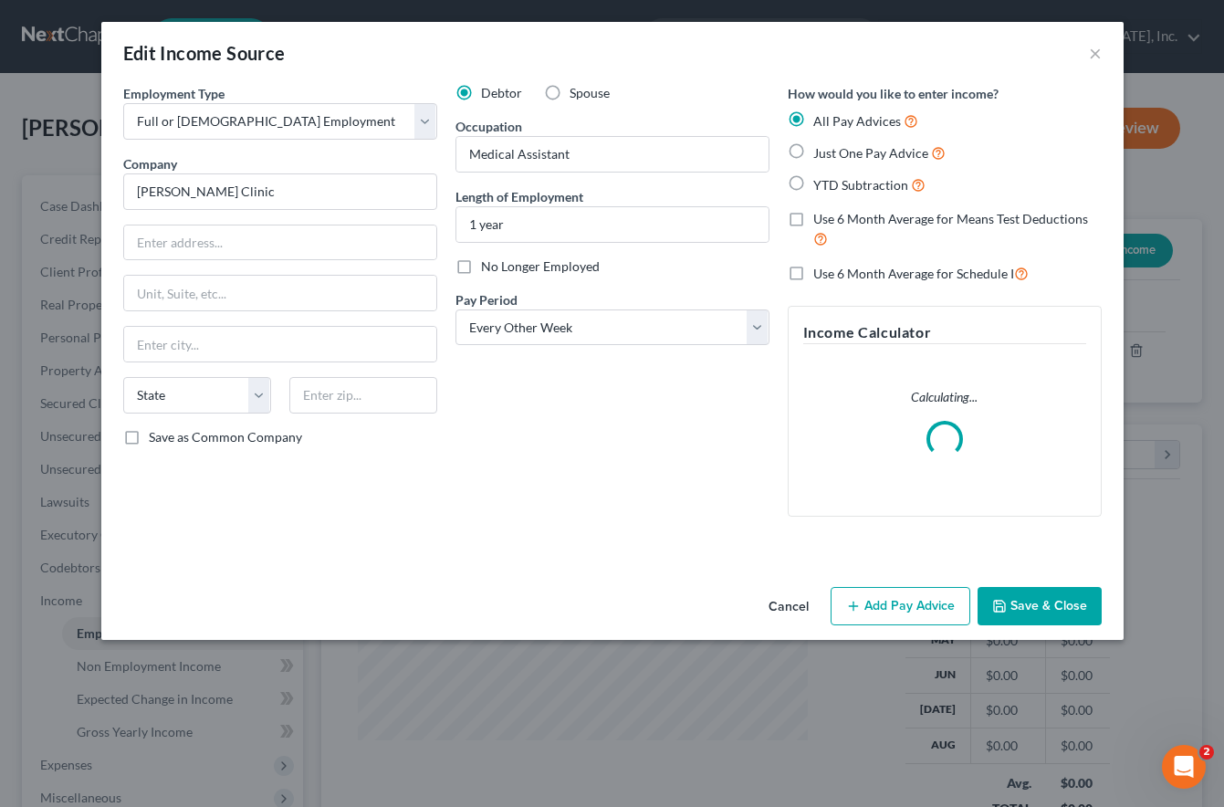
scroll to position [328, 493]
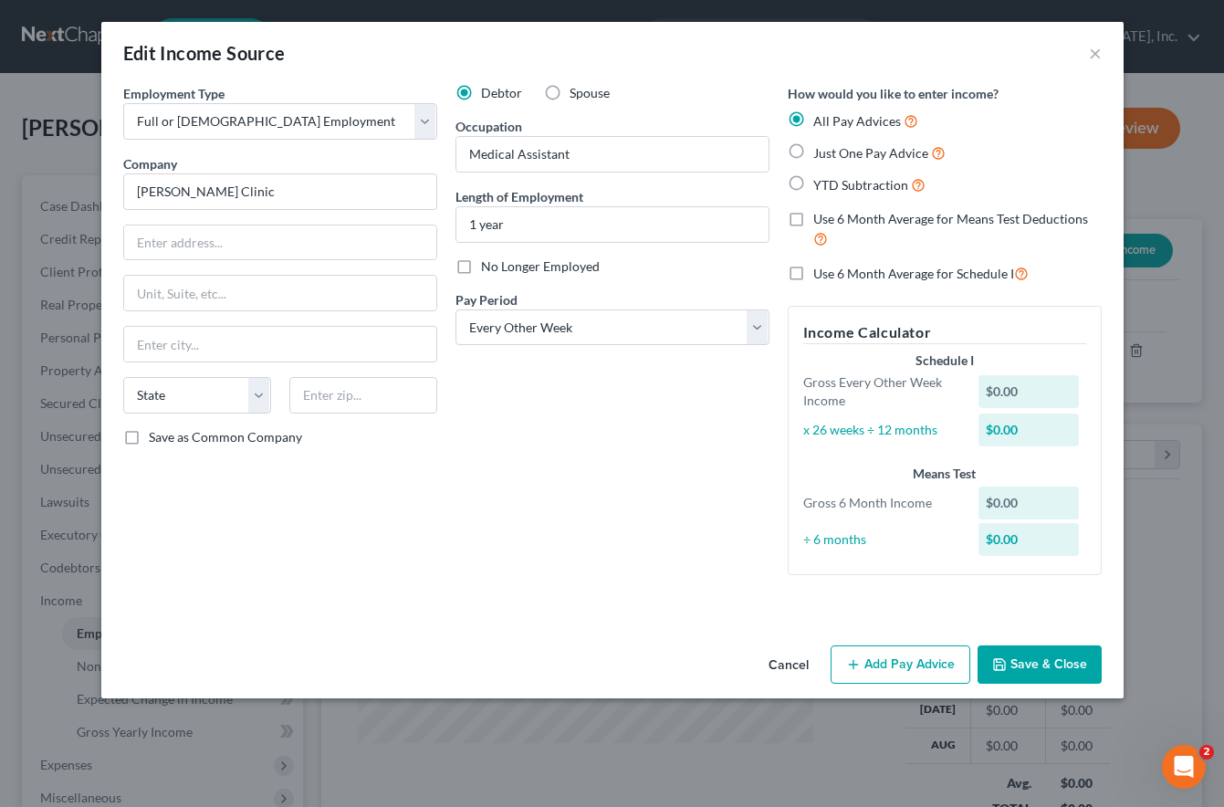
click at [644, 551] on div "Debtor Spouse Occupation Medical Assistant Length of Employment 1 year No Longe…" at bounding box center [612, 336] width 332 height 505
click at [193, 235] on input "text" at bounding box center [280, 242] width 312 height 35
drag, startPoint x: 625, startPoint y: 545, endPoint x: 618, endPoint y: 538, distance: 9.7
click at [624, 544] on div "Debtor Spouse Occupation Medical Assistant Length of Employment 1 year No Longe…" at bounding box center [612, 336] width 332 height 505
click at [172, 259] on input "text" at bounding box center [280, 242] width 312 height 35
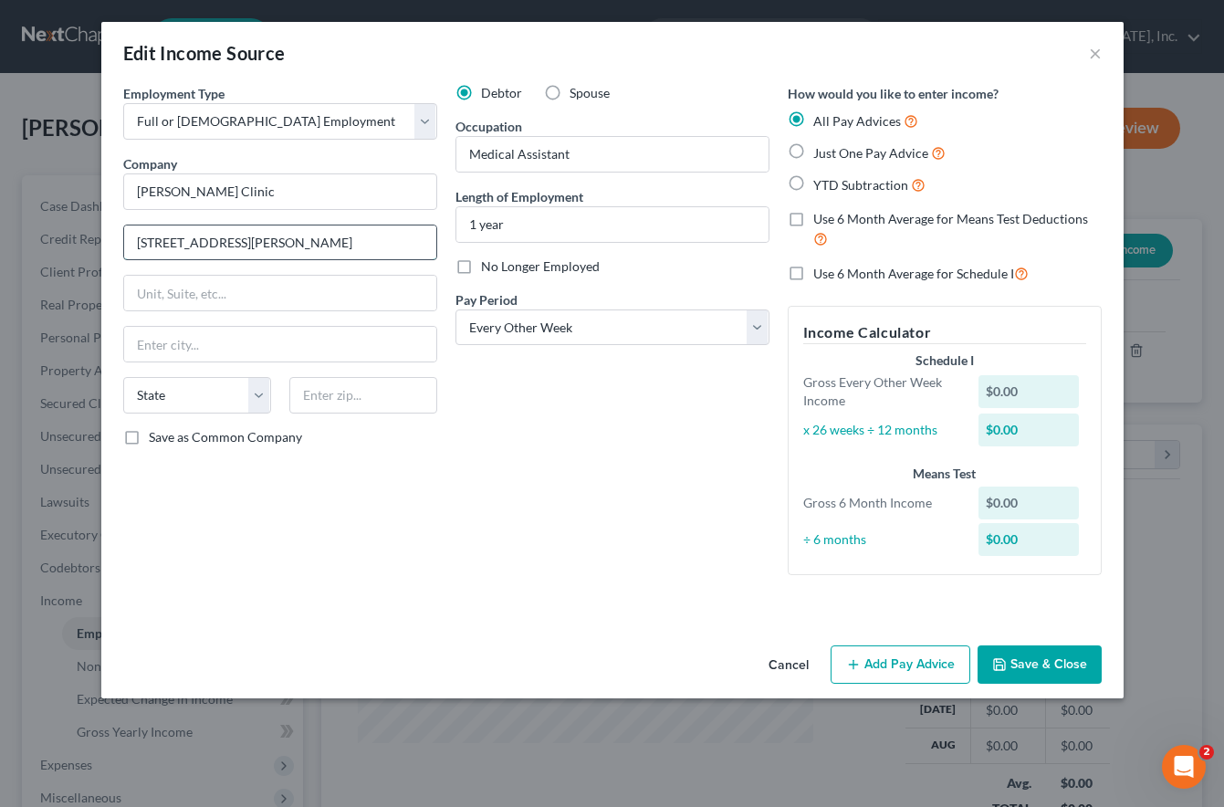
type input "2450 N Reynolds Rd"
type input "Toledo"
select select "36"
type input "43615"
click at [556, 508] on div "Debtor Spouse Occupation Medical Assistant Length of Employment 1 year No Longe…" at bounding box center [612, 336] width 332 height 505
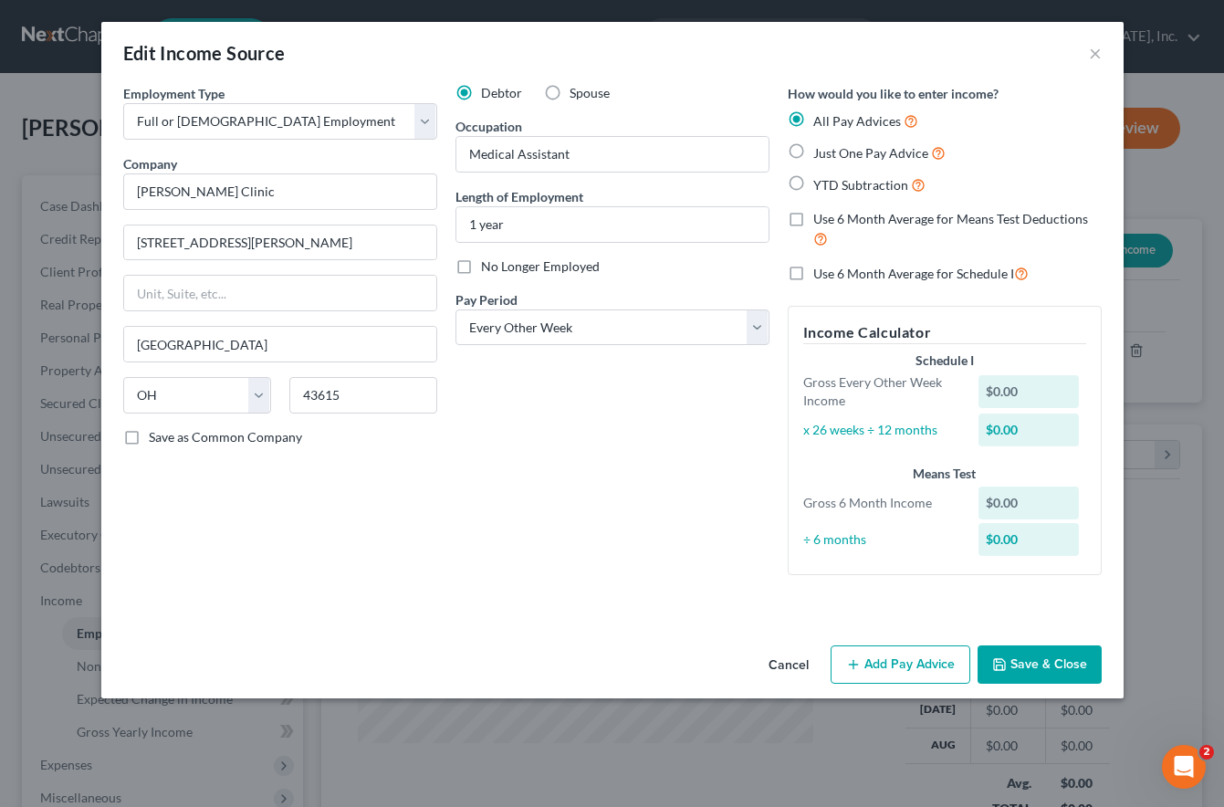
click at [882, 661] on button "Add Pay Advice" at bounding box center [900, 664] width 140 height 38
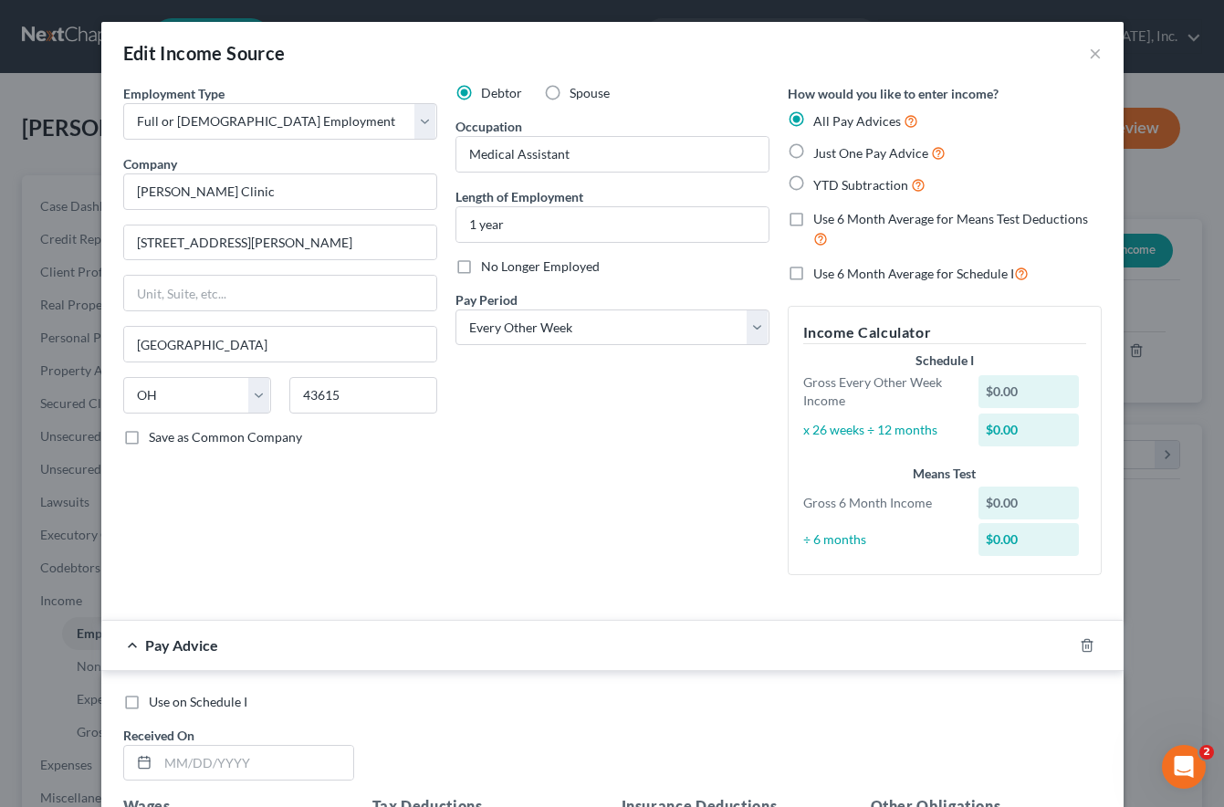
click at [522, 554] on div "Debtor Spouse Occupation Medical Assistant Length of Employment 1 year No Longe…" at bounding box center [612, 336] width 332 height 505
click at [243, 758] on input "text" at bounding box center [255, 762] width 195 height 35
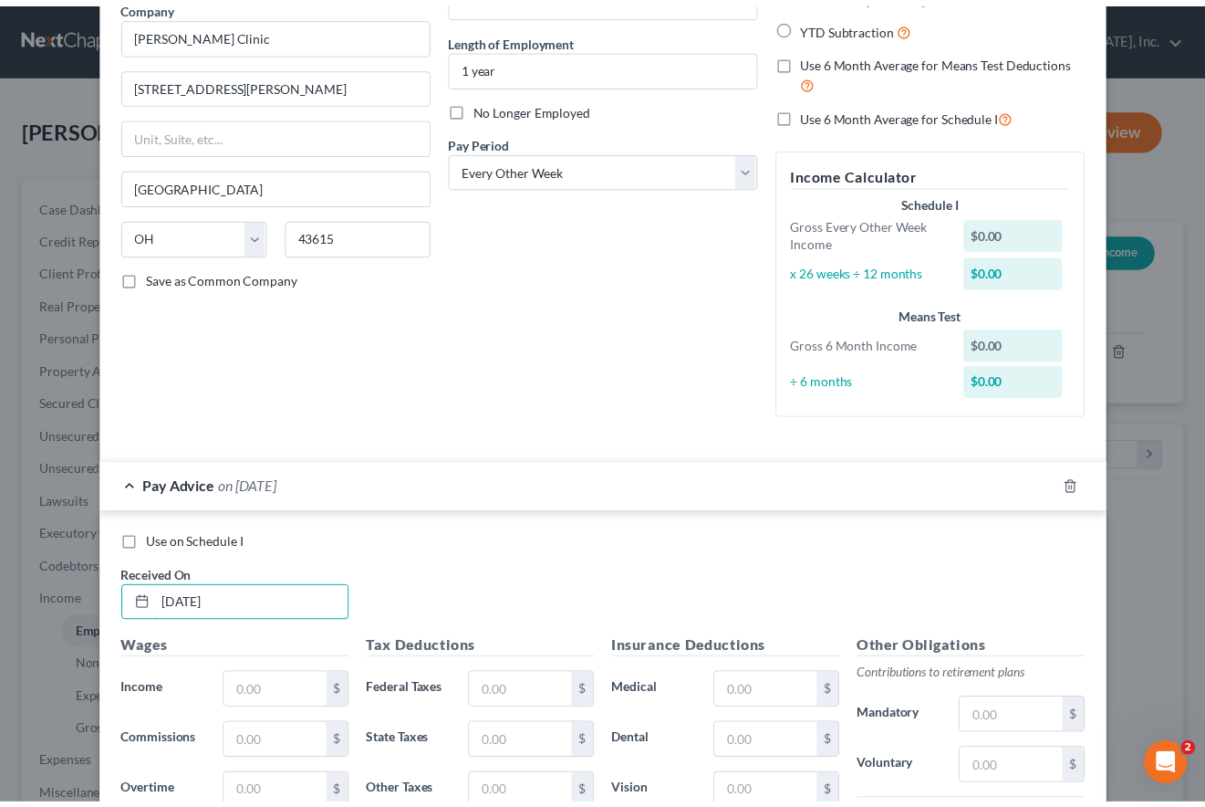
scroll to position [365, 0]
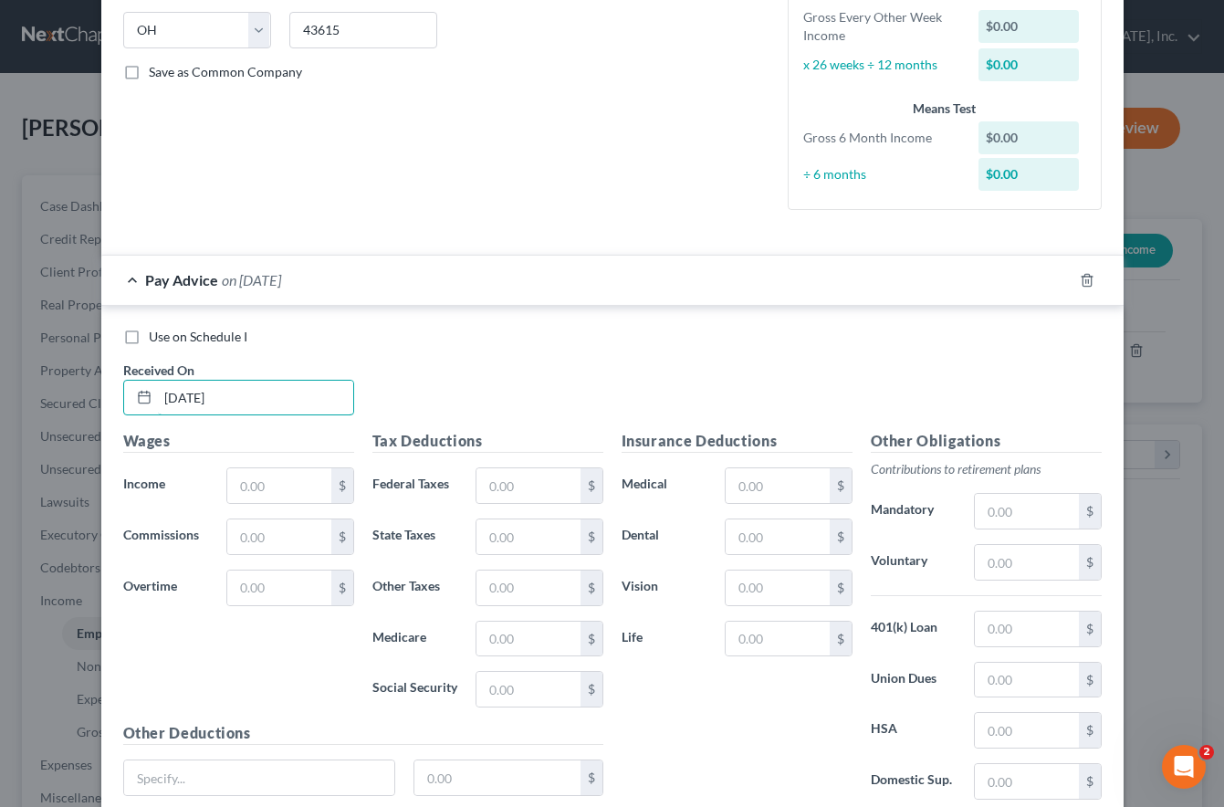
type input "08/20/2025"
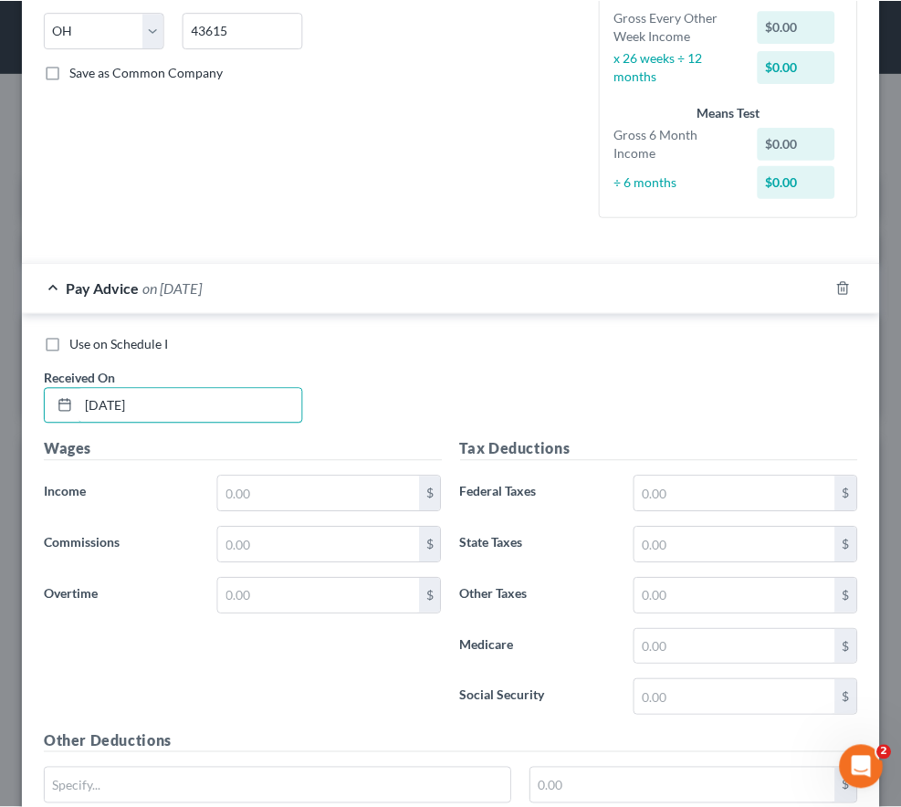
scroll to position [912015, 911586]
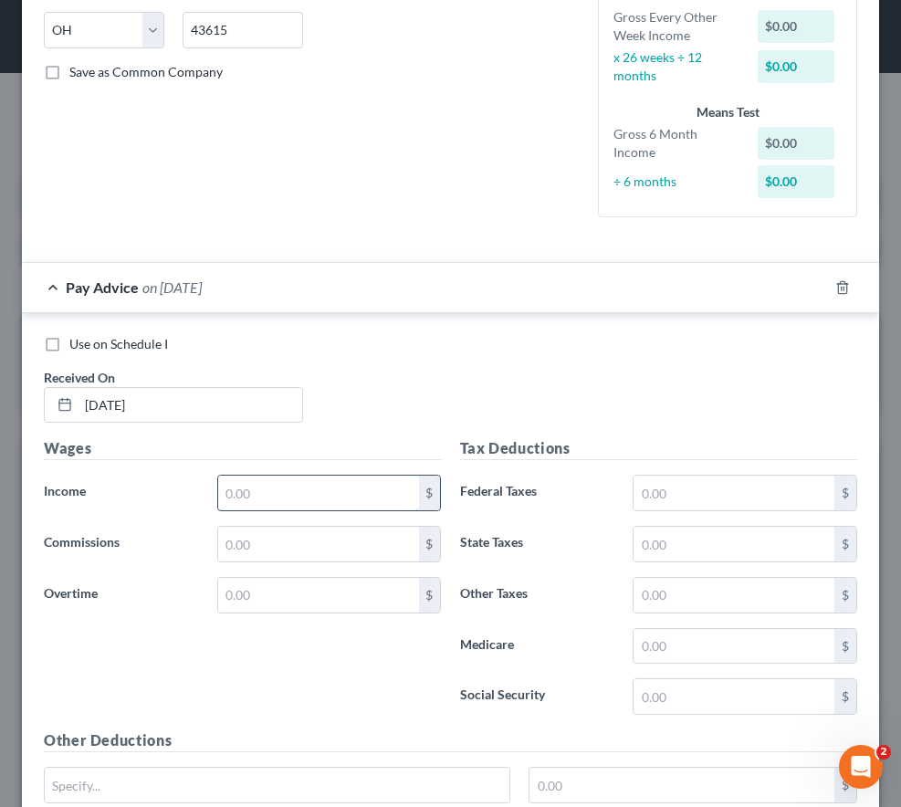
click at [277, 495] on input "text" at bounding box center [318, 492] width 201 height 35
type input "798.40"
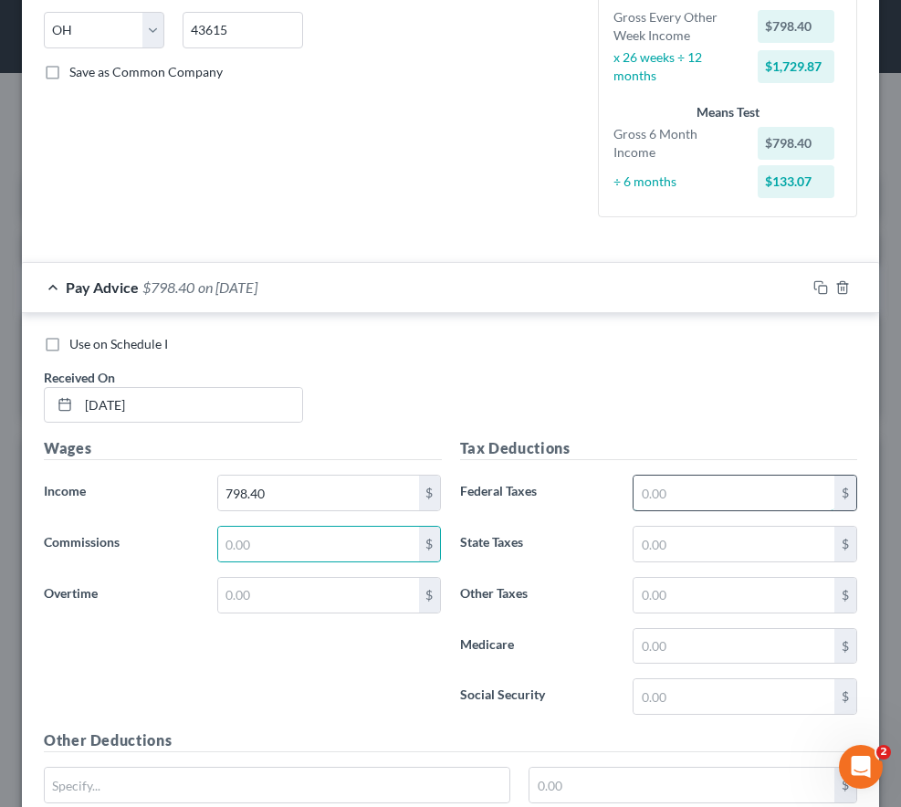
click at [659, 487] on input "text" at bounding box center [733, 492] width 201 height 35
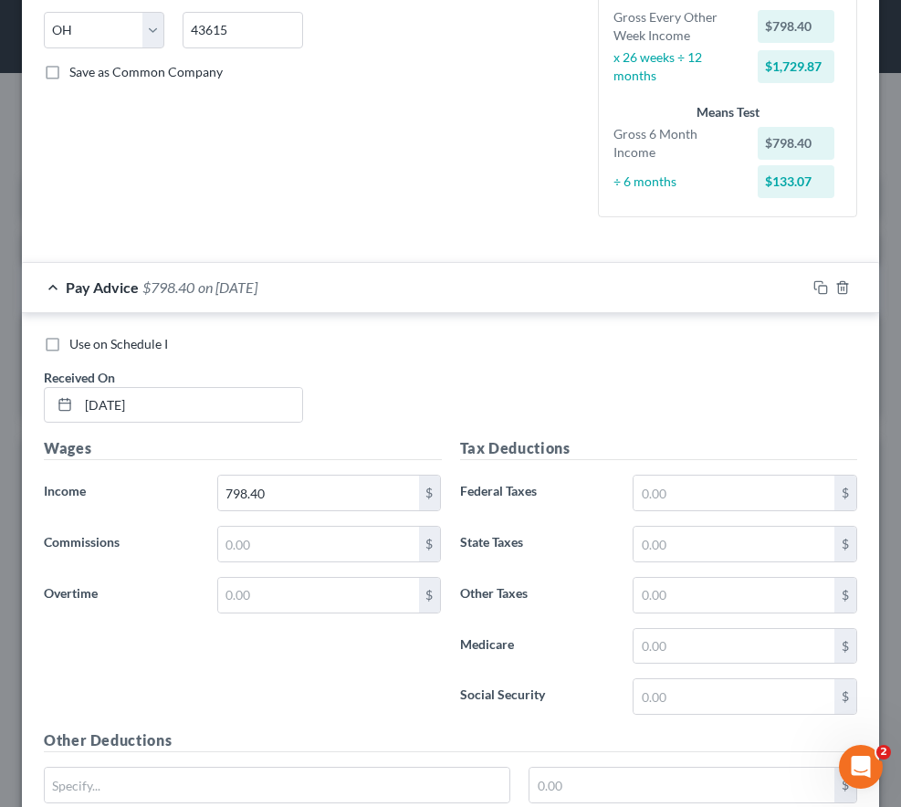
click at [505, 694] on label "Social Security" at bounding box center [537, 696] width 173 height 36
click at [669, 683] on input "text" at bounding box center [733, 696] width 201 height 35
type input "49.50"
type input "11.58"
type input "19.96"
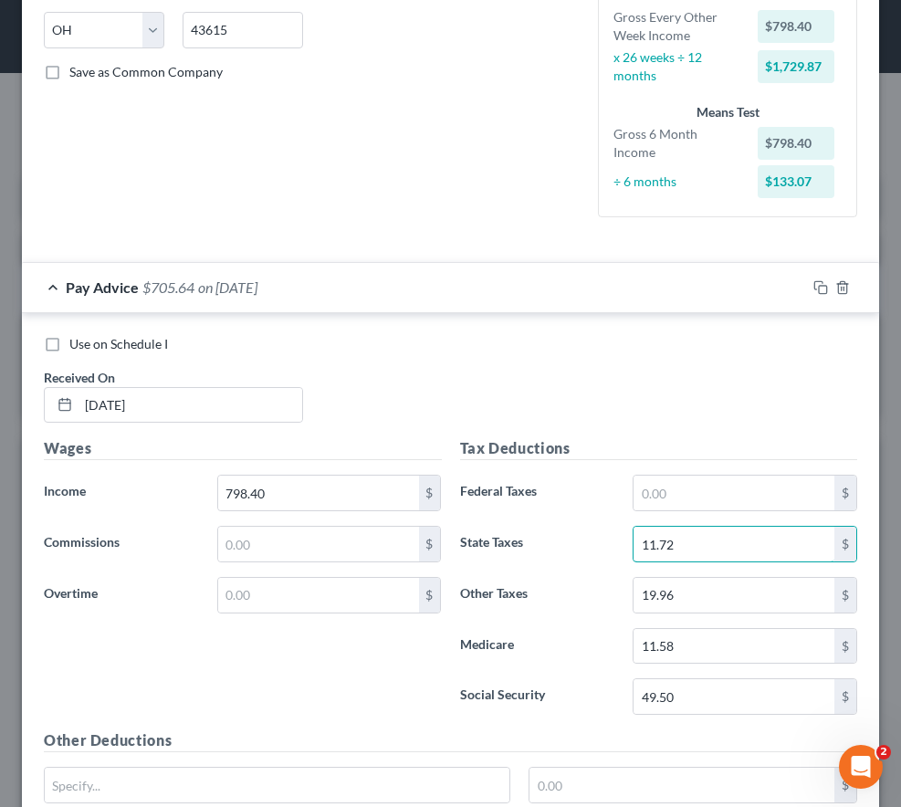
type input "11.72"
click at [316, 358] on div "Use on Schedule I Received On * 08/20/2025" at bounding box center [450, 386] width 831 height 103
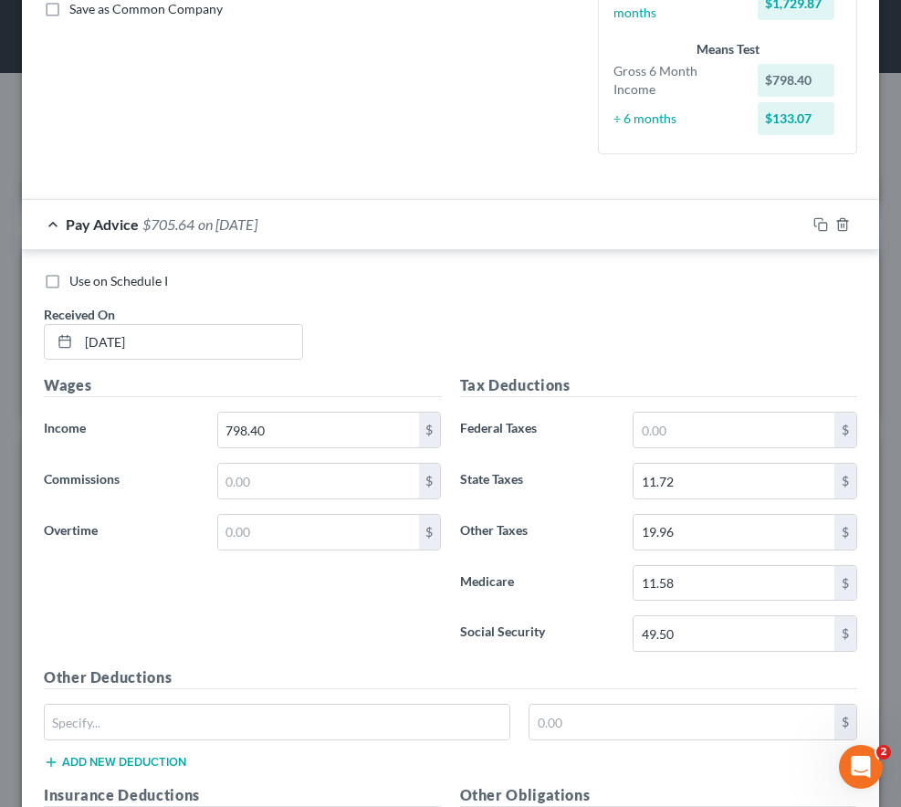
scroll to position [639, 0]
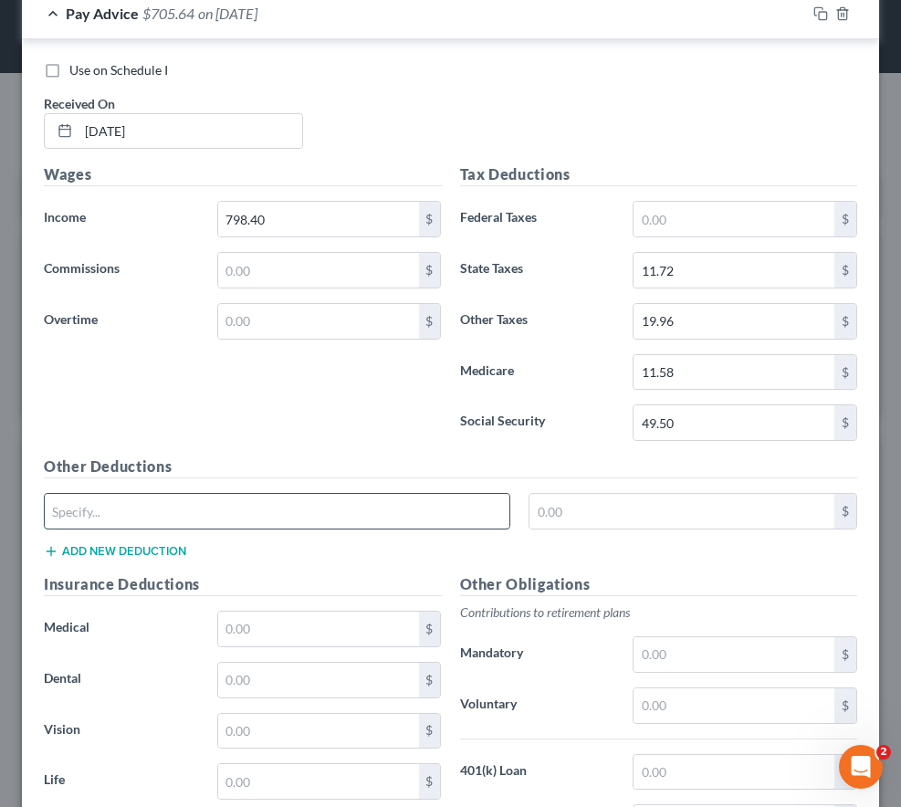
click at [156, 514] on input "text" at bounding box center [277, 511] width 464 height 35
type input "Garnishment"
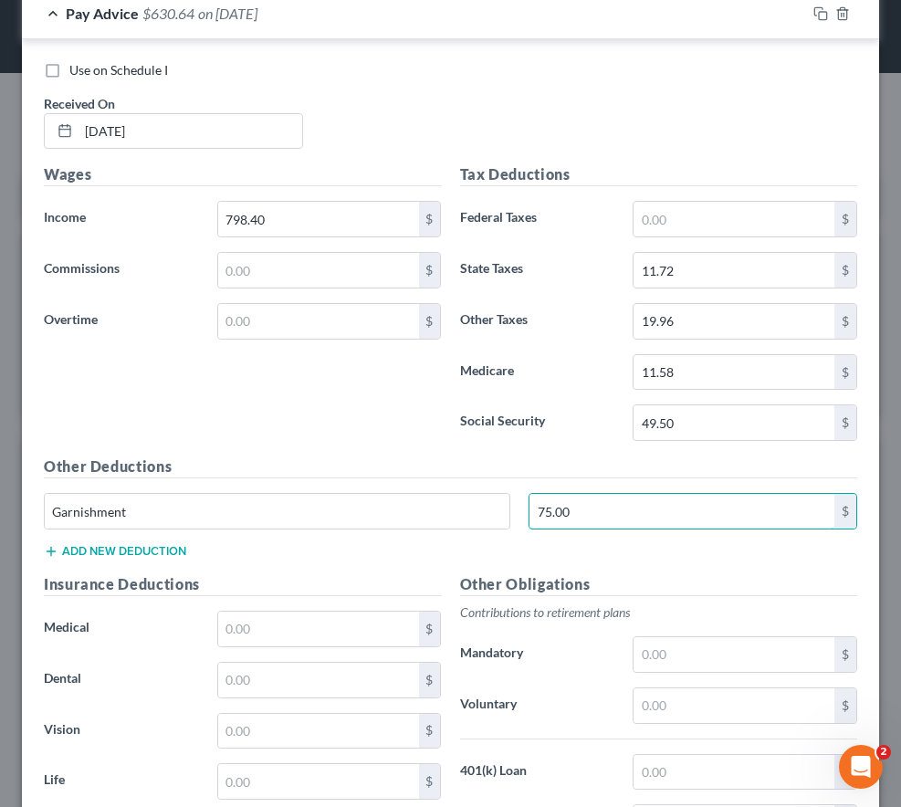
type input "75.00"
click at [98, 548] on button "Add new deduction" at bounding box center [115, 551] width 142 height 15
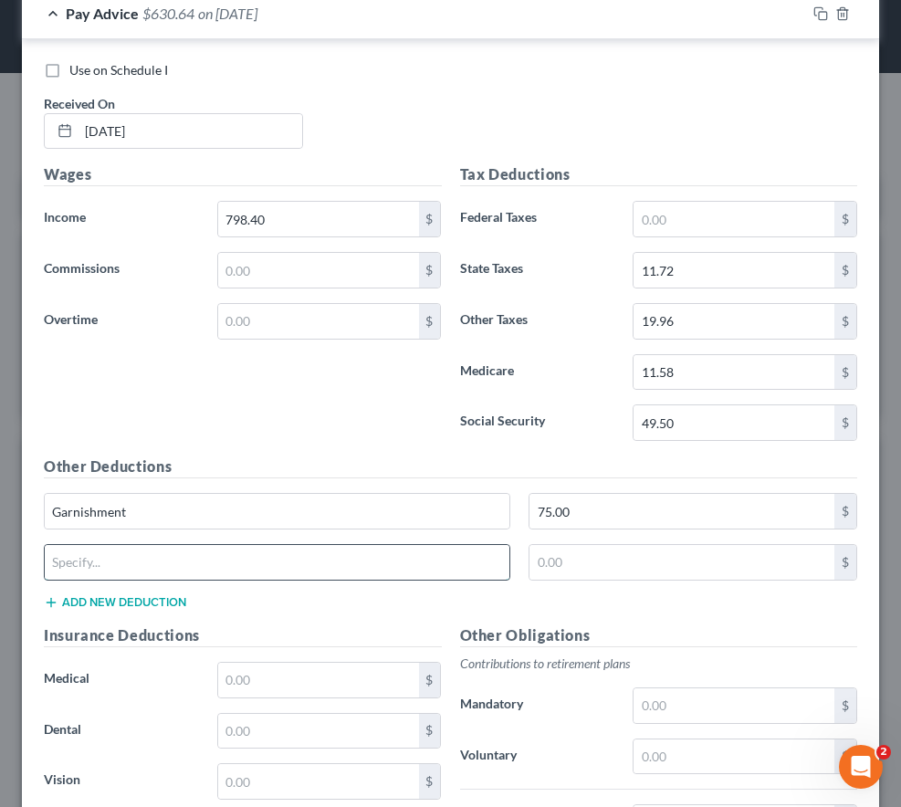
click at [98, 563] on input "text" at bounding box center [277, 562] width 464 height 35
type input "PX401"
drag, startPoint x: 118, startPoint y: 558, endPoint x: 47, endPoint y: 564, distance: 71.4
click at [47, 564] on input "PX401" at bounding box center [277, 562] width 464 height 35
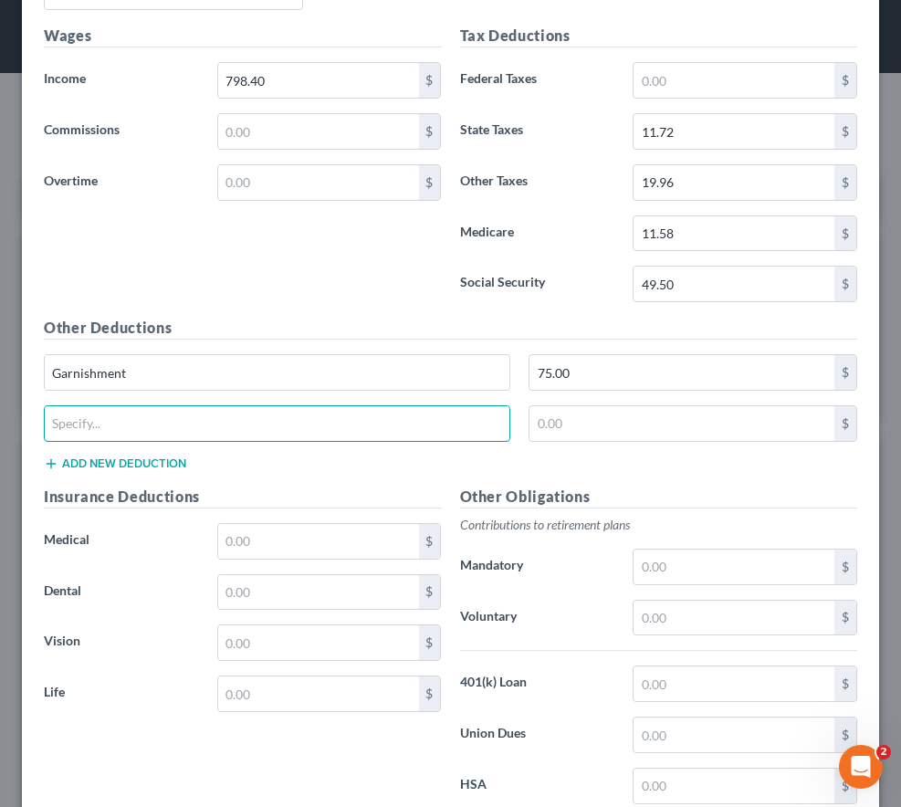
scroll to position [821, 0]
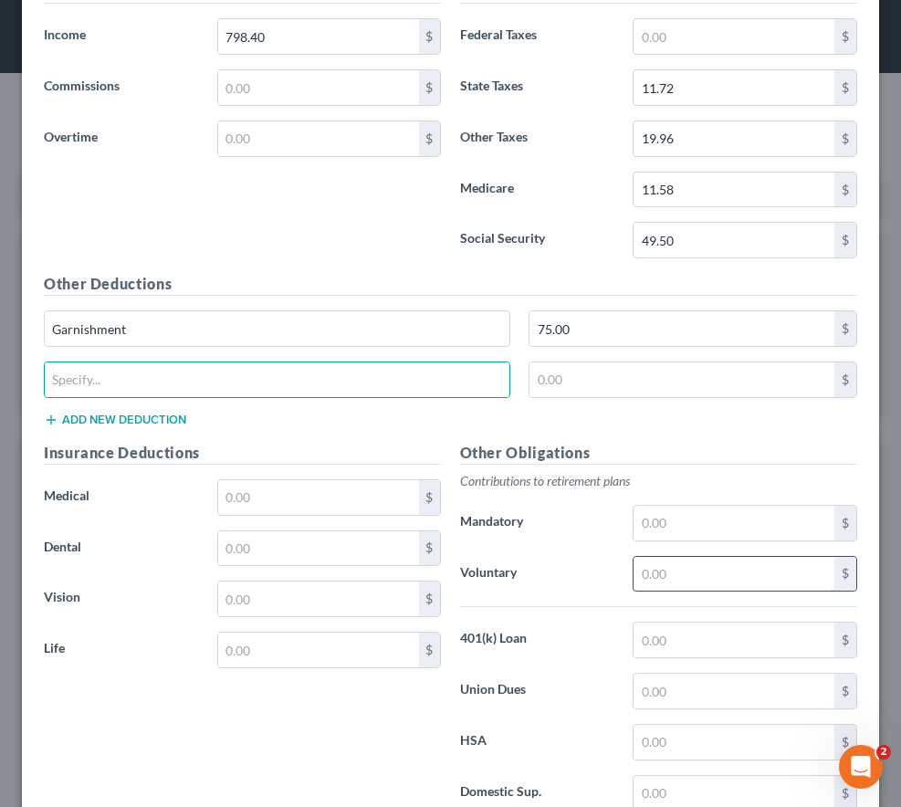
click at [659, 571] on input "text" at bounding box center [733, 574] width 201 height 35
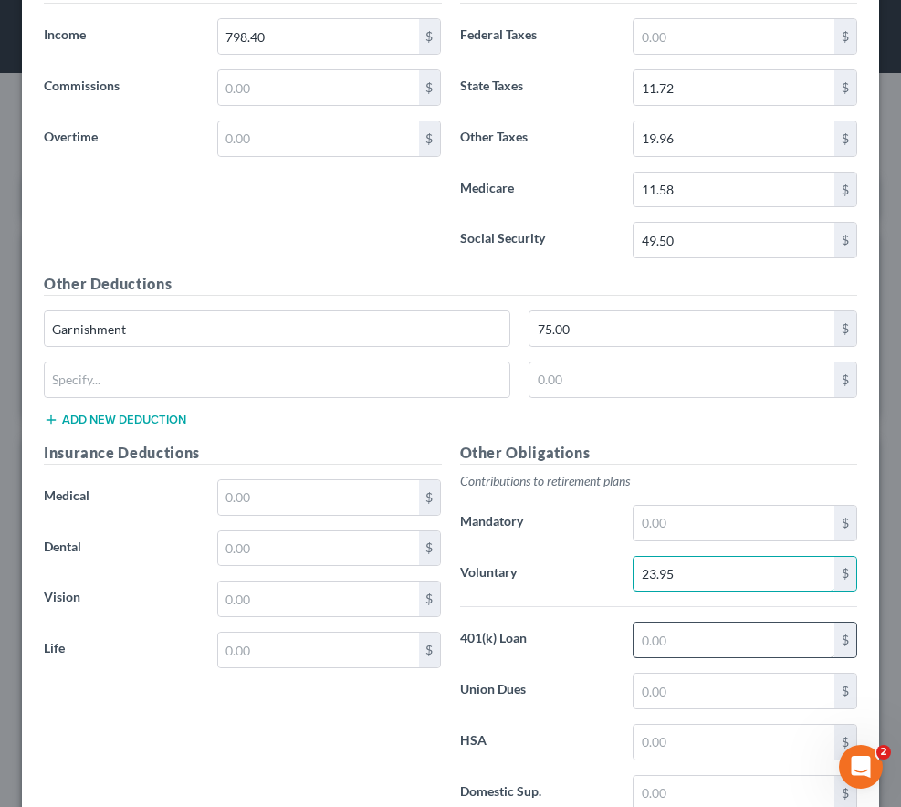
type input "23.95"
click at [717, 631] on input "text" at bounding box center [733, 639] width 201 height 35
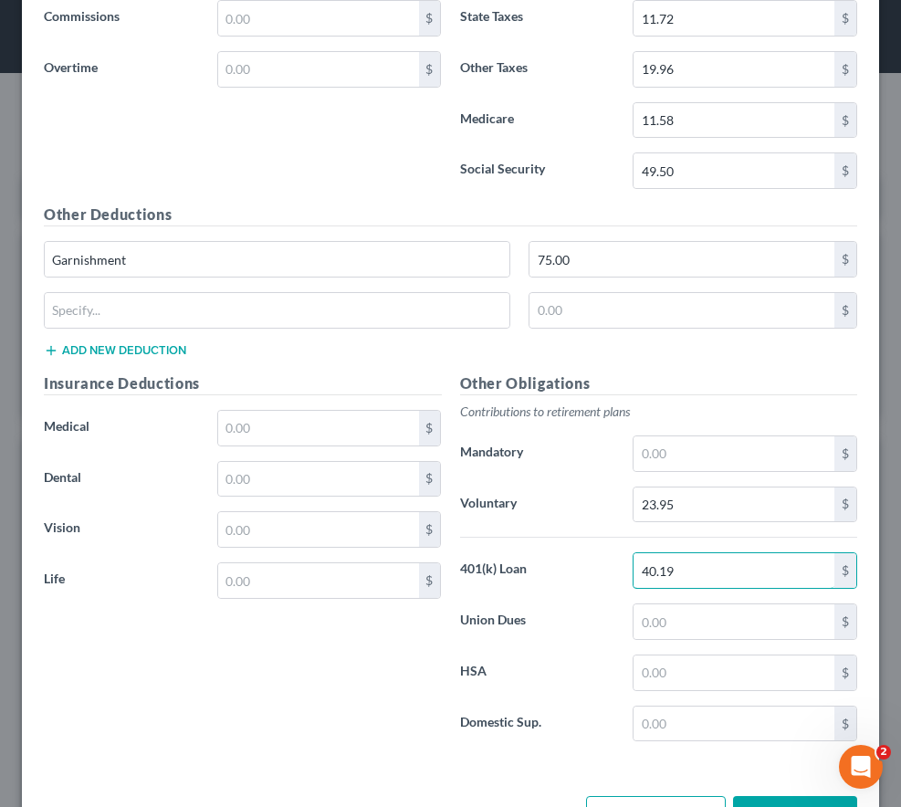
scroll to position [954, 0]
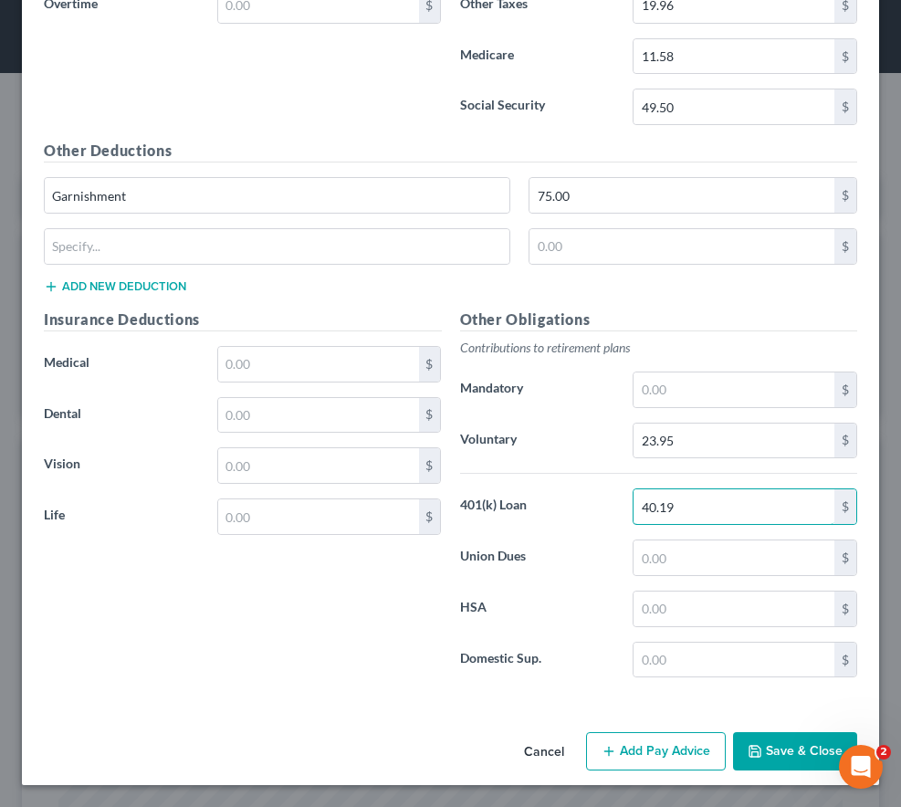
type input "40.19"
click at [670, 749] on button "Add Pay Advice" at bounding box center [656, 751] width 140 height 38
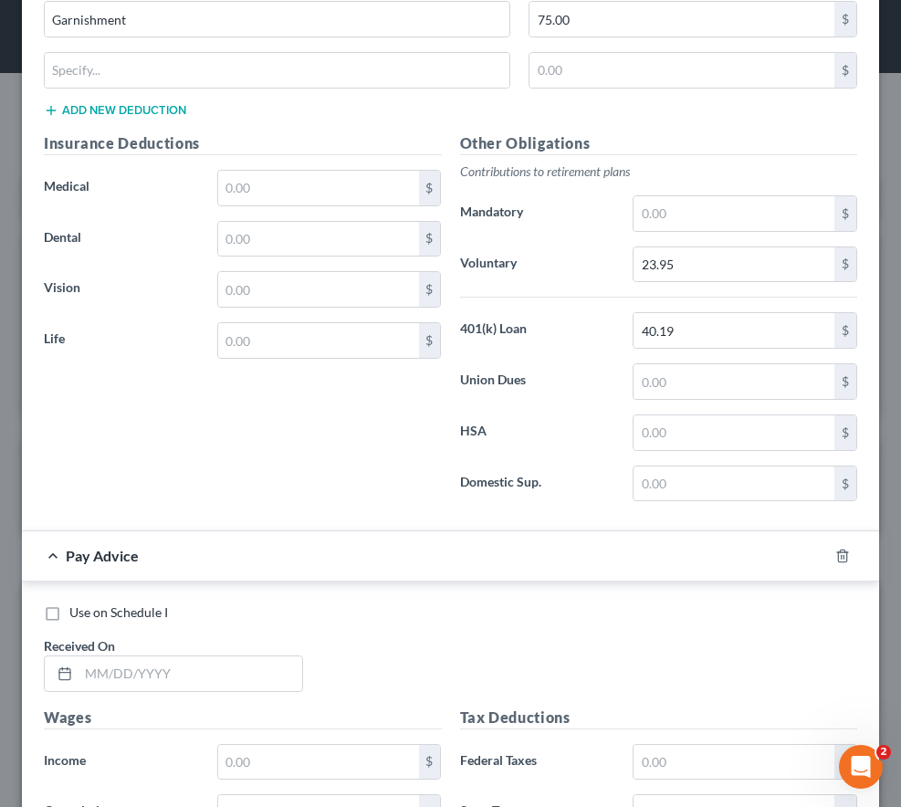
scroll to position [1411, 0]
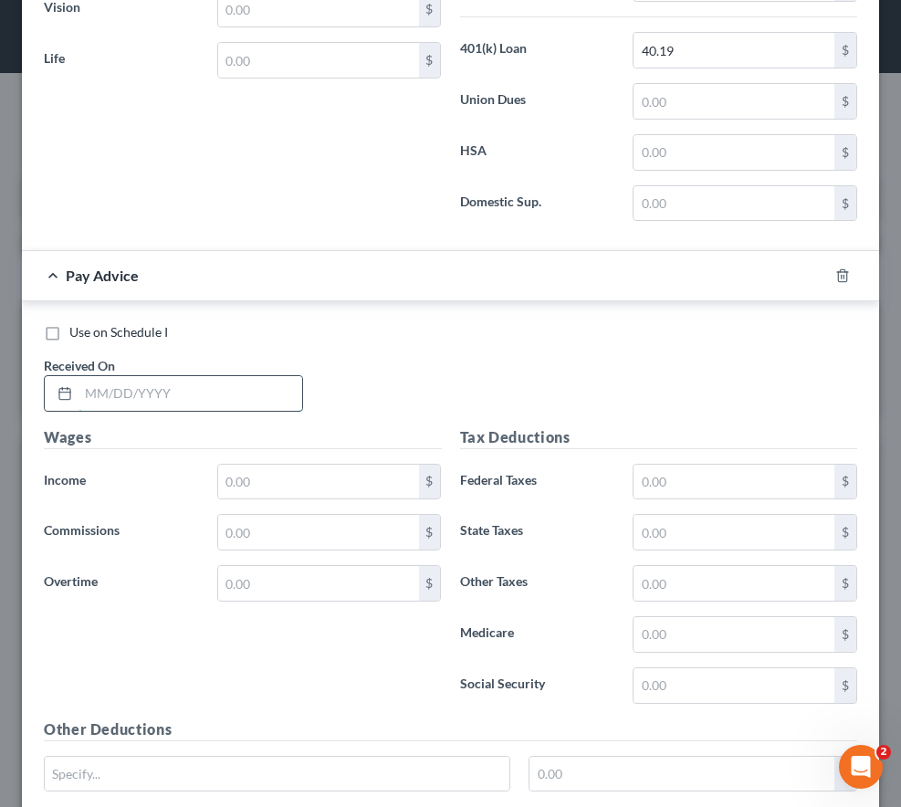
click at [156, 392] on input "text" at bounding box center [190, 393] width 224 height 35
type input "09/03/2025"
drag, startPoint x: 197, startPoint y: 399, endPoint x: -22, endPoint y: 388, distance: 219.3
click at [0, 388] on html "Home New Case Client Portal Directory Cases Legal Aid of Western Ohio, Inc. kob…" at bounding box center [450, 709] width 901 height 1418
click at [835, 274] on icon "button" at bounding box center [842, 275] width 15 height 15
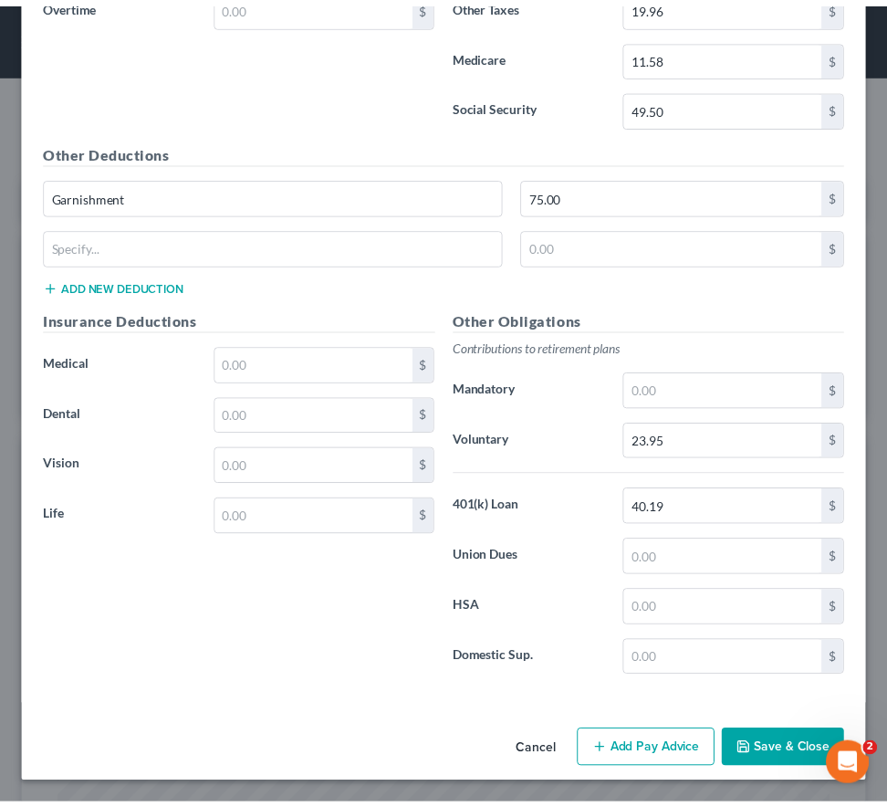
scroll to position [954, 0]
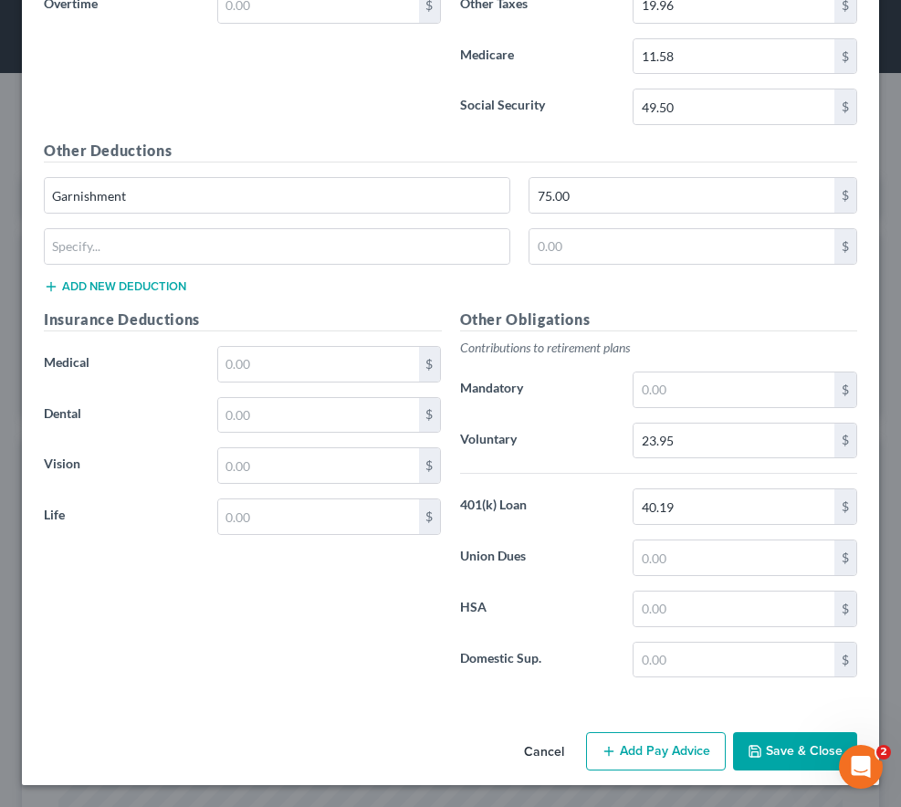
click at [759, 746] on button "Save & Close" at bounding box center [795, 751] width 124 height 38
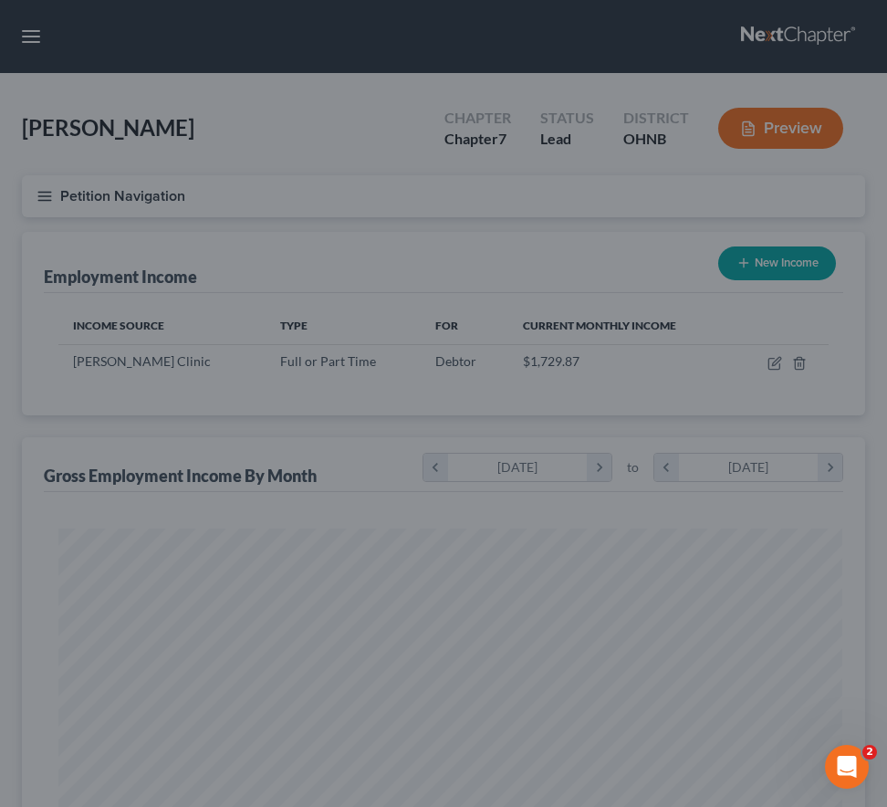
scroll to position [912022, 911600]
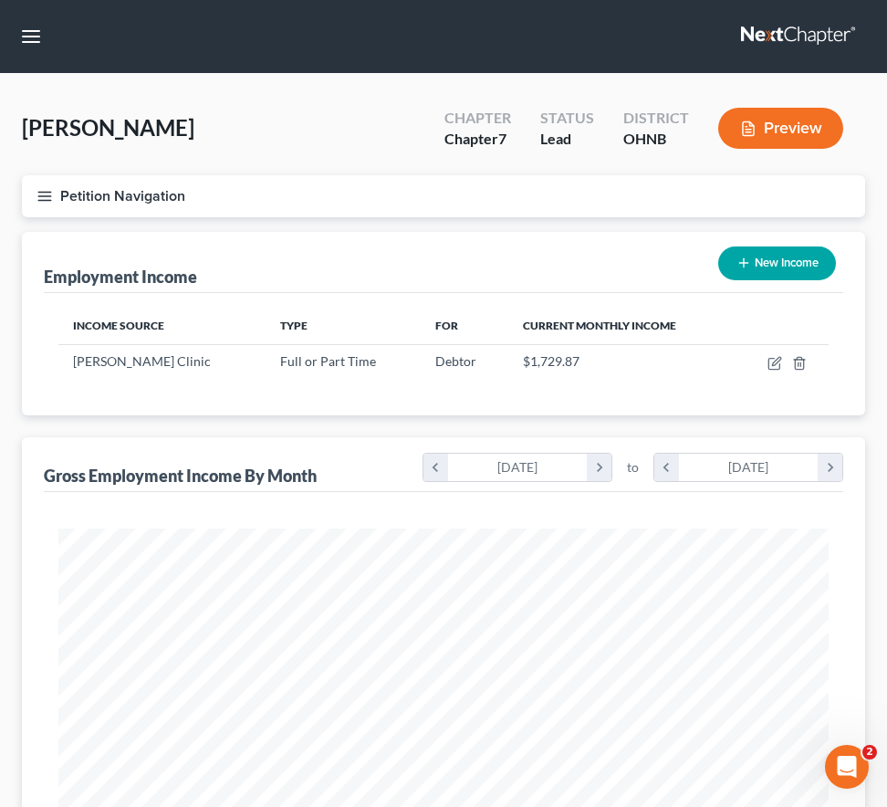
click at [40, 194] on icon "button" at bounding box center [44, 196] width 16 height 16
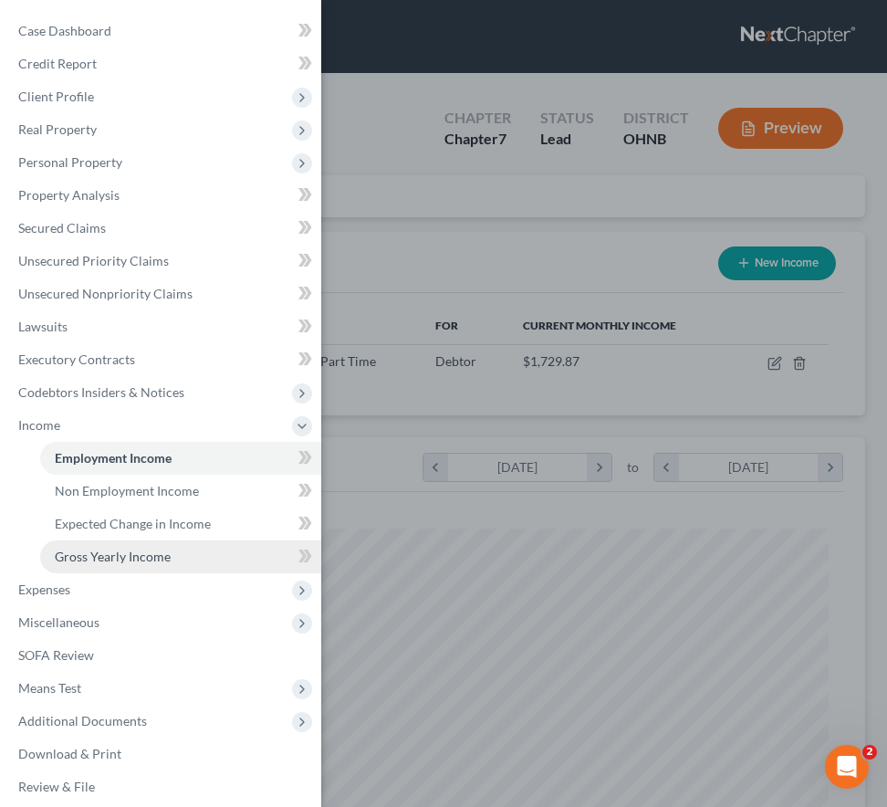
click at [117, 556] on span "Gross Yearly Income" at bounding box center [113, 556] width 116 height 16
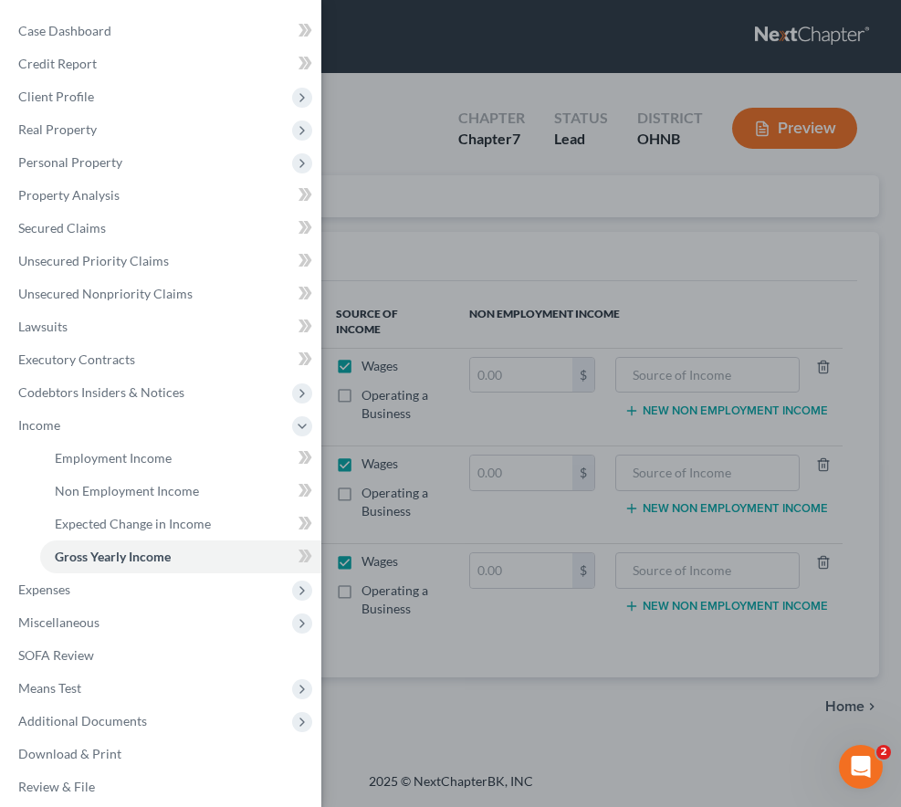
click at [483, 643] on div "Case Dashboard Payments Invoices Payments Payments Credit Report Client Profile" at bounding box center [450, 403] width 901 height 807
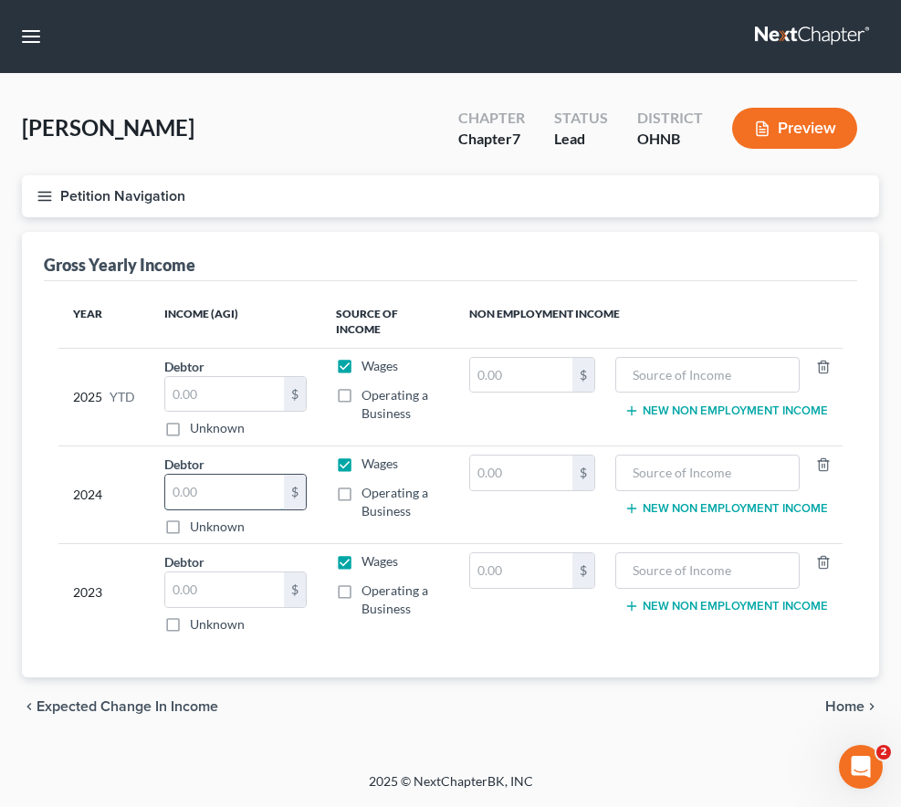
click at [216, 490] on input "text" at bounding box center [224, 491] width 119 height 35
type input "22,448"
click at [203, 594] on input "text" at bounding box center [224, 589] width 119 height 35
type input "0.00"
click at [234, 393] on input "text" at bounding box center [224, 394] width 119 height 35
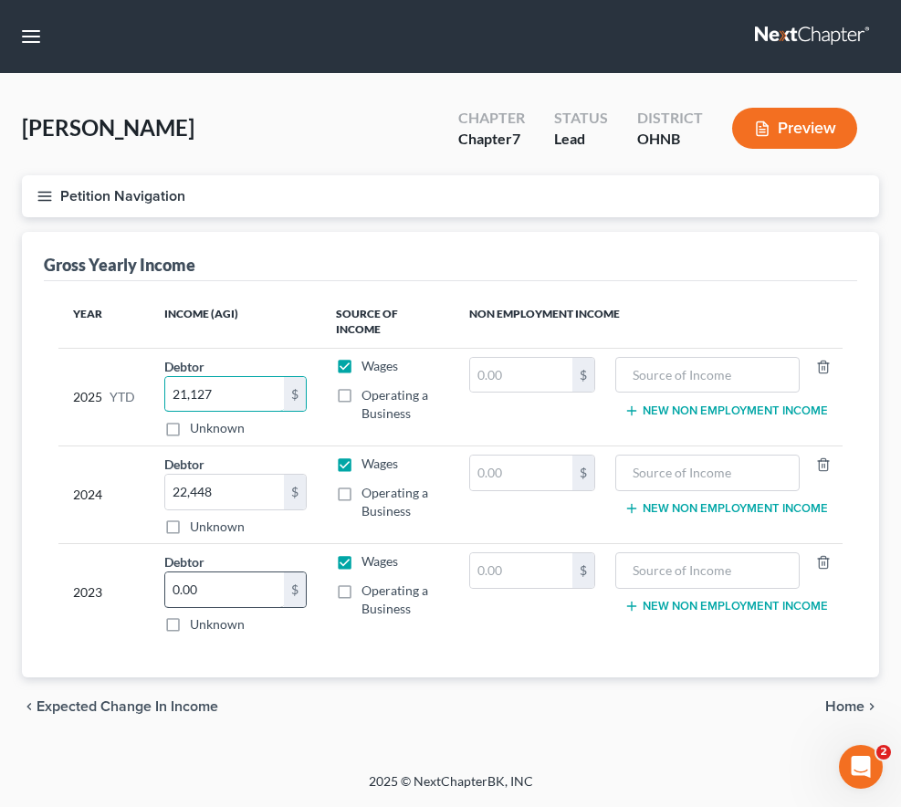
type input "21,127"
click at [212, 594] on input "0.00" at bounding box center [224, 589] width 119 height 35
type input "0.00"
click at [190, 623] on label "Unknown" at bounding box center [217, 624] width 55 height 18
click at [197, 623] on input "Unknown" at bounding box center [203, 621] width 12 height 12
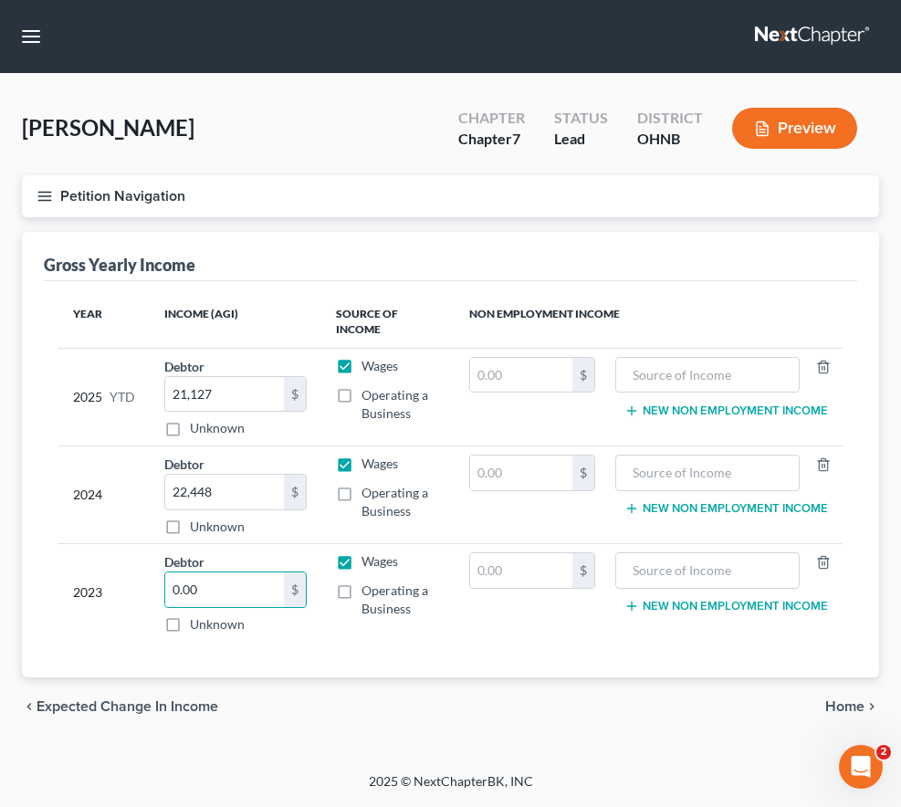
checkbox input "true"
click at [45, 189] on icon "button" at bounding box center [44, 196] width 16 height 16
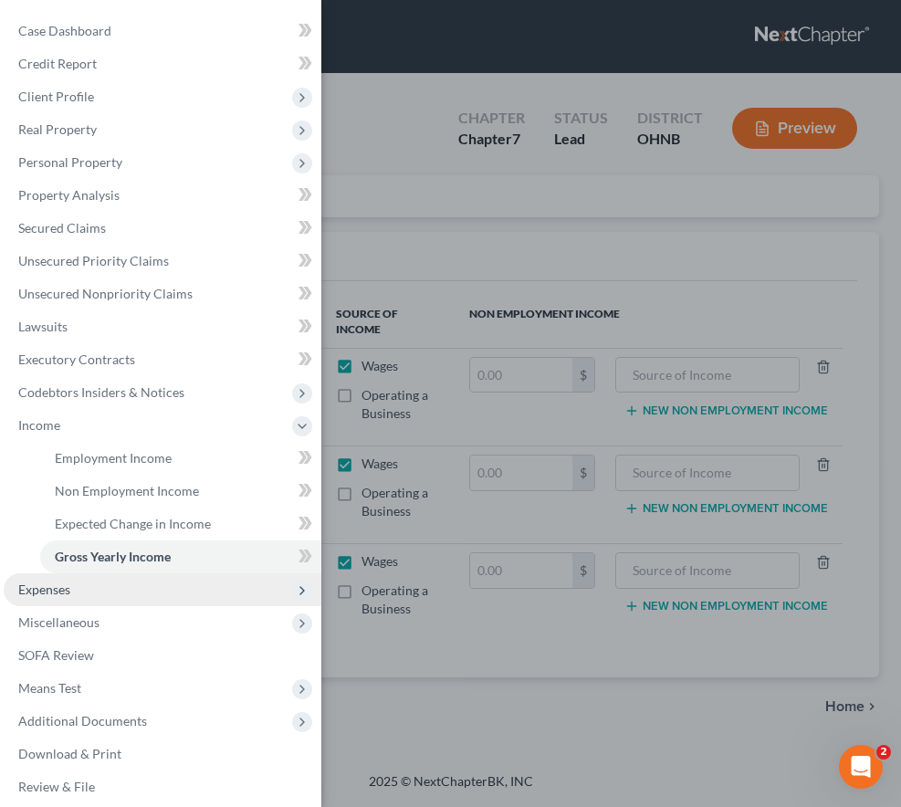
click at [80, 594] on span "Expenses" at bounding box center [163, 589] width 318 height 33
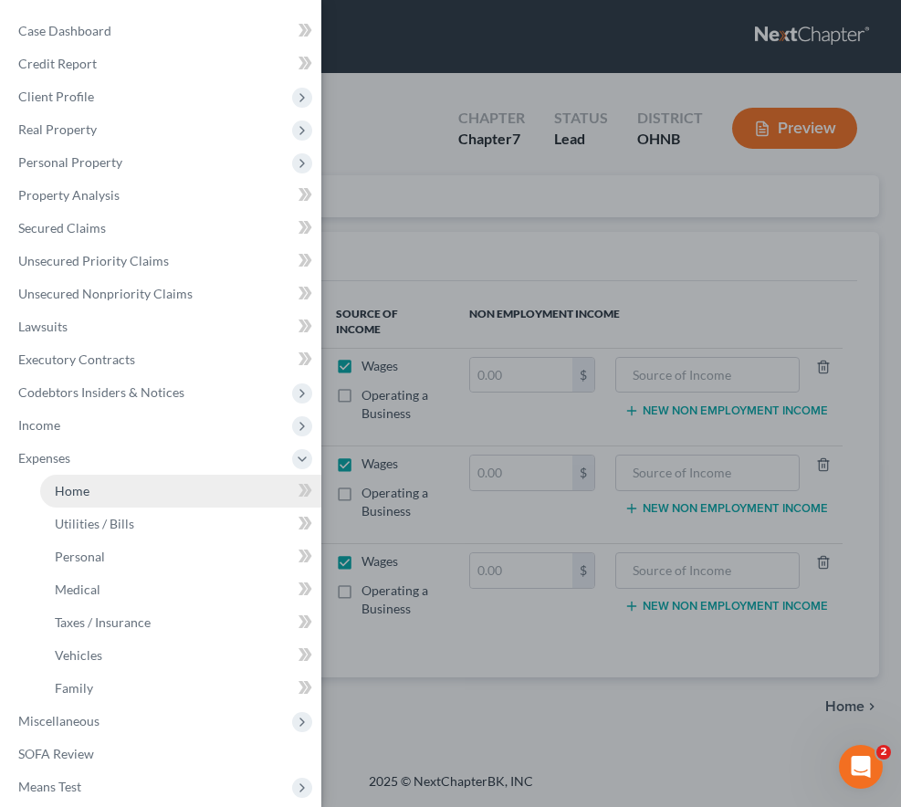
click at [88, 498] on link "Home" at bounding box center [180, 490] width 281 height 33
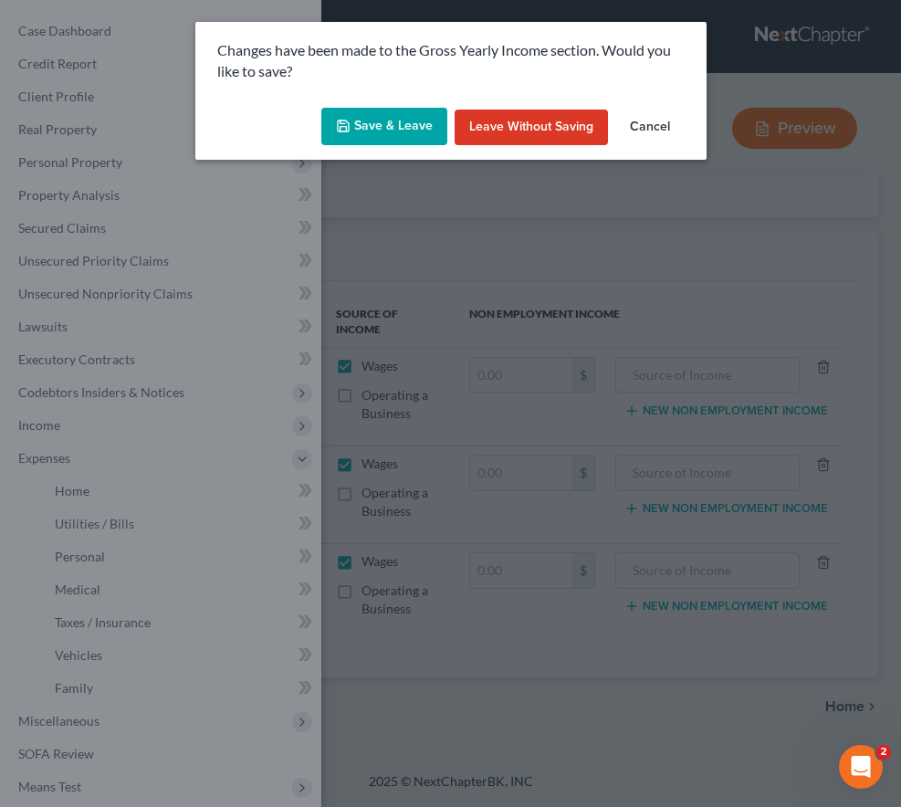
click at [386, 120] on button "Save & Leave" at bounding box center [384, 127] width 126 height 38
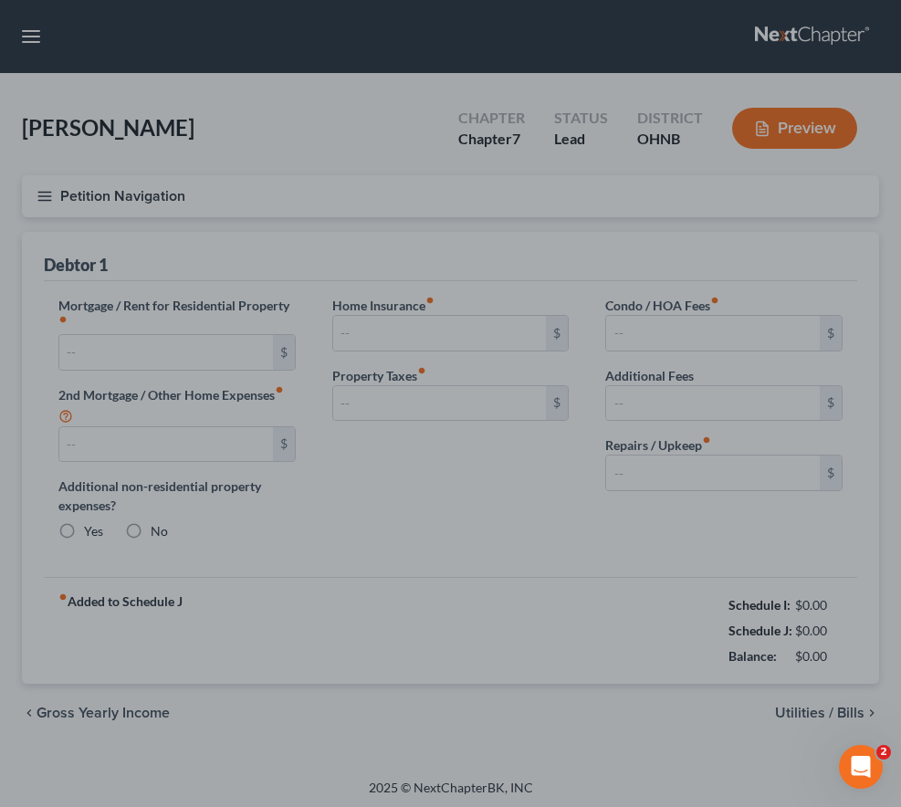
type input "1,103.00"
type input "0.00"
radio input "true"
type input "0.00"
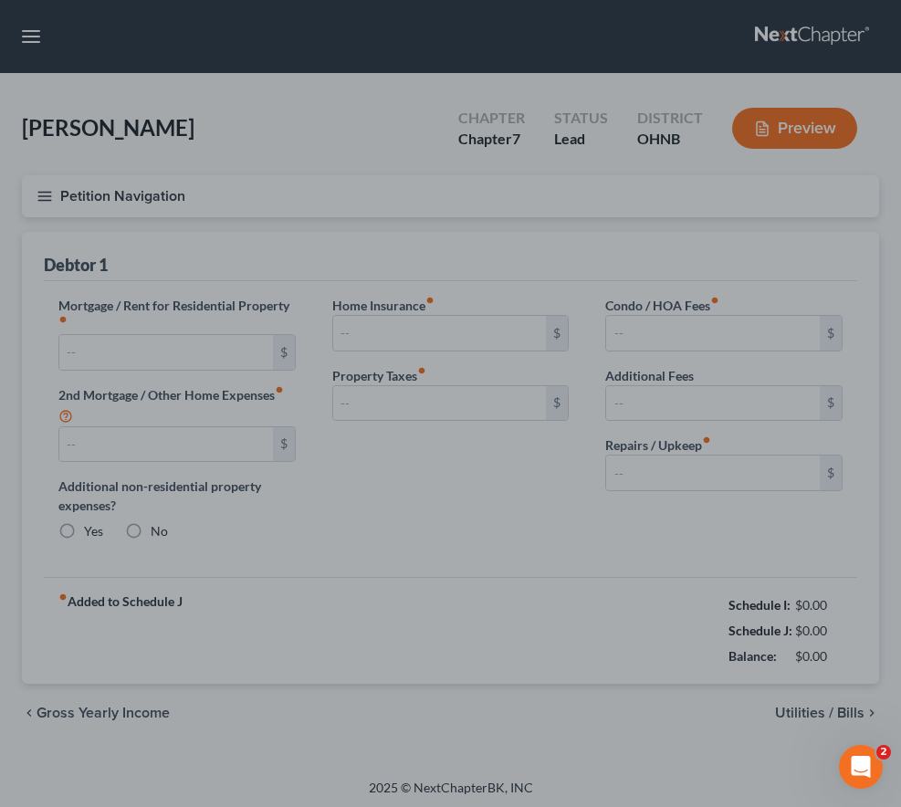
type input "0.00"
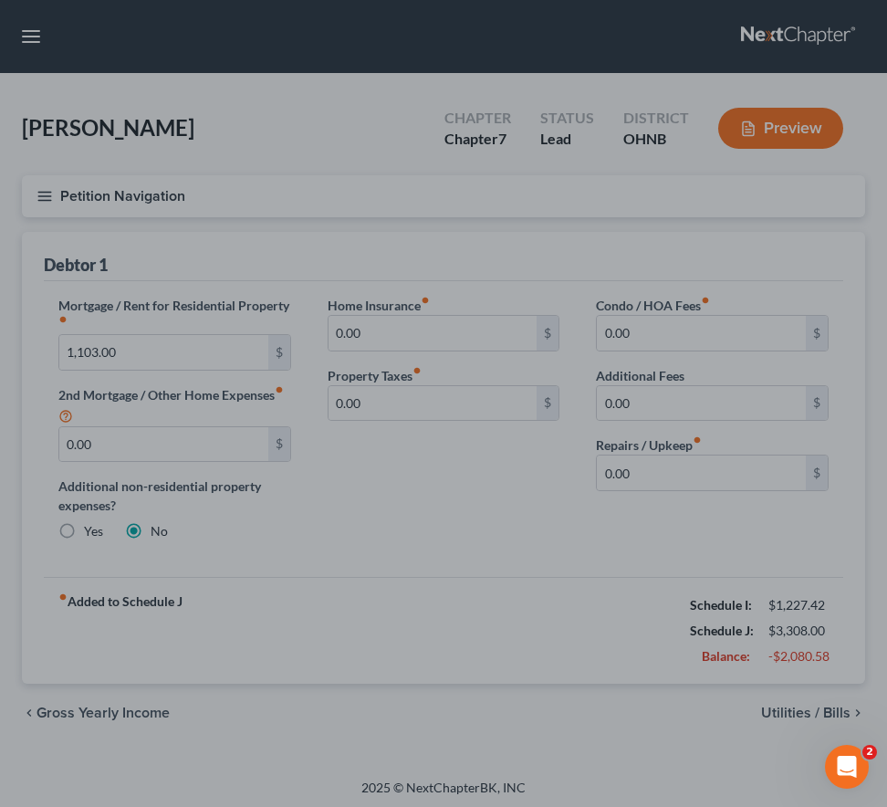
click at [450, 195] on div at bounding box center [443, 403] width 887 height 807
click at [535, 664] on div at bounding box center [443, 403] width 887 height 807
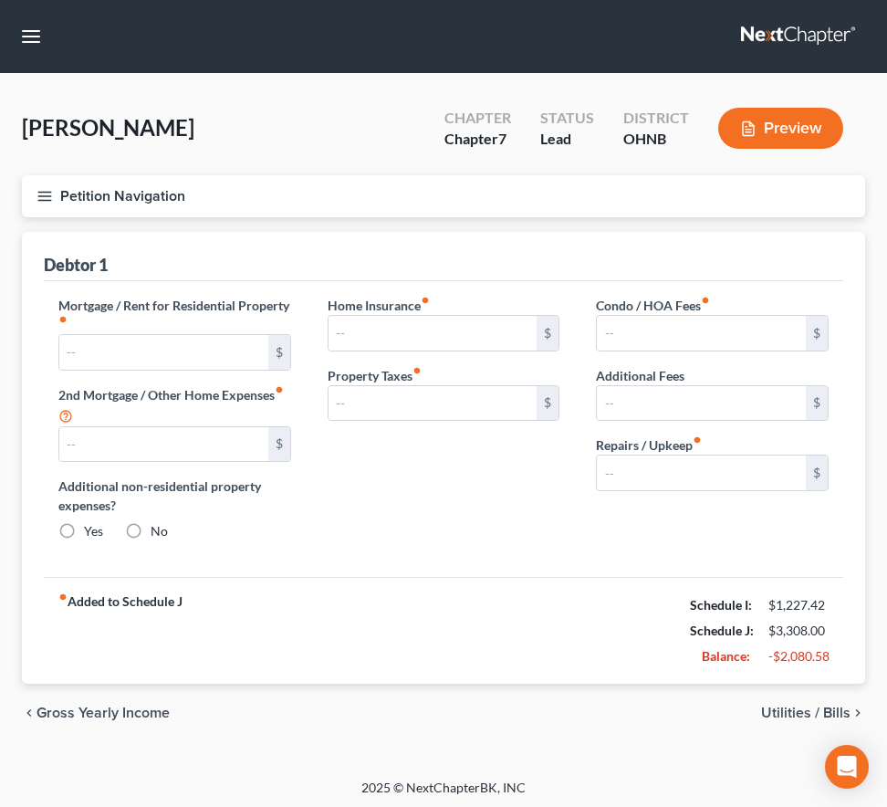
type input "1,103.00"
type input "0.00"
radio input "true"
type input "0.00"
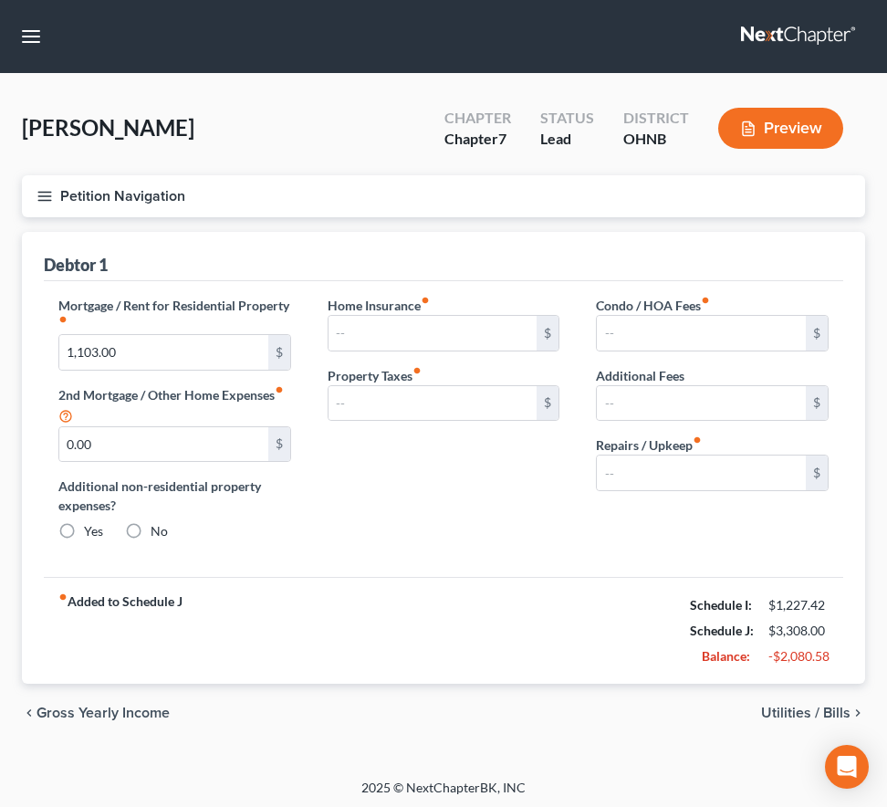
type input "0.00"
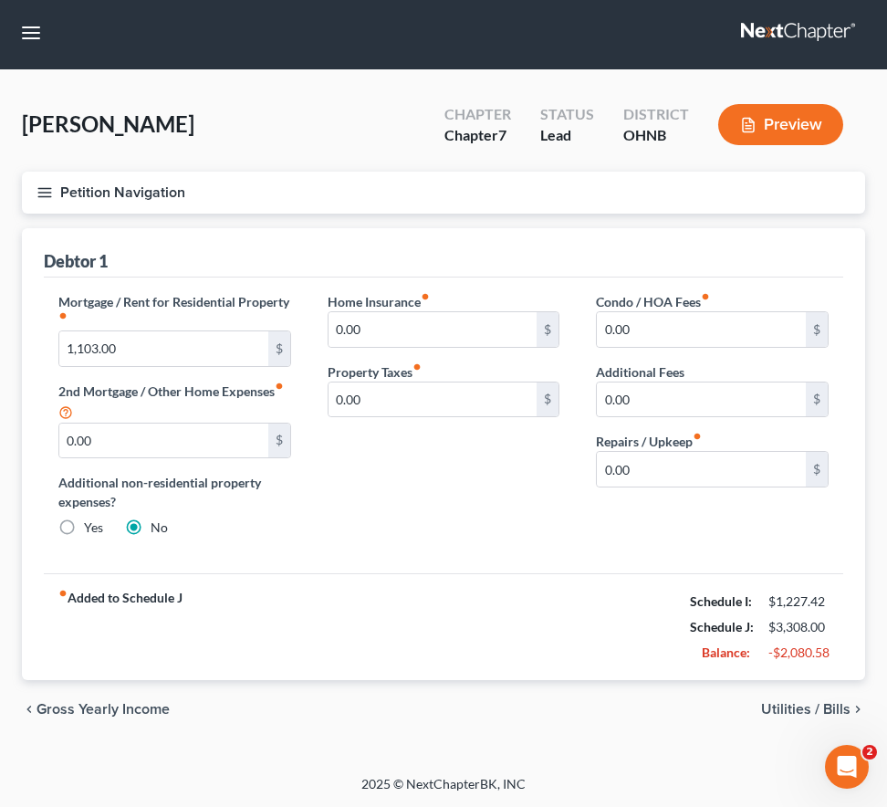
scroll to position [5, 0]
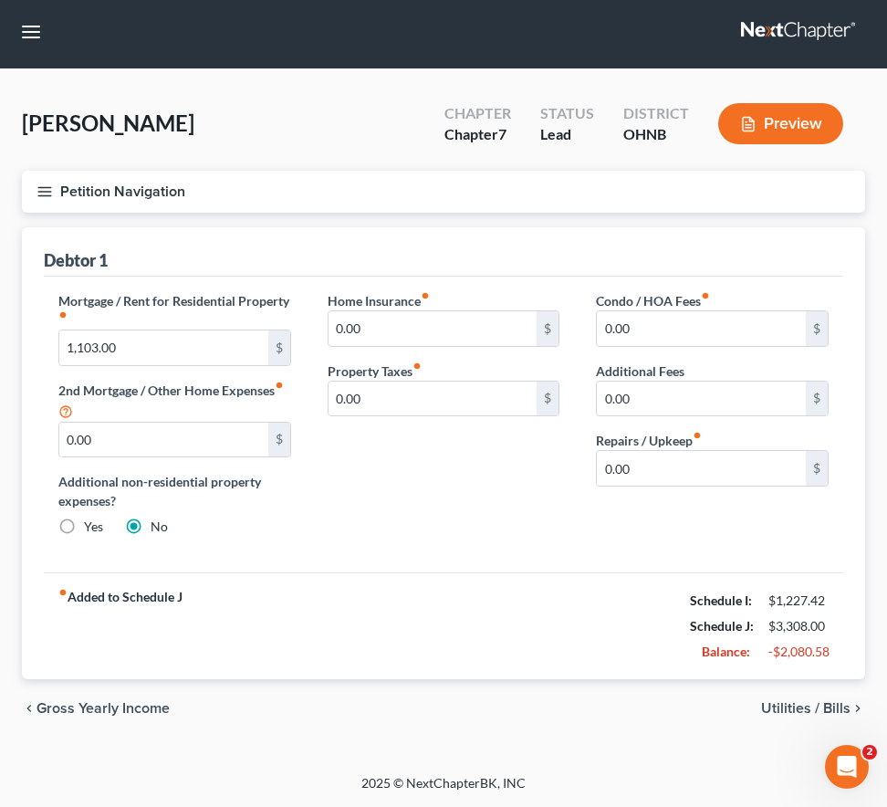
click at [809, 707] on span "Utilities / Bills" at bounding box center [805, 708] width 89 height 15
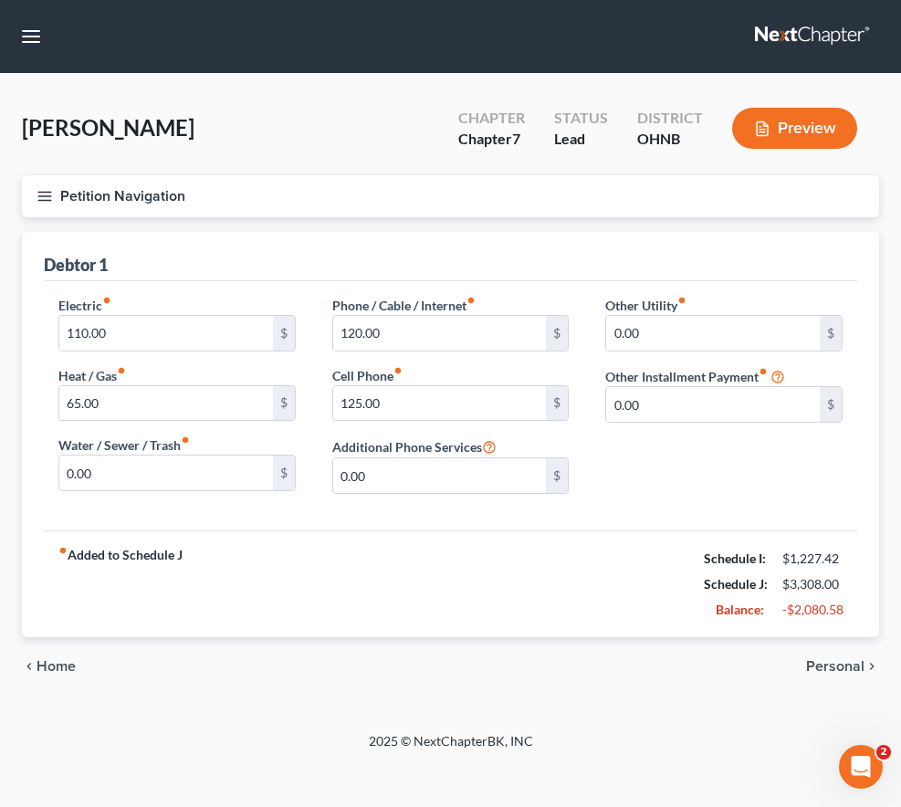
click at [824, 666] on span "Personal" at bounding box center [835, 666] width 58 height 15
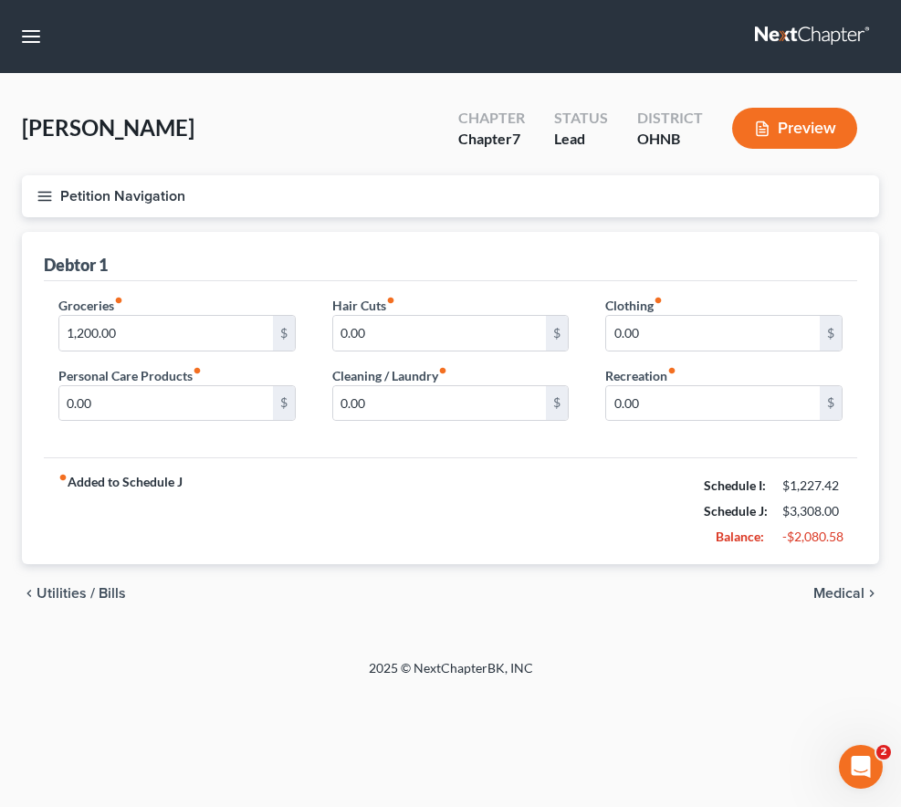
click at [827, 592] on span "Medical" at bounding box center [838, 593] width 51 height 15
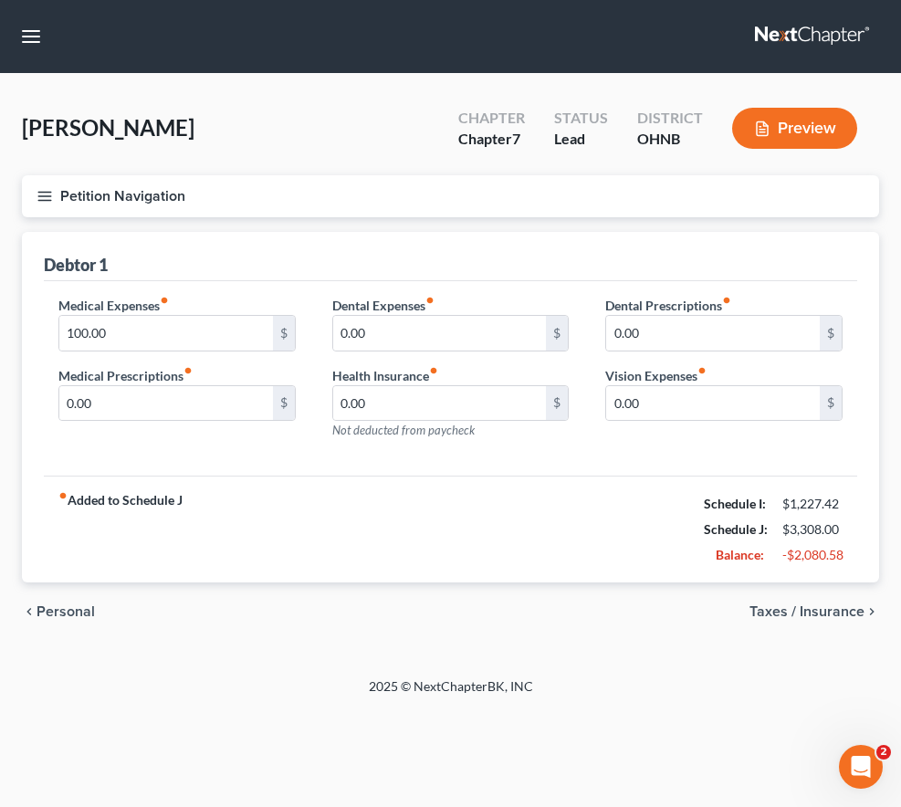
click at [829, 609] on span "Taxes / Insurance" at bounding box center [806, 611] width 115 height 15
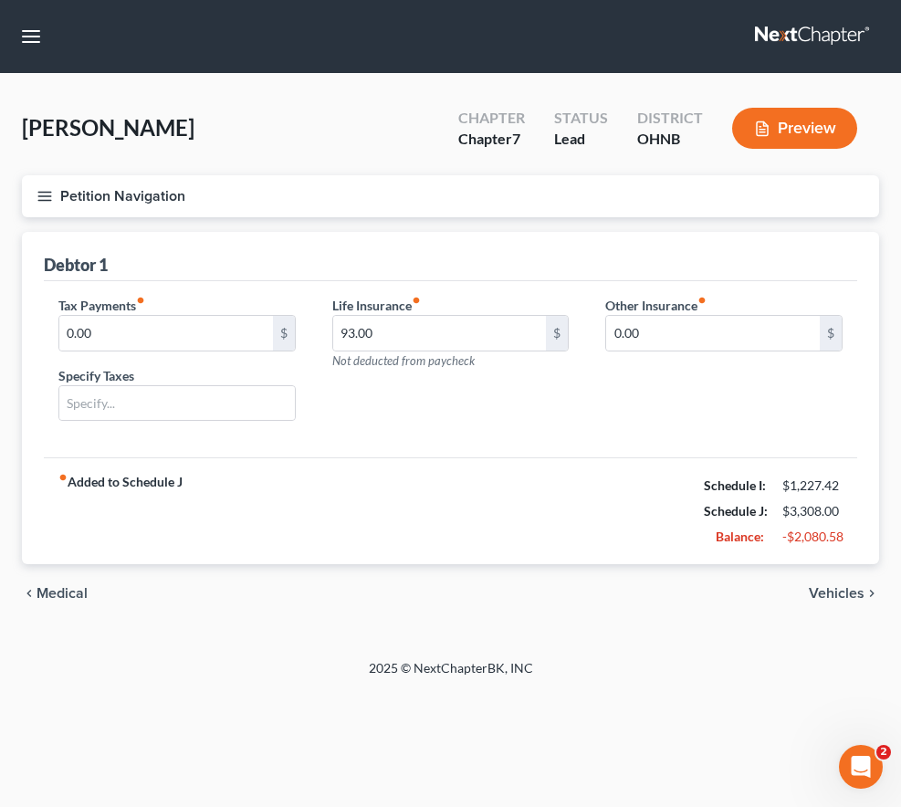
click at [829, 589] on span "Vehicles" at bounding box center [836, 593] width 56 height 15
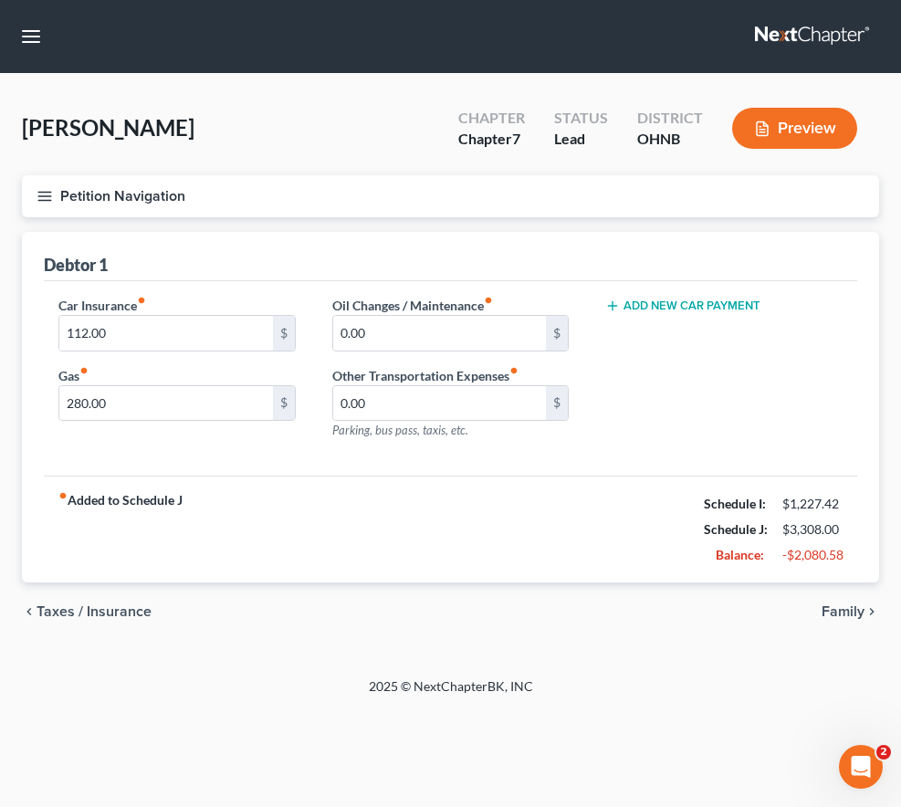
click at [835, 615] on span "Family" at bounding box center [842, 611] width 43 height 15
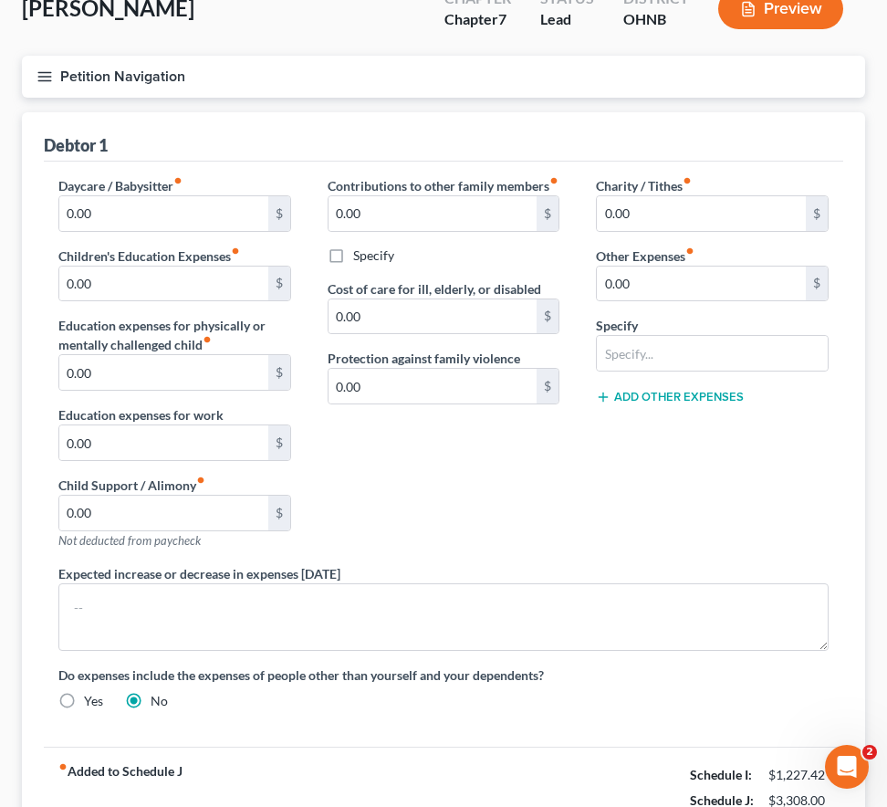
scroll to position [294, 0]
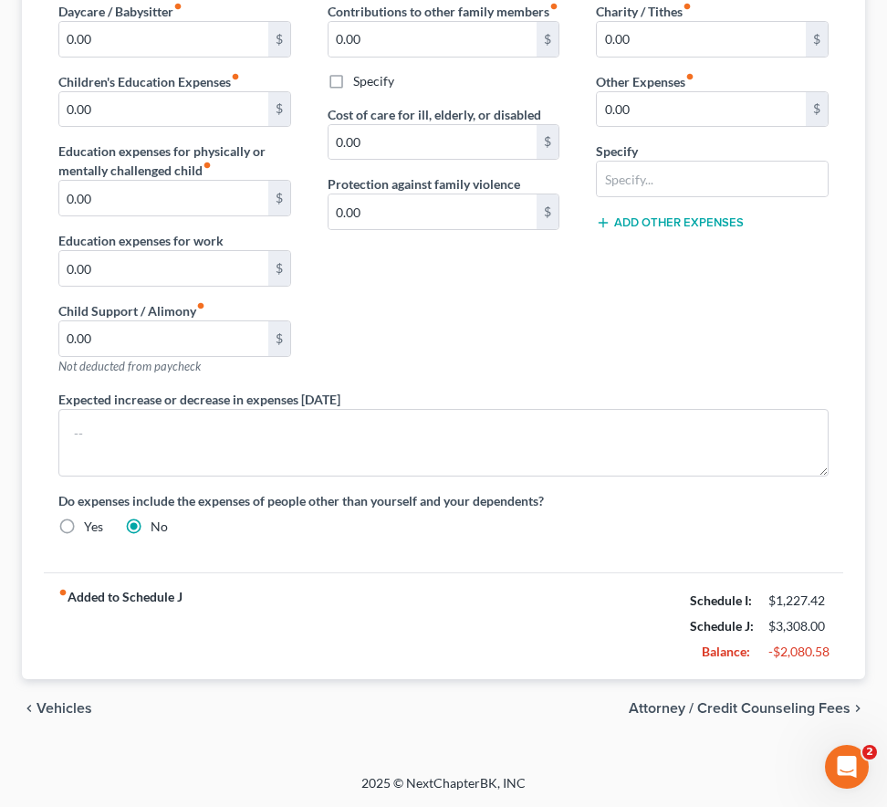
click at [73, 708] on span "Vehicles" at bounding box center [64, 708] width 56 height 15
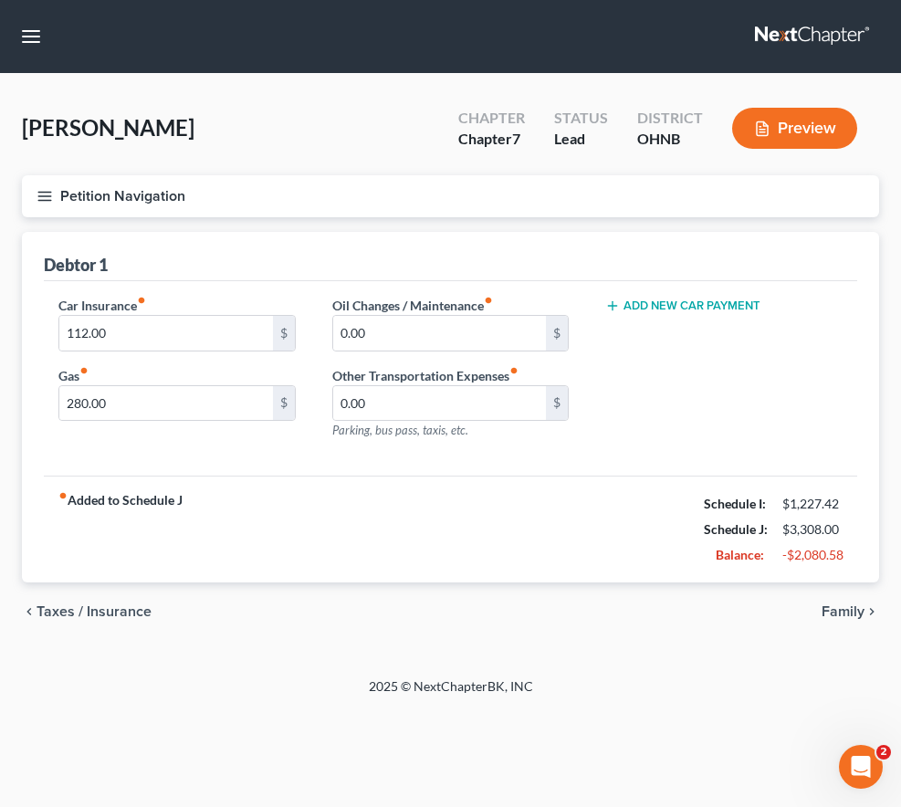
click at [99, 612] on span "Taxes / Insurance" at bounding box center [93, 611] width 115 height 15
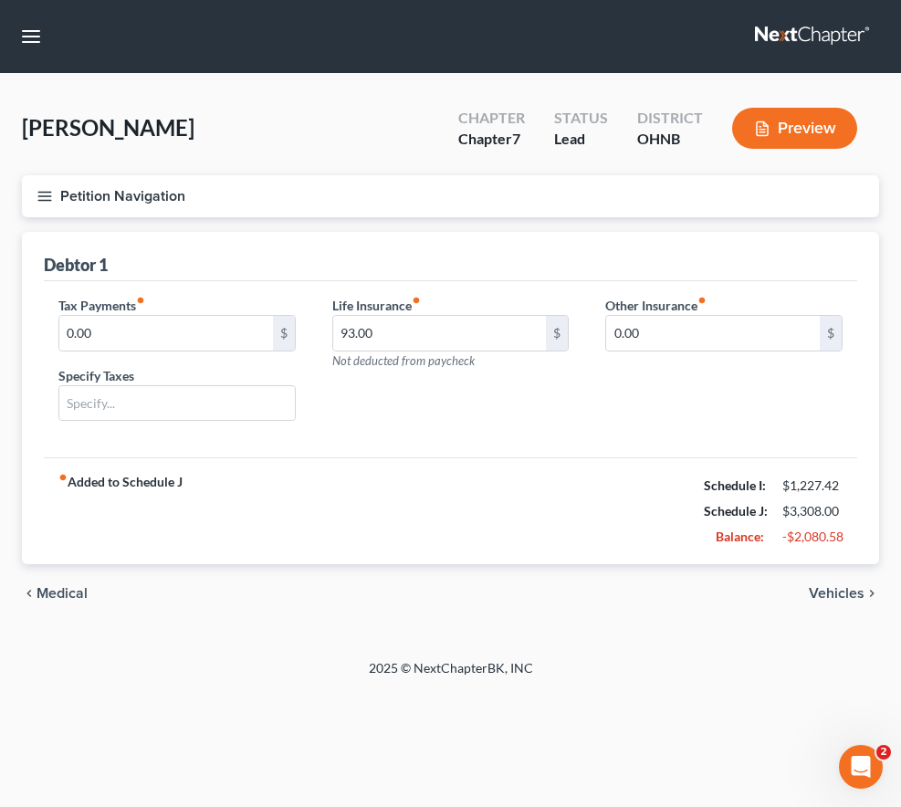
click at [65, 590] on span "Medical" at bounding box center [61, 593] width 51 height 15
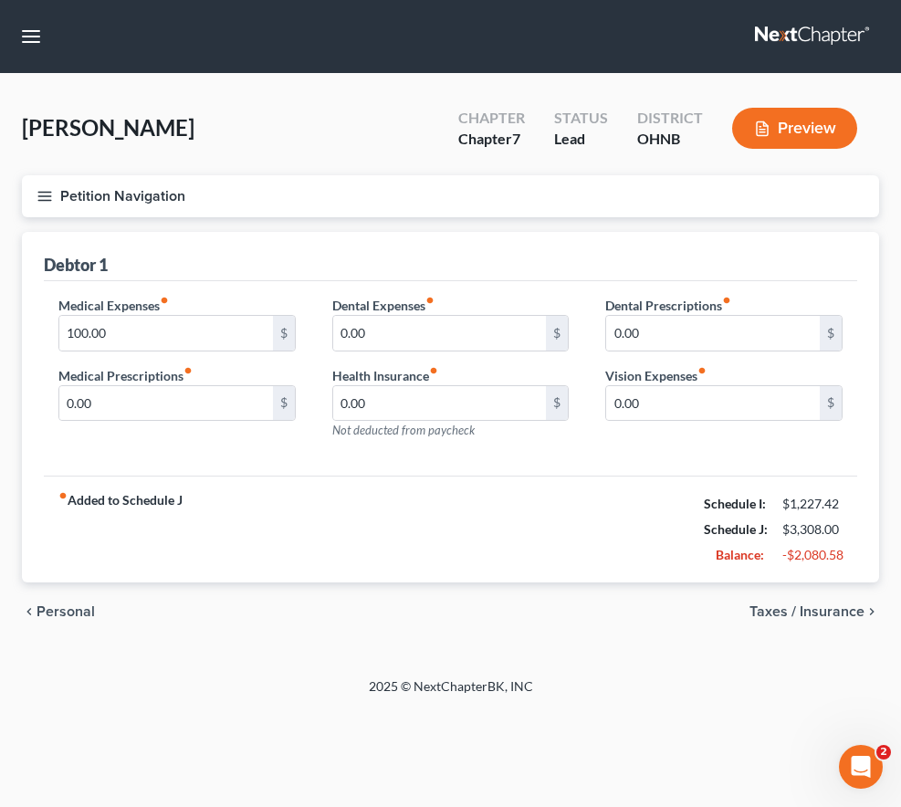
click at [66, 612] on span "Personal" at bounding box center [65, 611] width 58 height 15
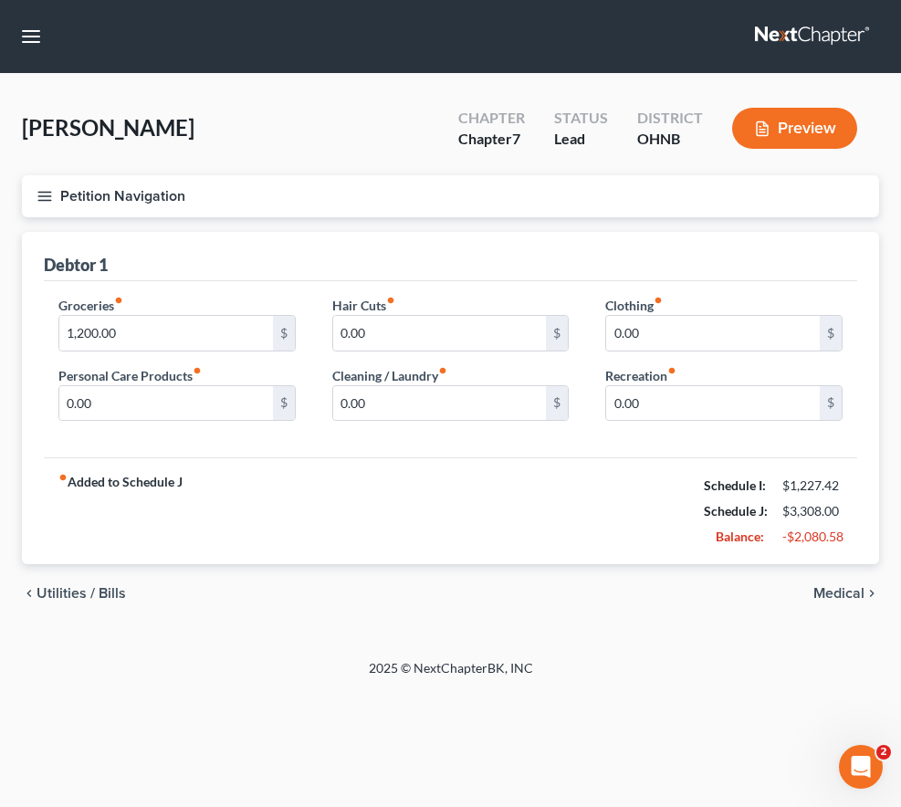
click at [67, 593] on span "Utilities / Bills" at bounding box center [80, 593] width 89 height 15
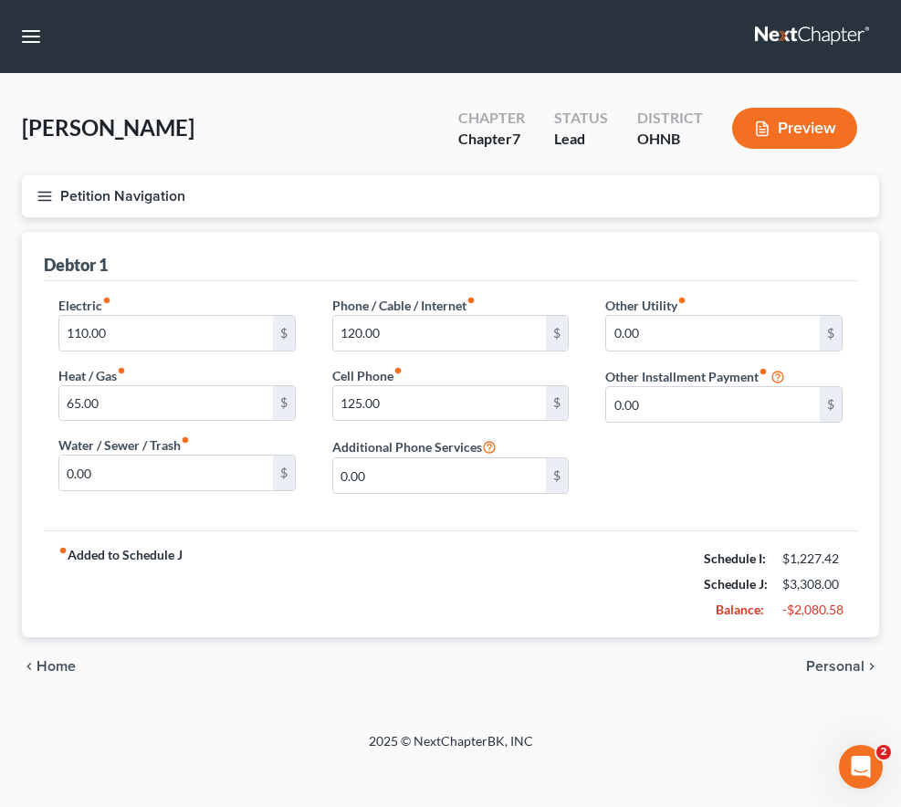
click at [67, 669] on span "Home" at bounding box center [55, 666] width 39 height 15
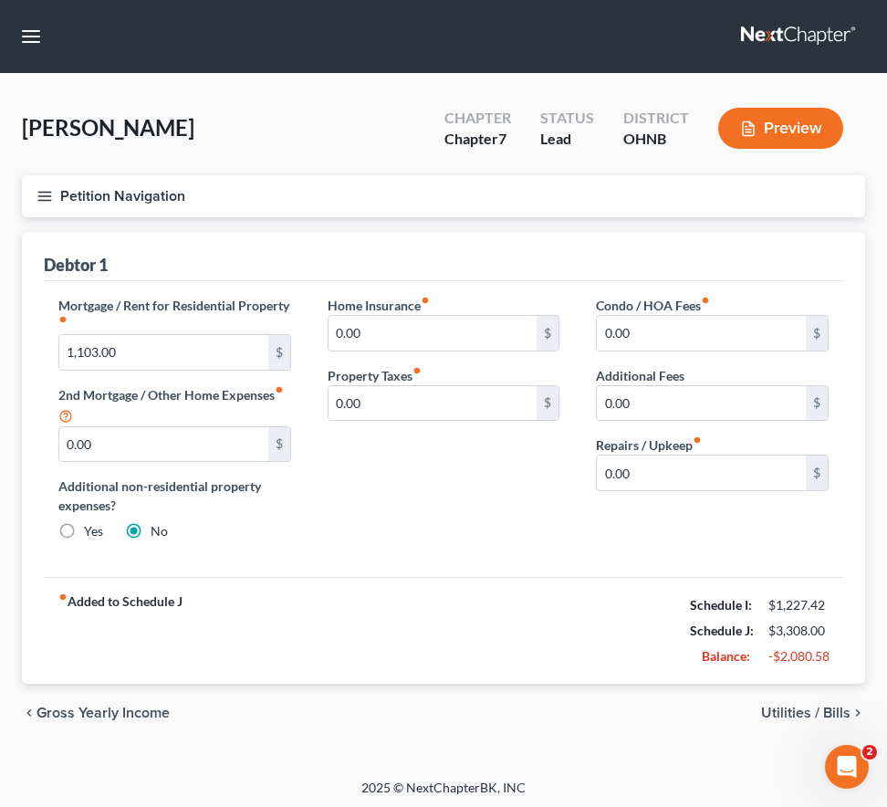
click at [75, 707] on span "Gross Yearly Income" at bounding box center [102, 712] width 133 height 15
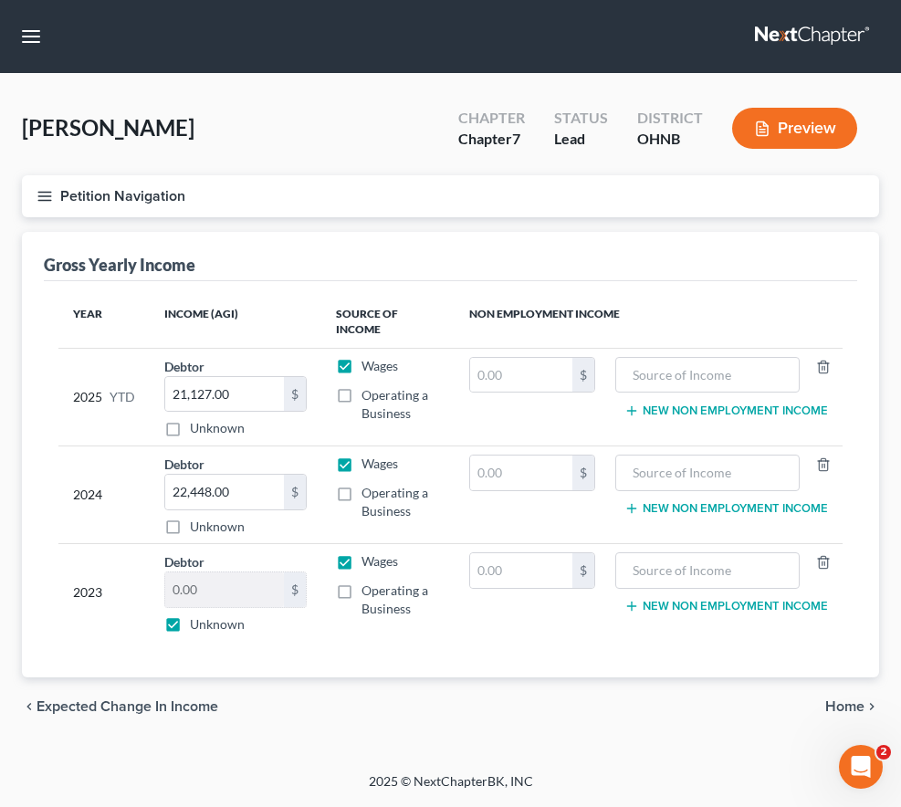
click at [47, 194] on icon "button" at bounding box center [44, 196] width 16 height 16
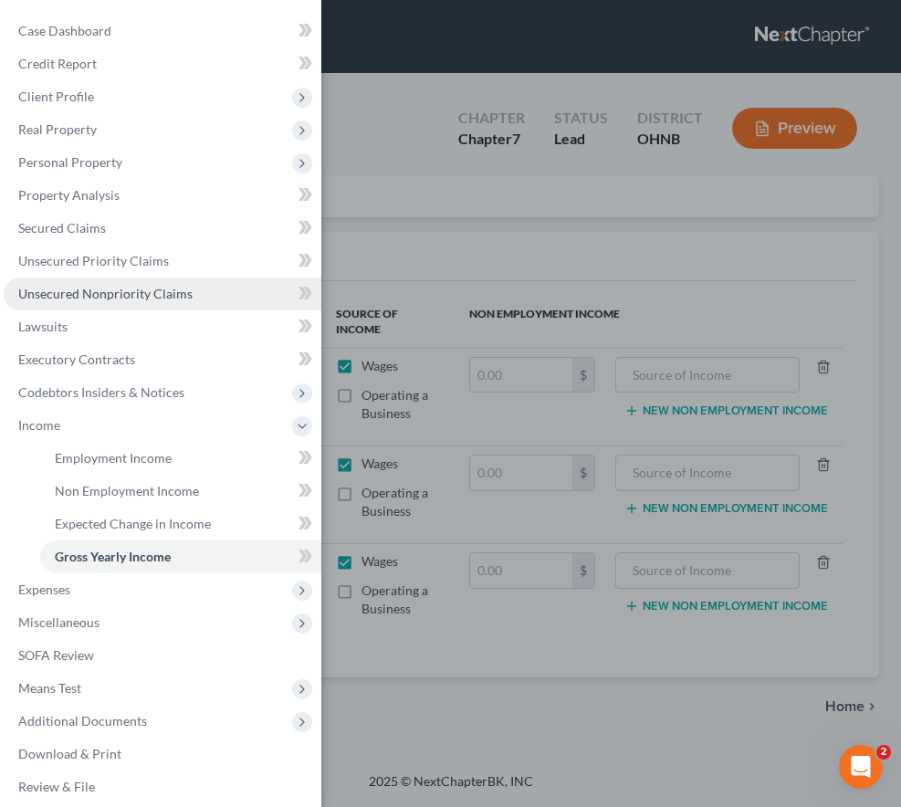
click at [119, 288] on span "Unsecured Nonpriority Claims" at bounding box center [105, 294] width 174 height 16
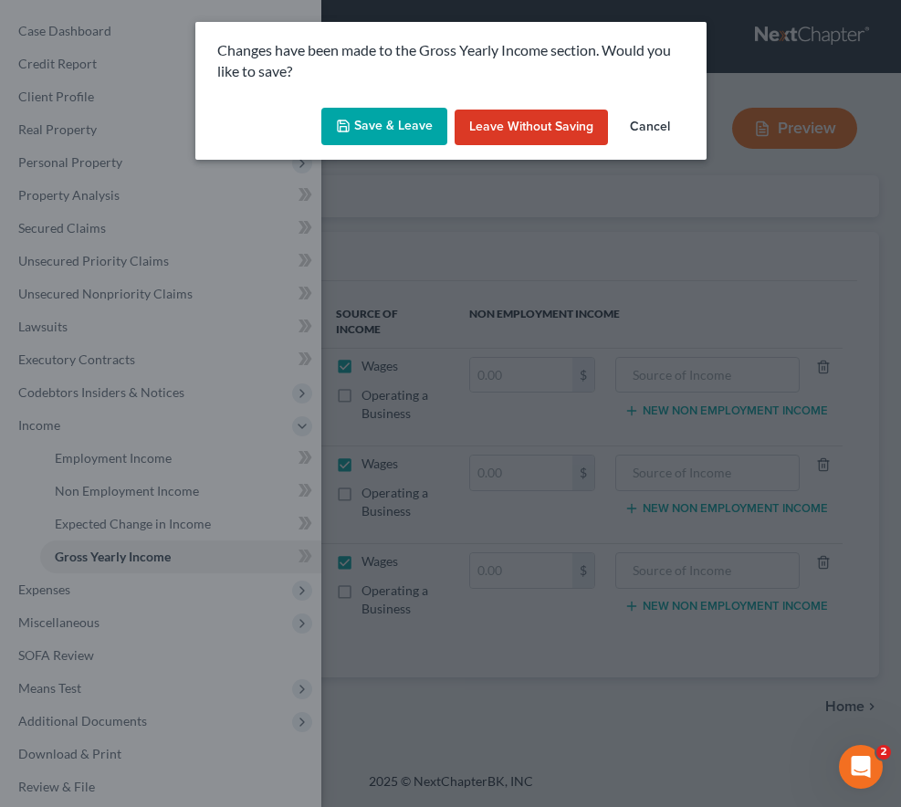
click at [361, 129] on button "Save & Leave" at bounding box center [384, 127] width 126 height 38
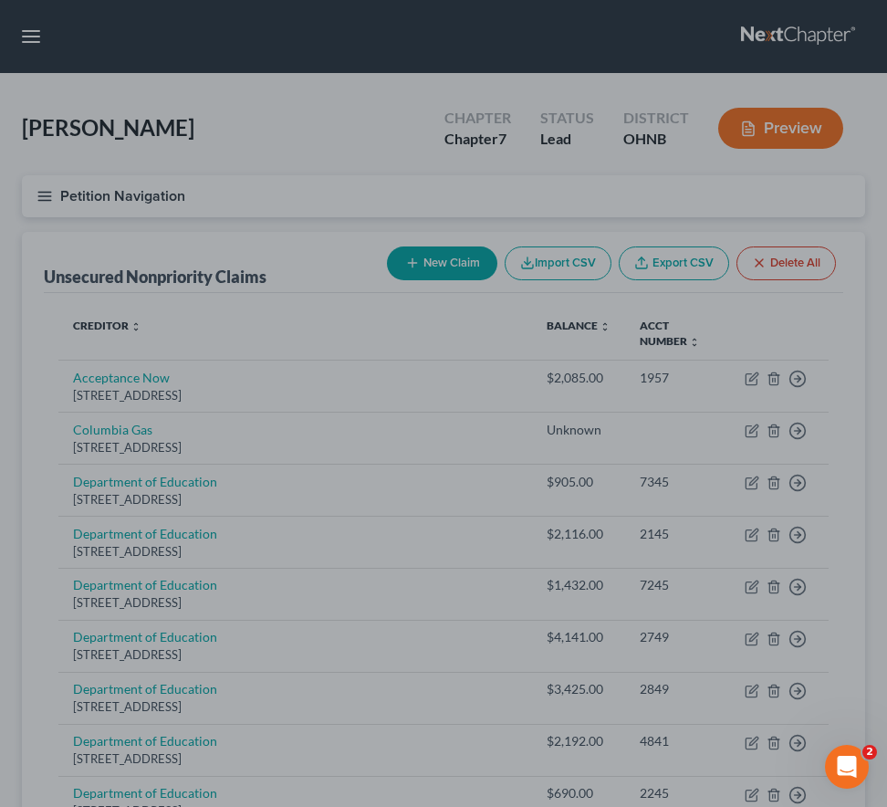
click at [26, 32] on div at bounding box center [443, 403] width 887 height 807
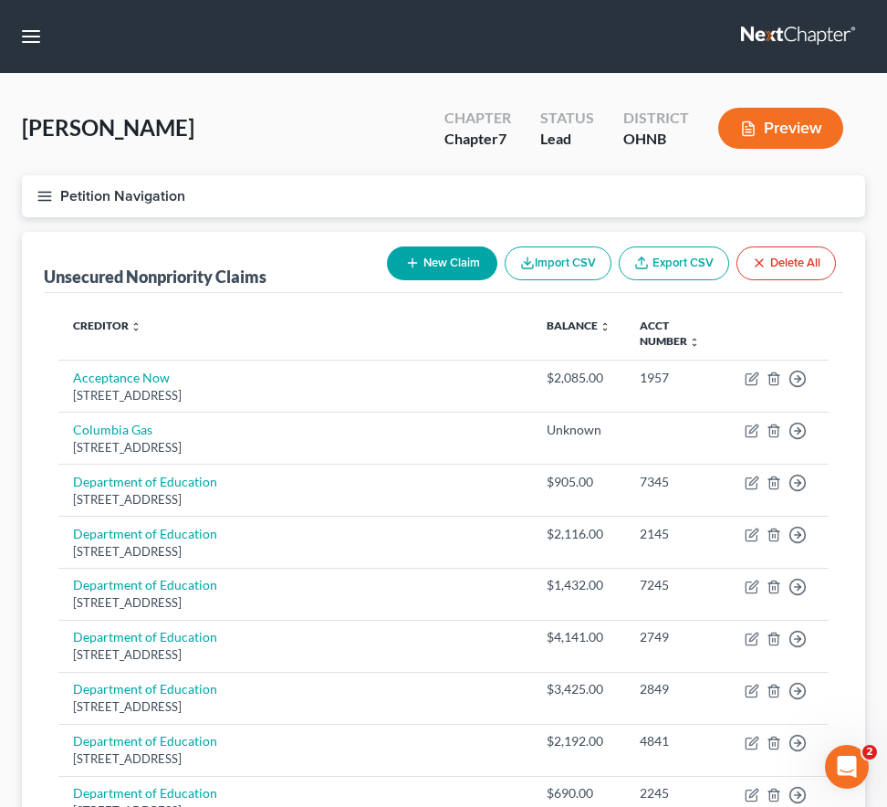
click at [42, 195] on icon "button" at bounding box center [44, 196] width 16 height 16
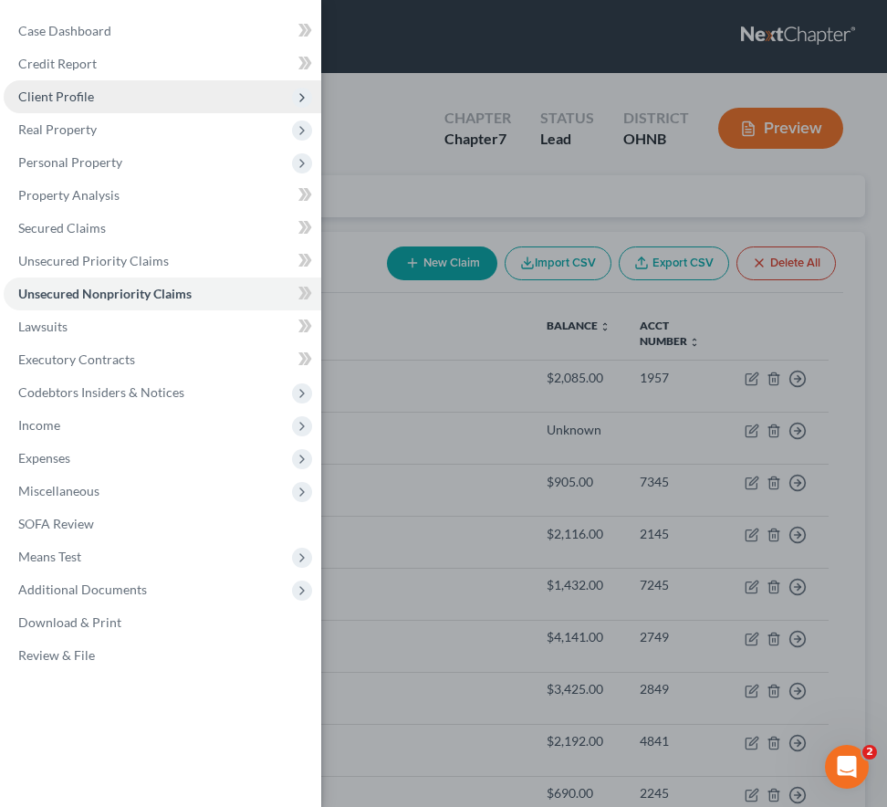
click at [127, 93] on span "Client Profile" at bounding box center [163, 96] width 318 height 33
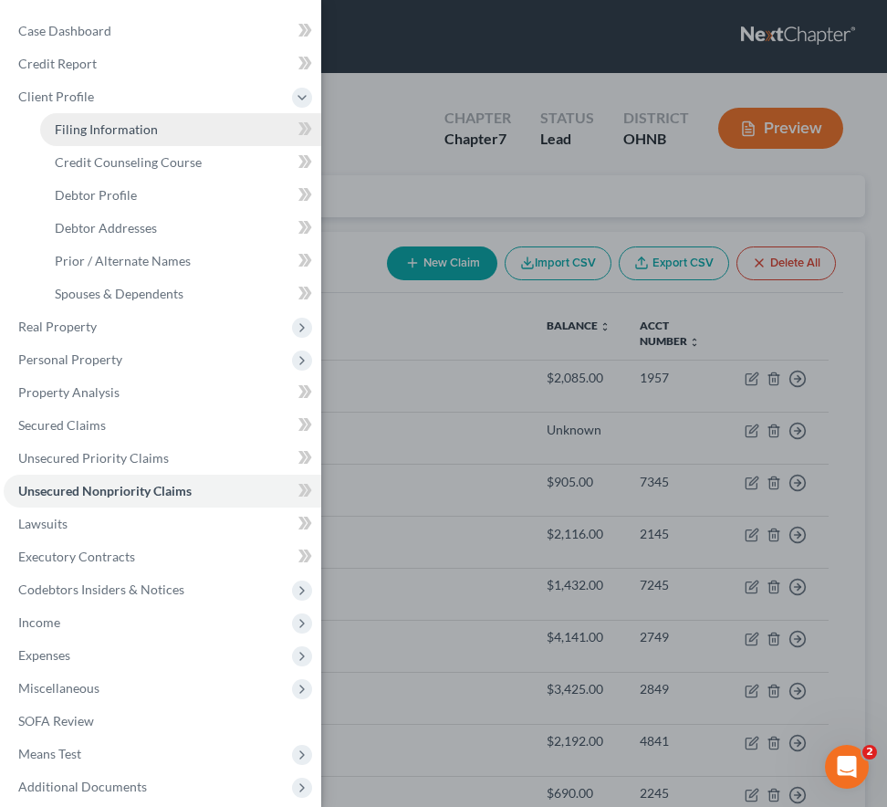
click at [121, 127] on span "Filing Information" at bounding box center [106, 129] width 103 height 16
select select "1"
select select "0"
select select "36"
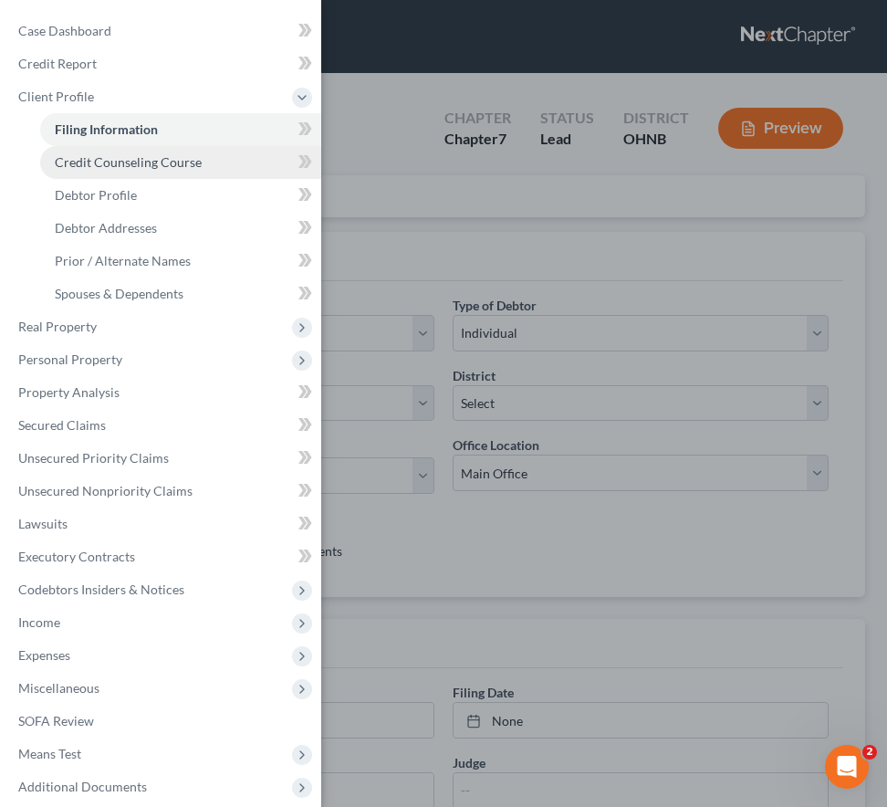
click at [140, 172] on link "Credit Counseling Course" at bounding box center [180, 162] width 281 height 33
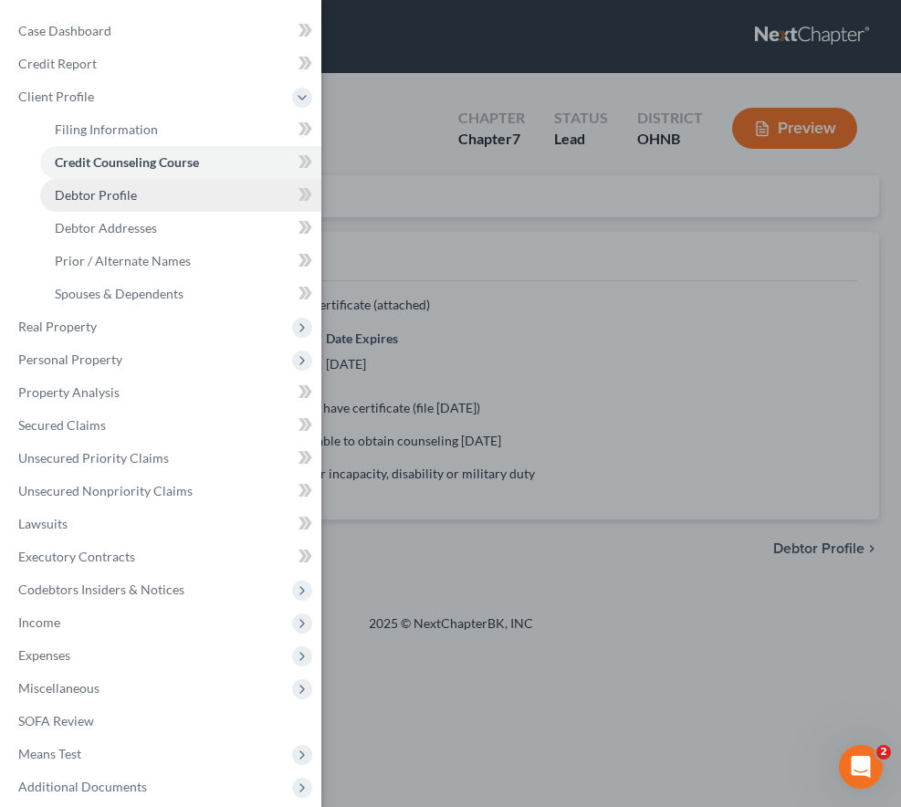
click at [141, 193] on link "Debtor Profile" at bounding box center [180, 195] width 281 height 33
select select "0"
select select "4"
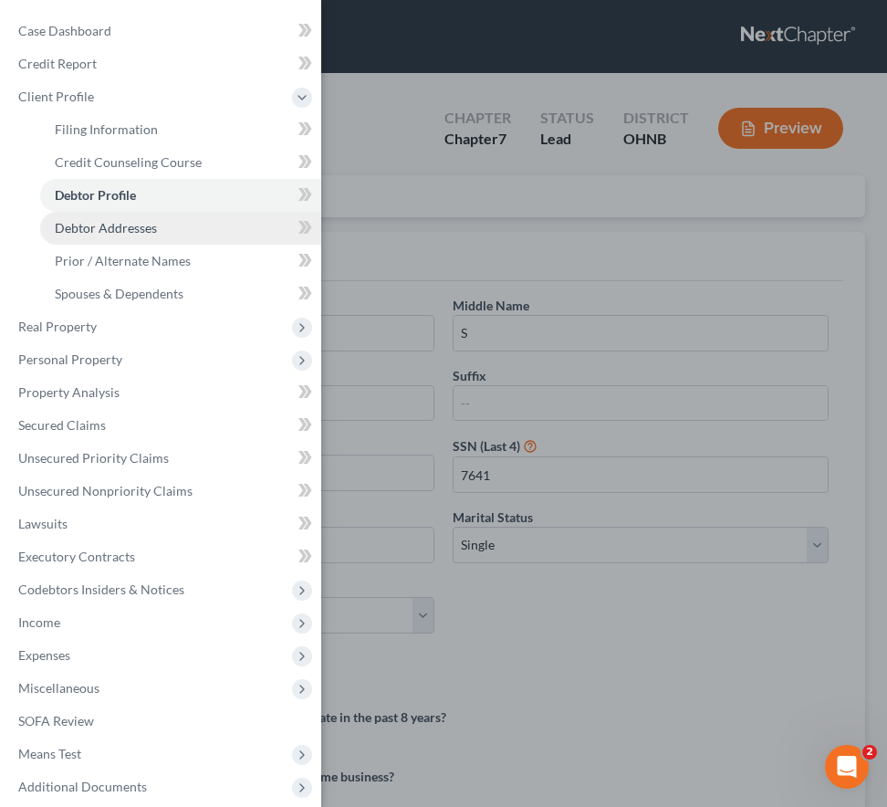
click at [146, 216] on link "Debtor Addresses" at bounding box center [180, 228] width 281 height 33
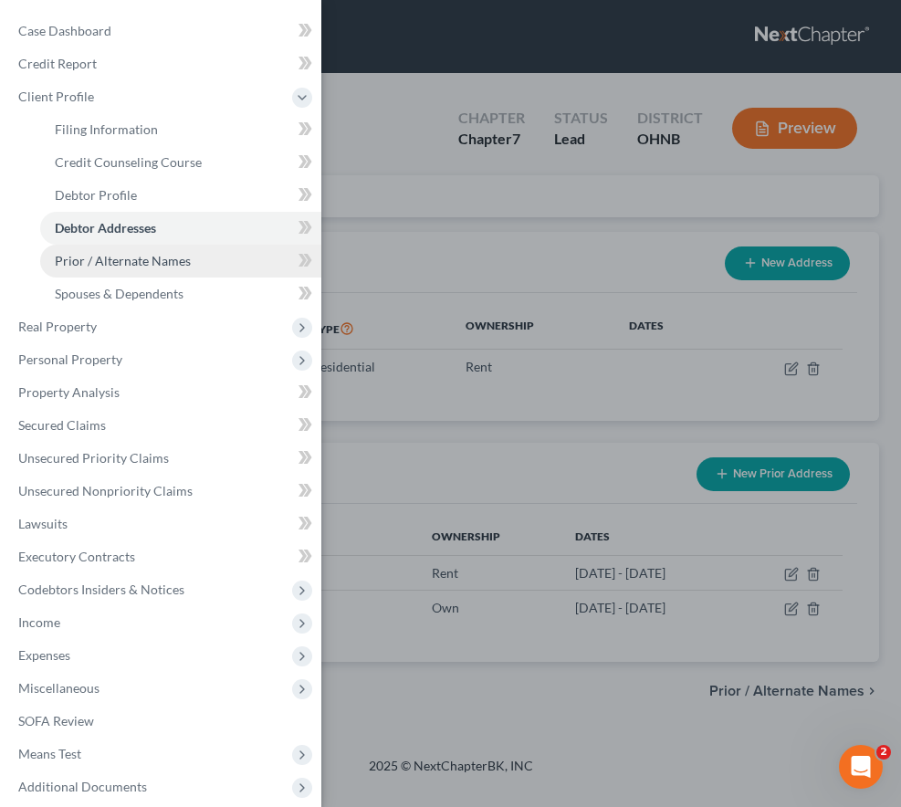
click at [157, 256] on span "Prior / Alternate Names" at bounding box center [123, 261] width 136 height 16
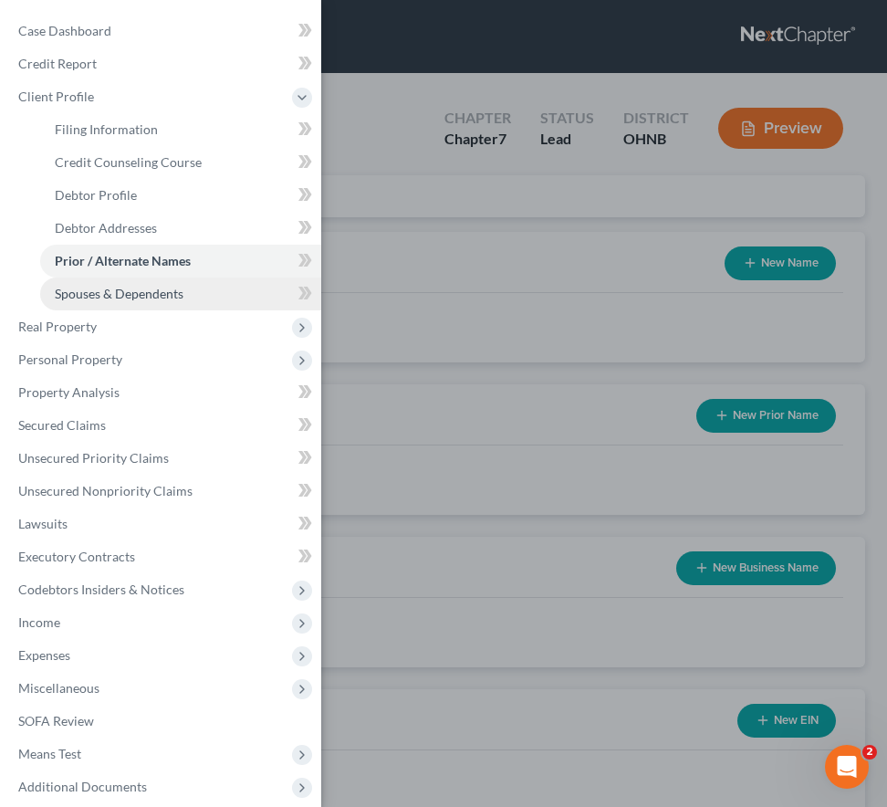
click at [168, 291] on span "Spouses & Dependents" at bounding box center [119, 294] width 129 height 16
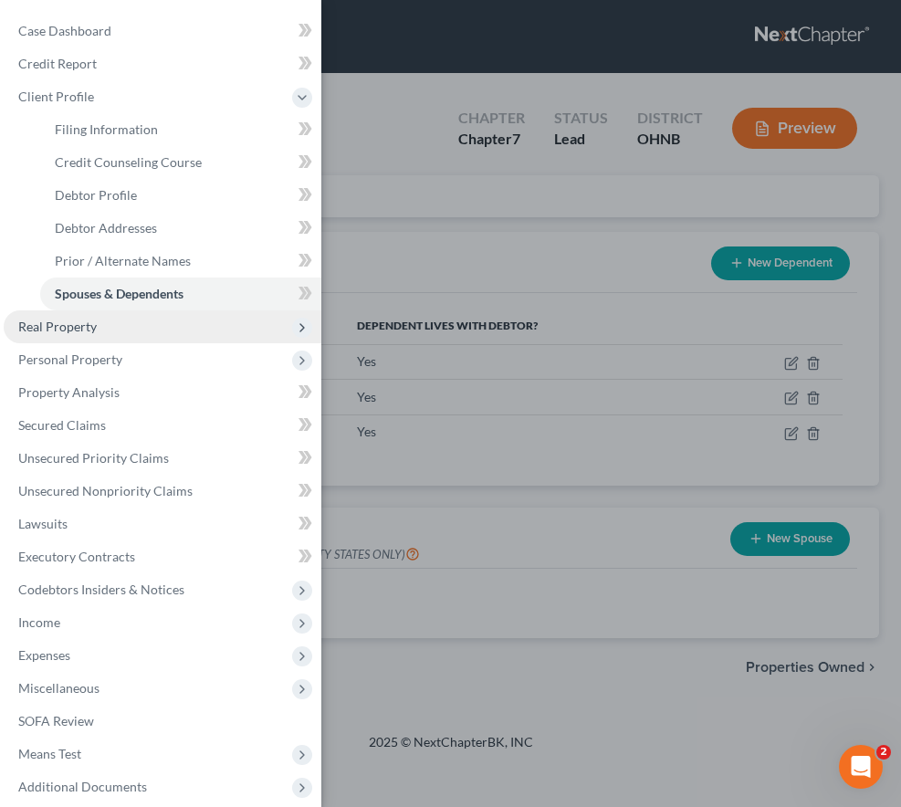
click at [147, 340] on span "Real Property" at bounding box center [163, 326] width 318 height 33
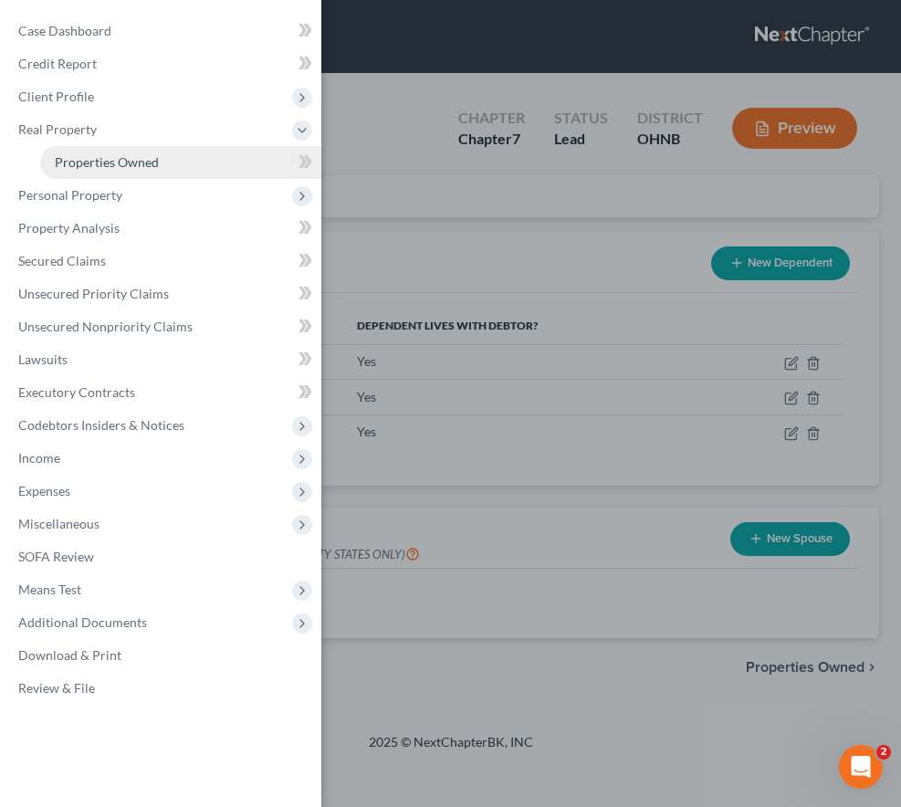
click at [132, 173] on link "Properties Owned" at bounding box center [180, 162] width 281 height 33
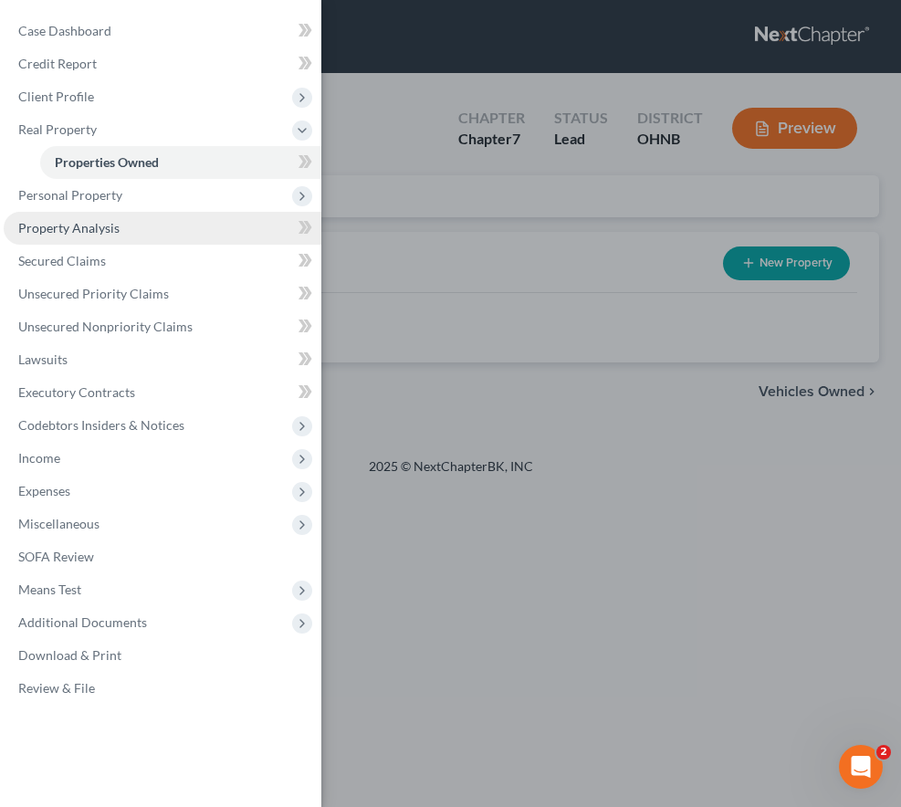
click at [134, 214] on link "Property Analysis" at bounding box center [163, 228] width 318 height 33
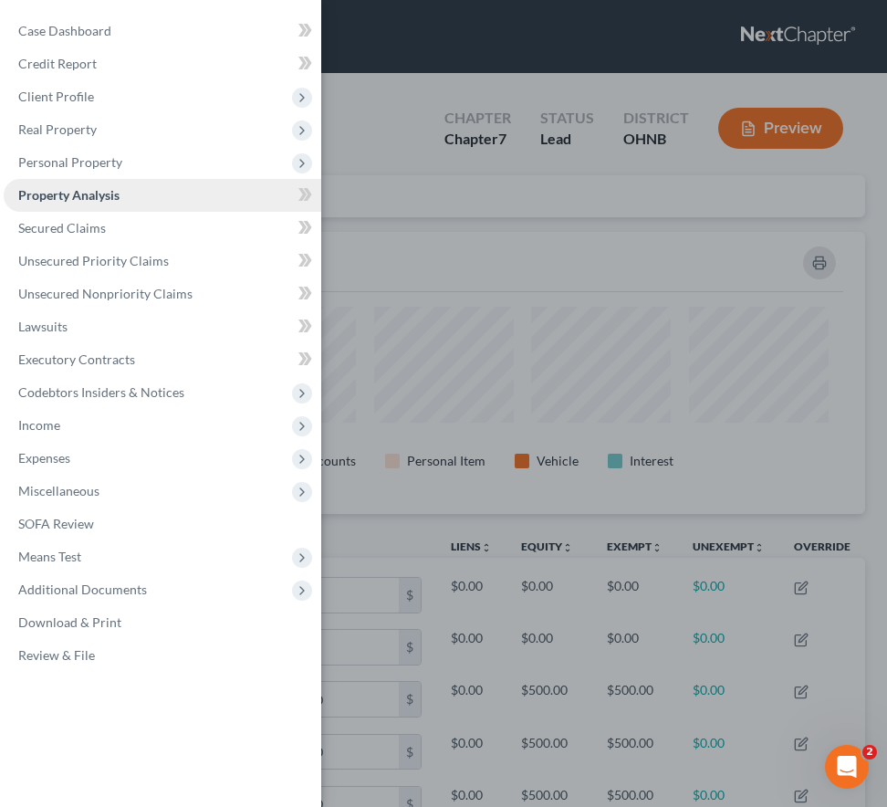
scroll to position [282, 843]
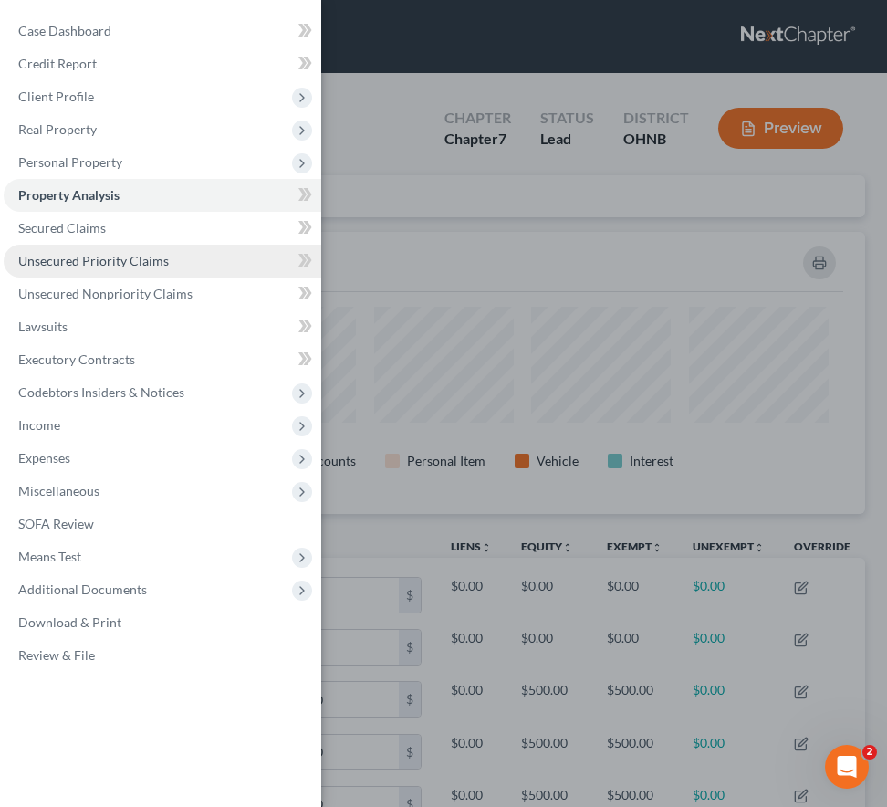
click at [139, 260] on span "Unsecured Priority Claims" at bounding box center [93, 261] width 151 height 16
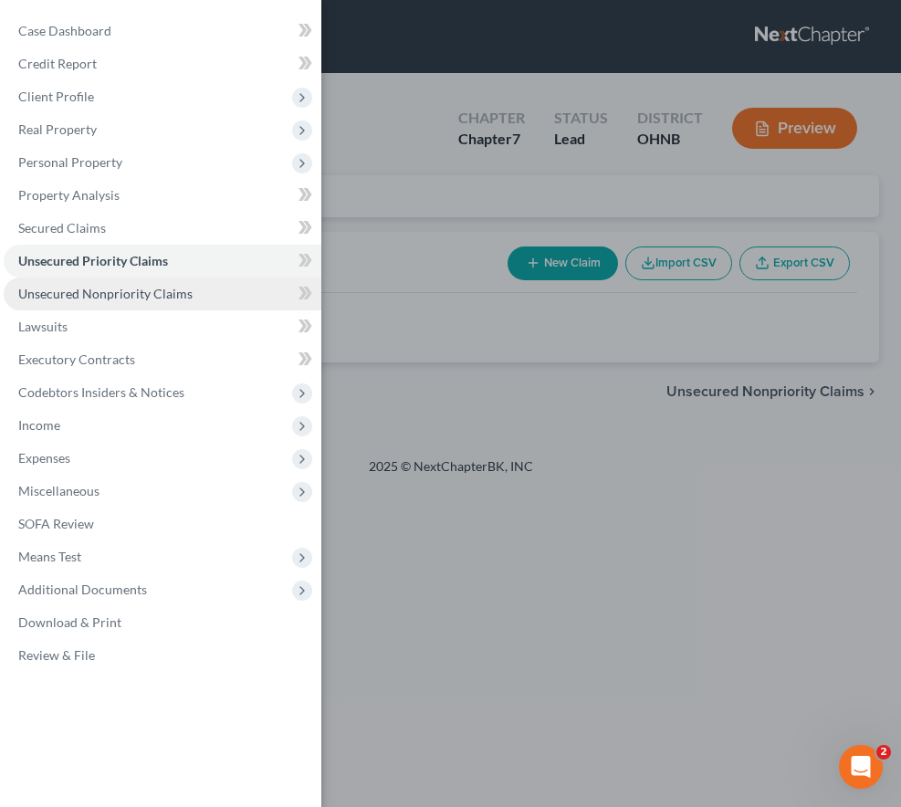
click at [140, 289] on span "Unsecured Nonpriority Claims" at bounding box center [105, 294] width 174 height 16
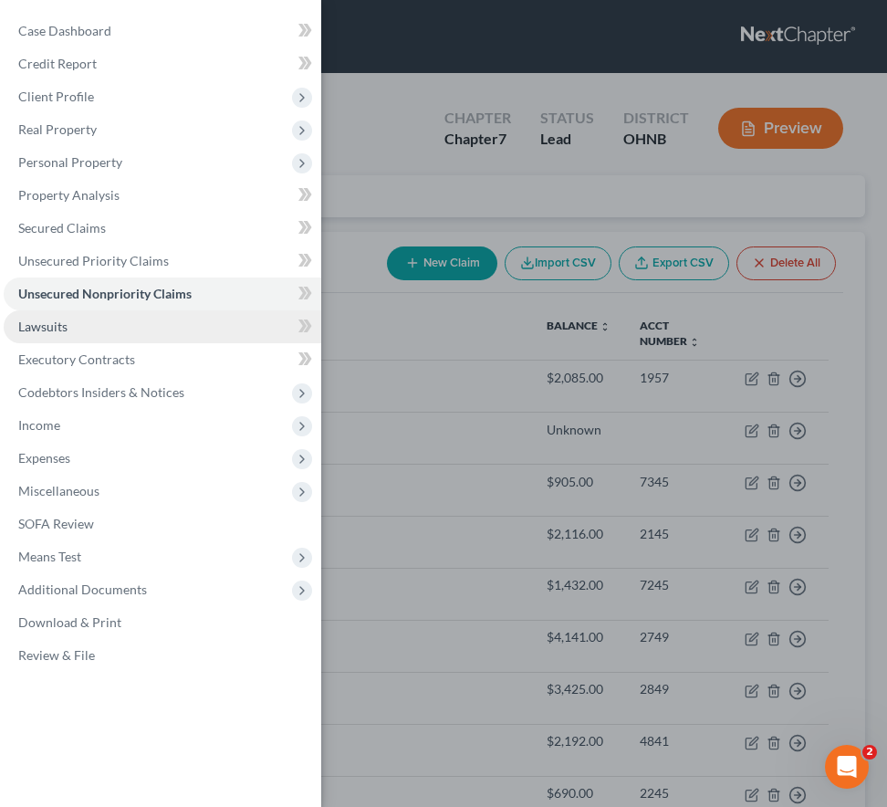
click at [141, 325] on link "Lawsuits" at bounding box center [163, 326] width 318 height 33
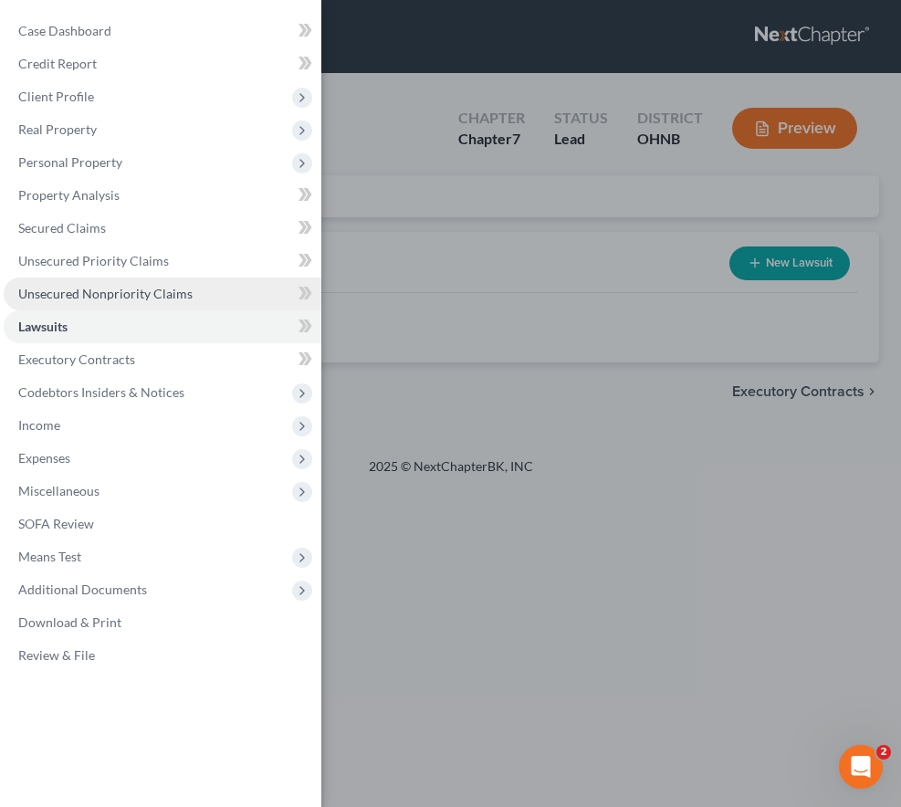
click at [120, 290] on span "Unsecured Nonpriority Claims" at bounding box center [105, 294] width 174 height 16
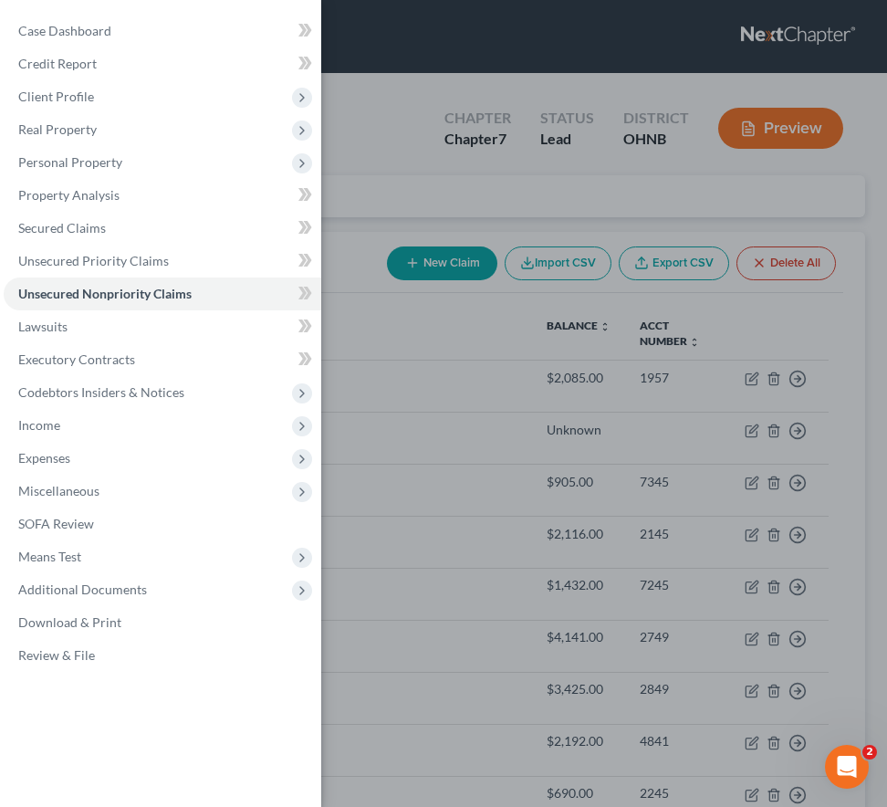
click at [397, 172] on div "Case Dashboard Payments Invoices Payments Payments Credit Report Client Profile" at bounding box center [443, 403] width 887 height 807
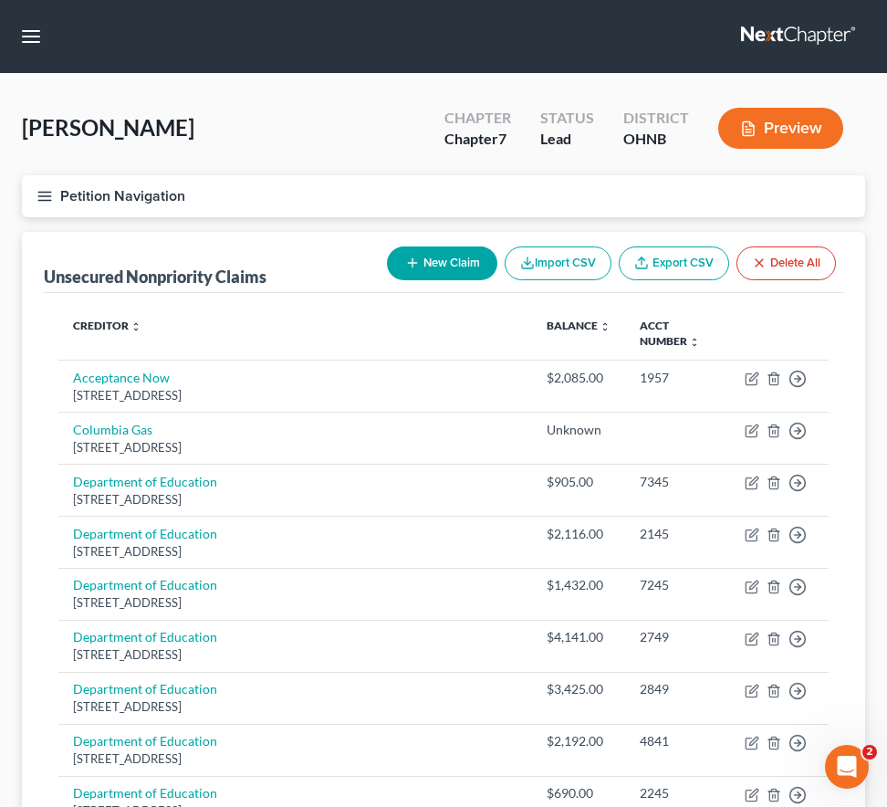
click at [45, 190] on icon "button" at bounding box center [44, 196] width 16 height 16
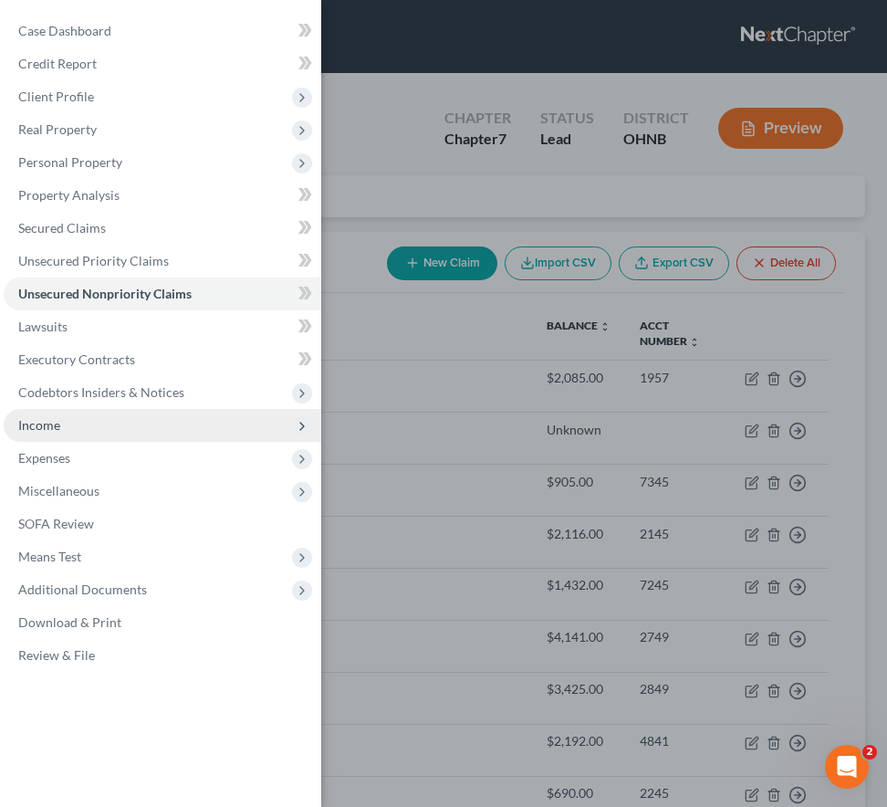
click at [65, 430] on span "Income" at bounding box center [163, 425] width 318 height 33
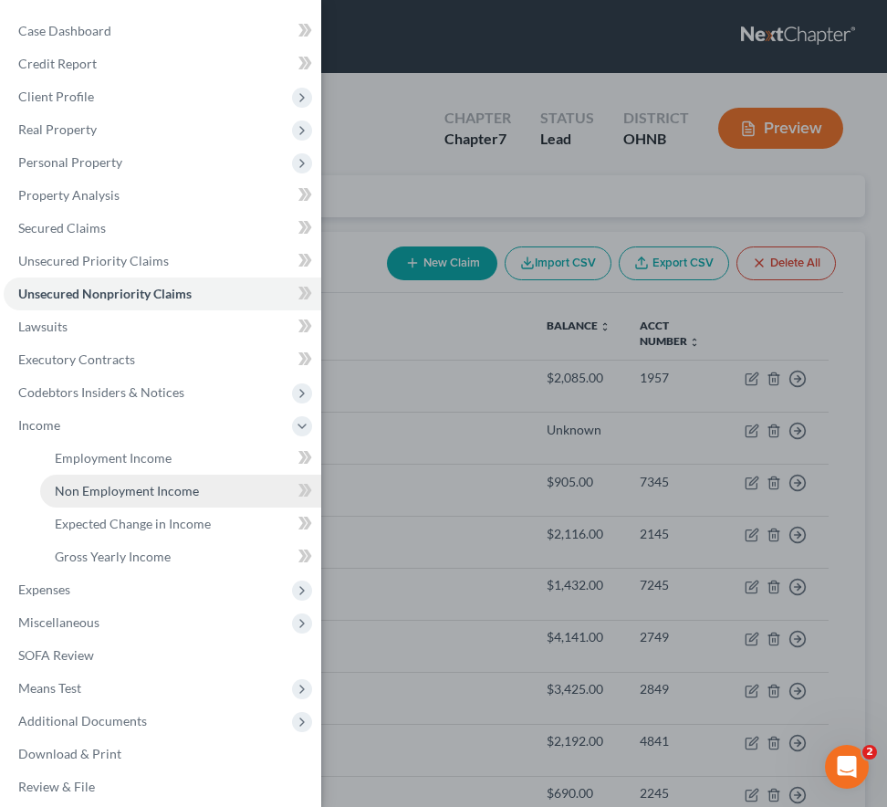
click at [103, 488] on span "Non Employment Income" at bounding box center [127, 491] width 144 height 16
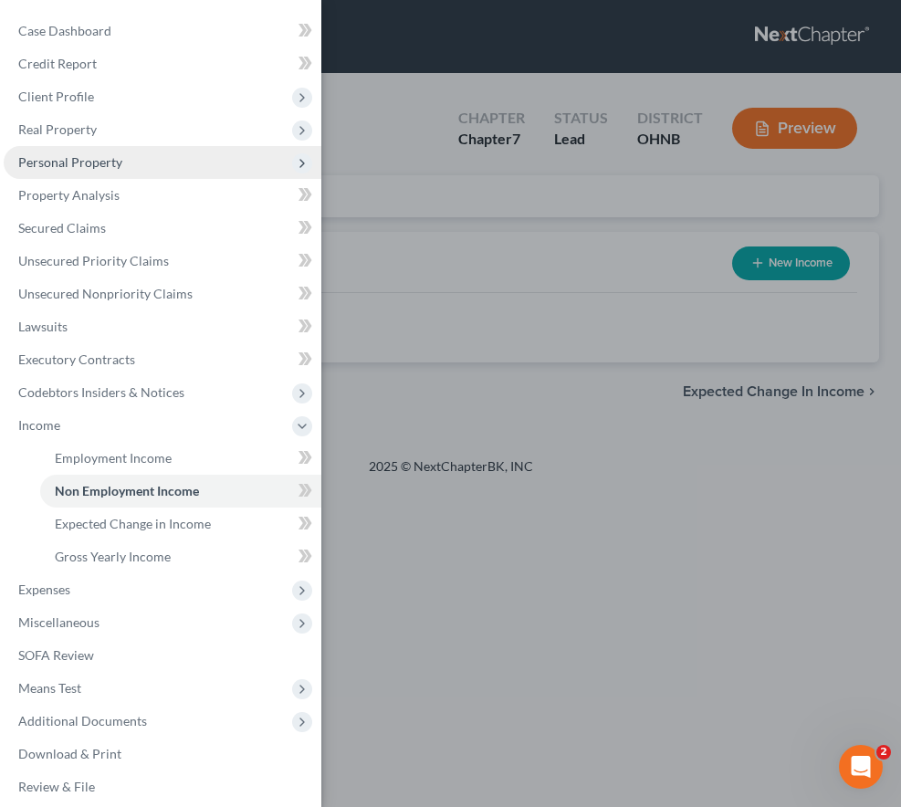
click at [115, 163] on span "Personal Property" at bounding box center [70, 162] width 104 height 16
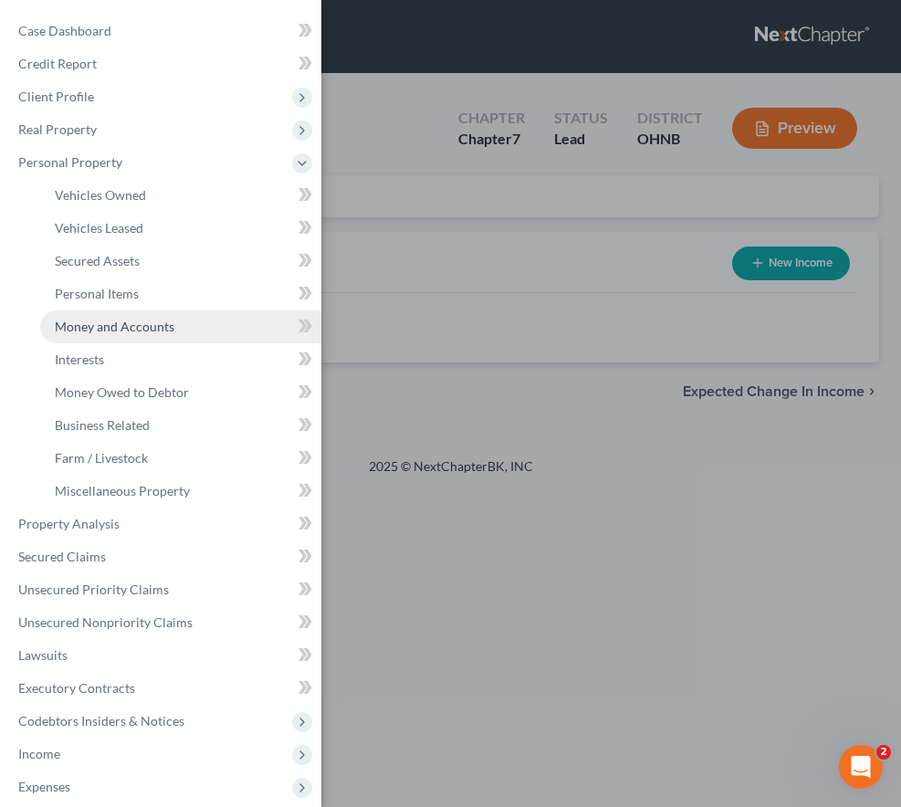
click at [130, 324] on span "Money and Accounts" at bounding box center [115, 326] width 120 height 16
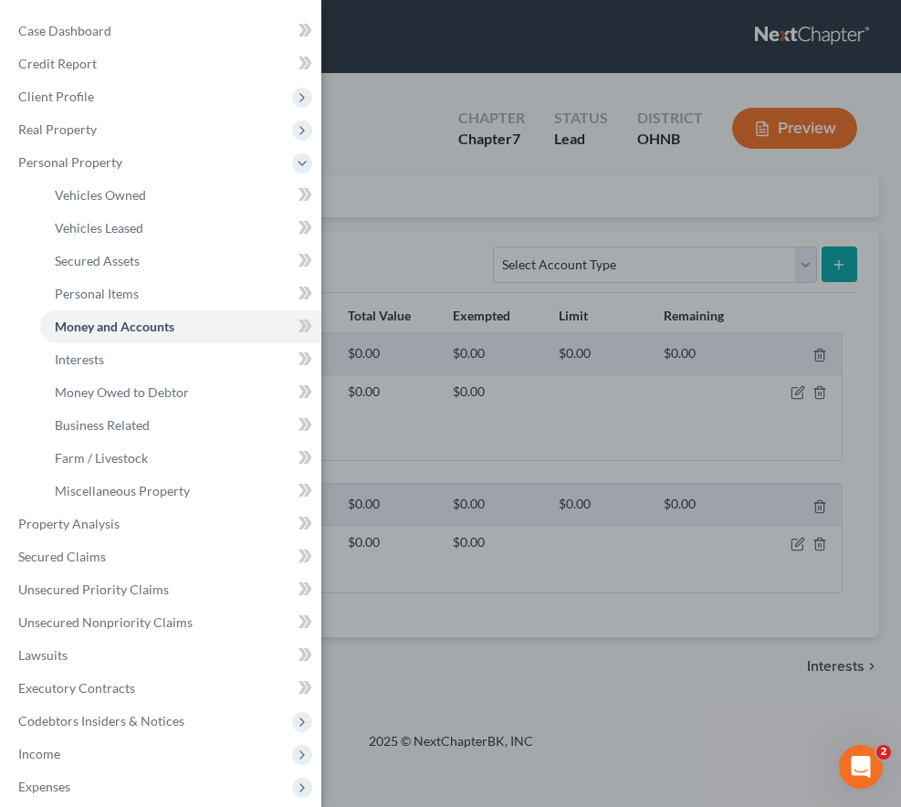
click at [431, 423] on div "Case Dashboard Payments Invoices Payments Payments Credit Report Client Profile" at bounding box center [450, 403] width 901 height 807
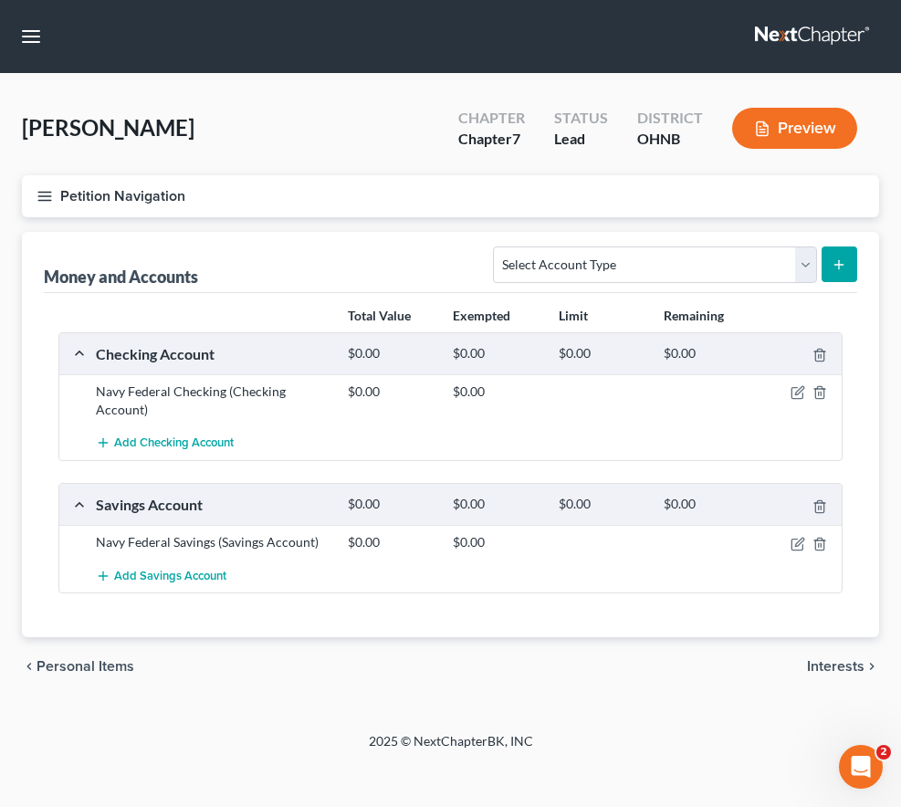
click at [44, 190] on icon "button" at bounding box center [44, 196] width 16 height 16
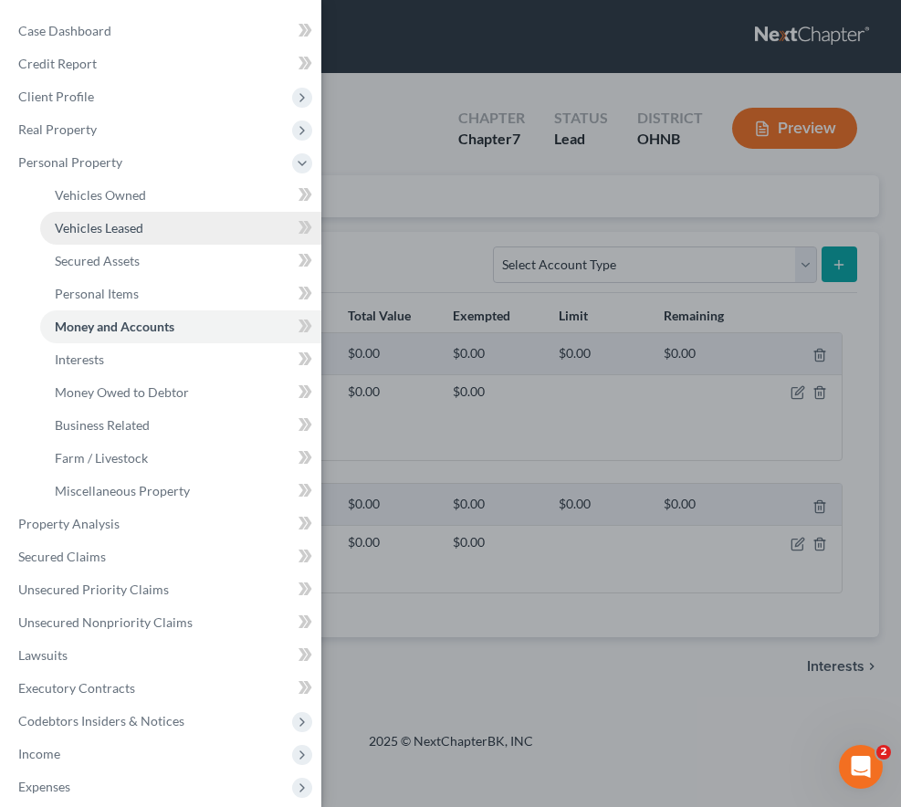
click at [137, 231] on span "Vehicles Leased" at bounding box center [99, 228] width 89 height 16
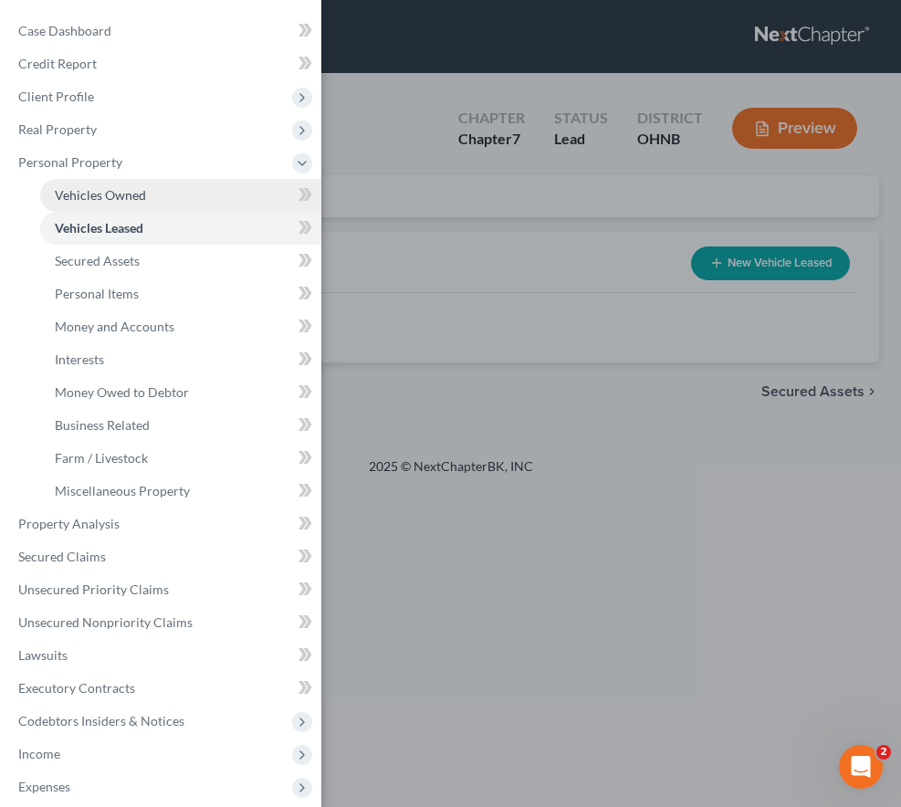
click at [135, 196] on span "Vehicles Owned" at bounding box center [100, 195] width 91 height 16
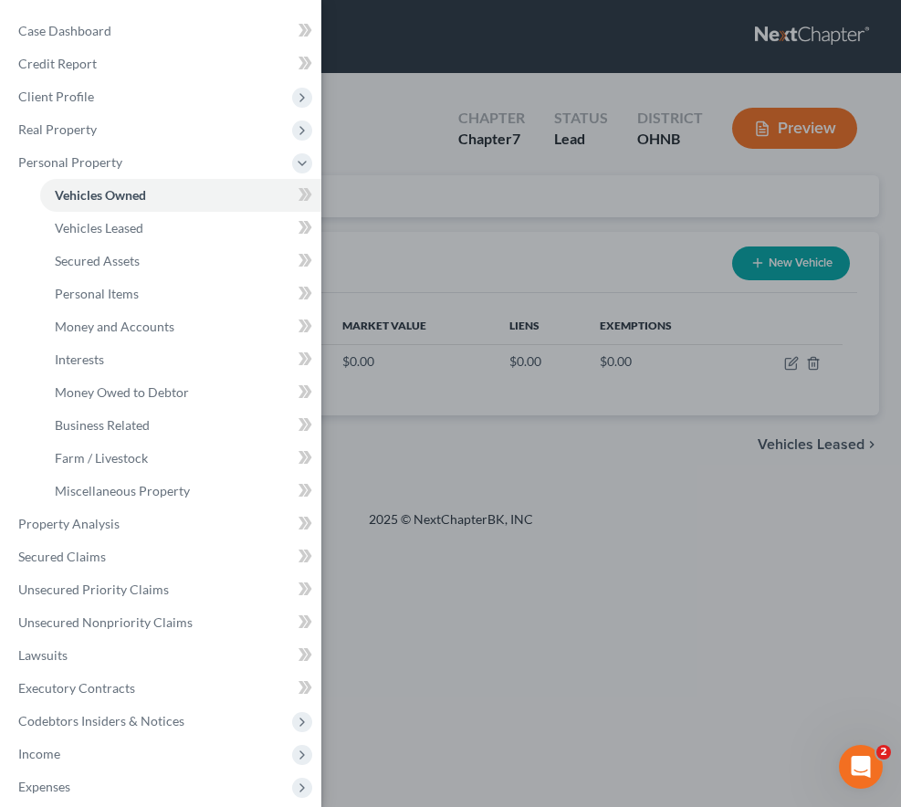
click at [494, 457] on div "Case Dashboard Payments Invoices Payments Payments Credit Report Client Profile" at bounding box center [450, 403] width 901 height 807
